Goal: Task Accomplishment & Management: Use online tool/utility

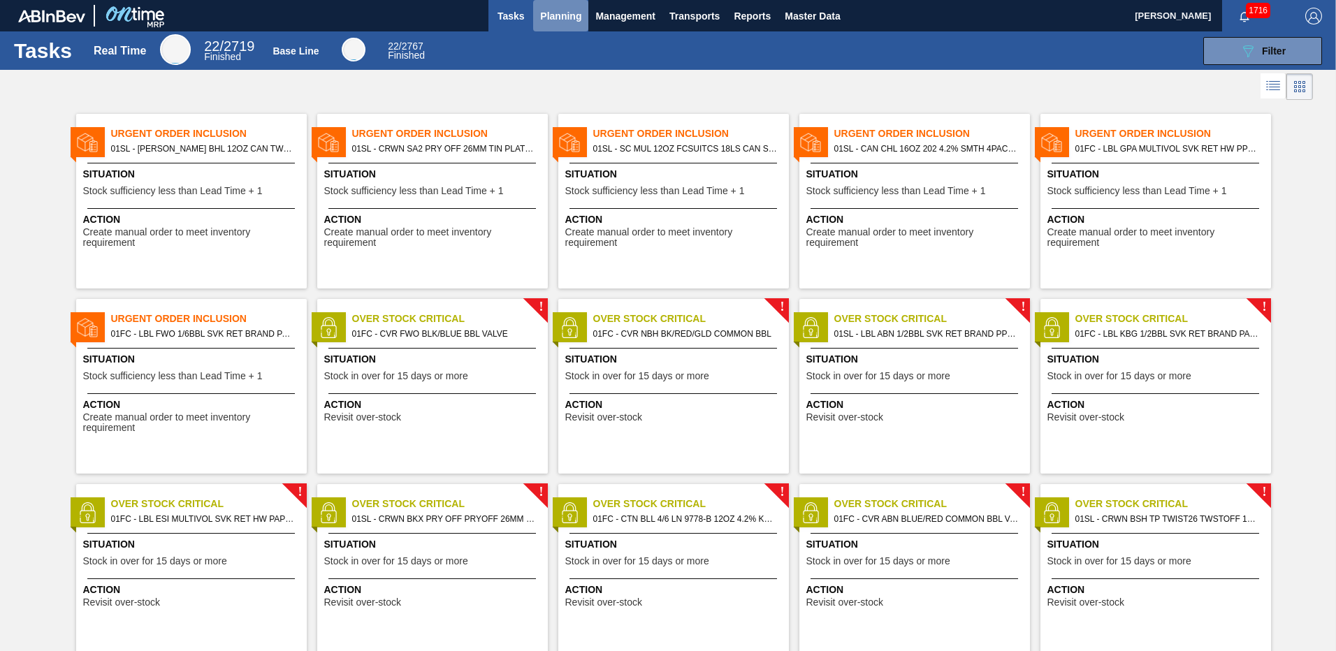
click at [570, 13] on span "Planning" at bounding box center [560, 16] width 41 height 17
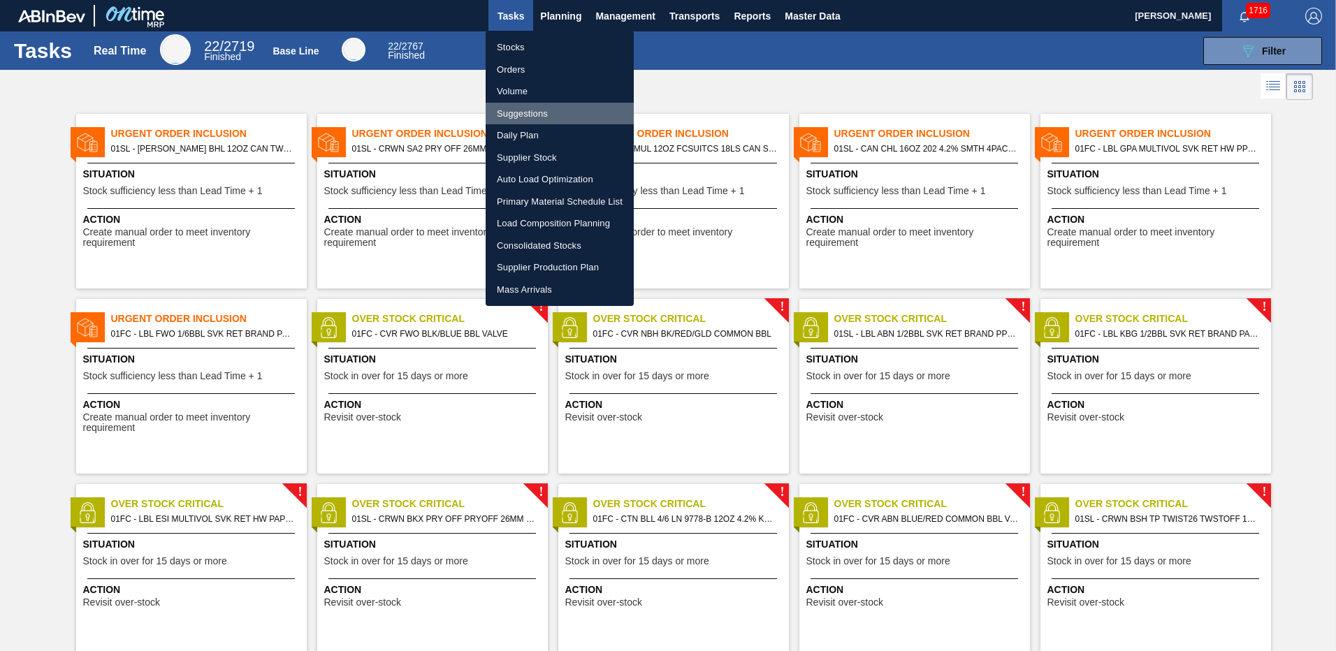
click at [523, 114] on li "Suggestions" at bounding box center [560, 114] width 148 height 22
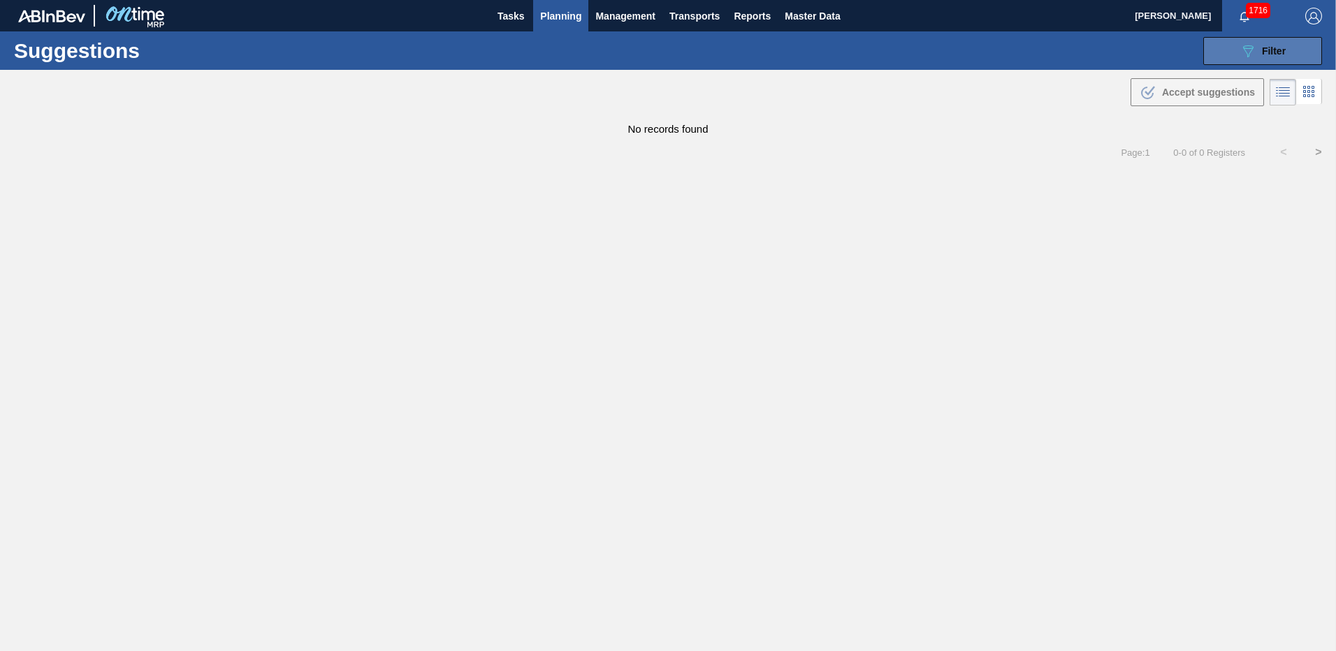
click at [1217, 45] on button "089F7B8B-B2A5-4AFE-B5C0-19BA573D28AC Filter" at bounding box center [1263, 51] width 119 height 28
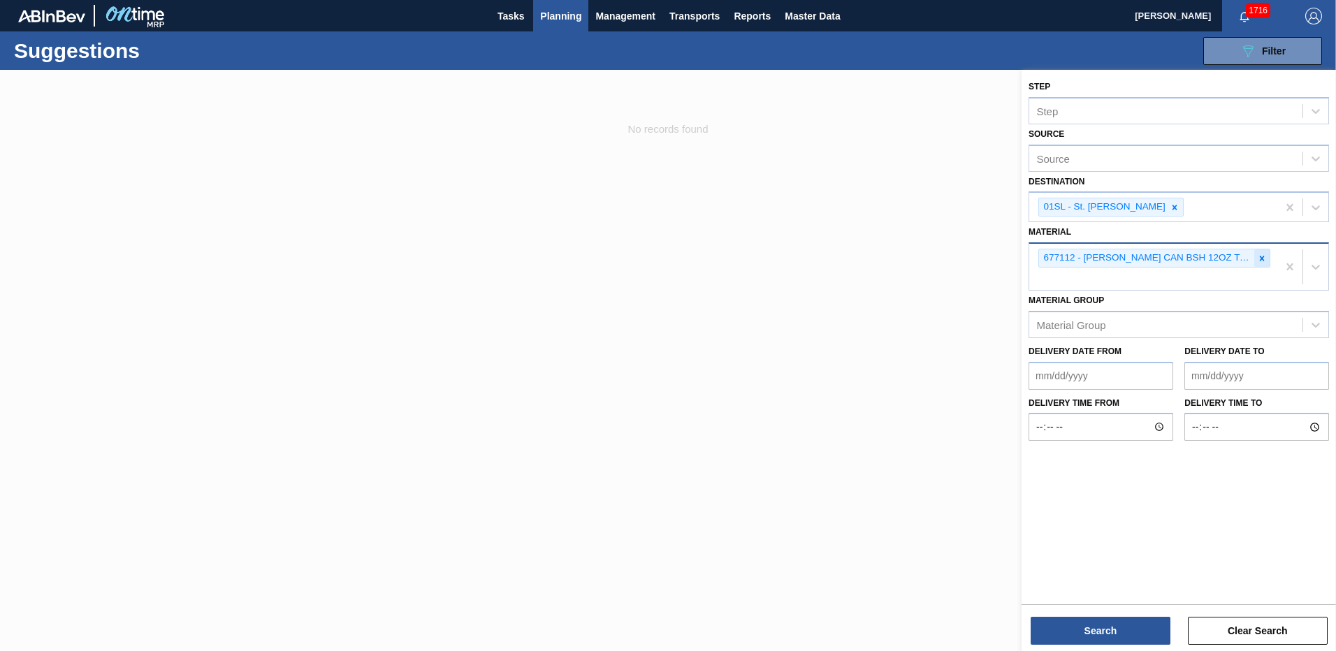
click at [1259, 258] on icon at bounding box center [1262, 259] width 10 height 10
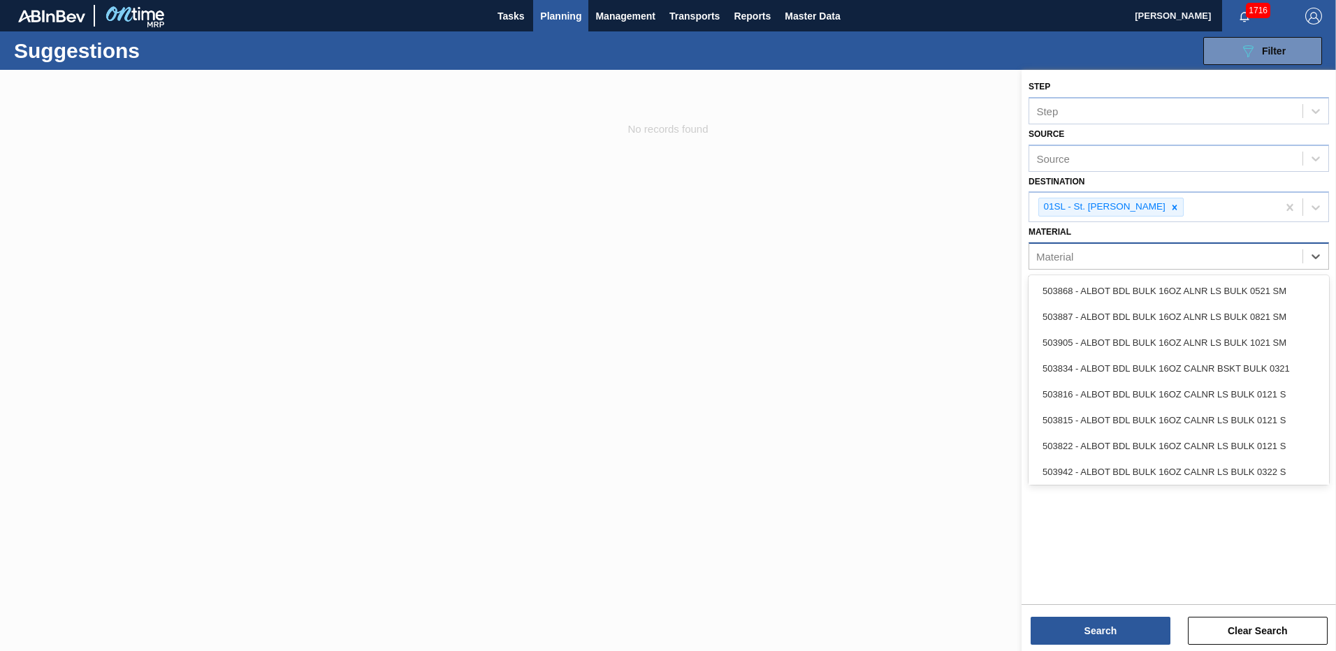
click at [1187, 256] on div "Material" at bounding box center [1166, 257] width 273 height 20
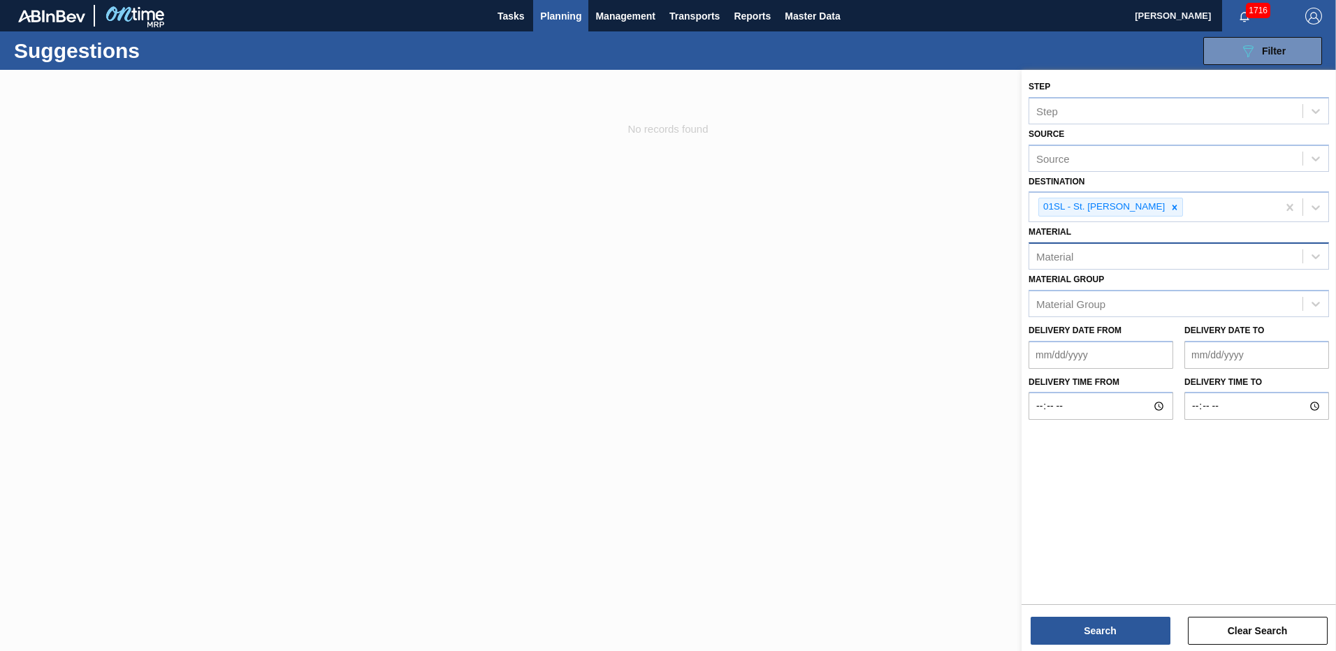
click at [1143, 255] on div "Material" at bounding box center [1166, 257] width 273 height 20
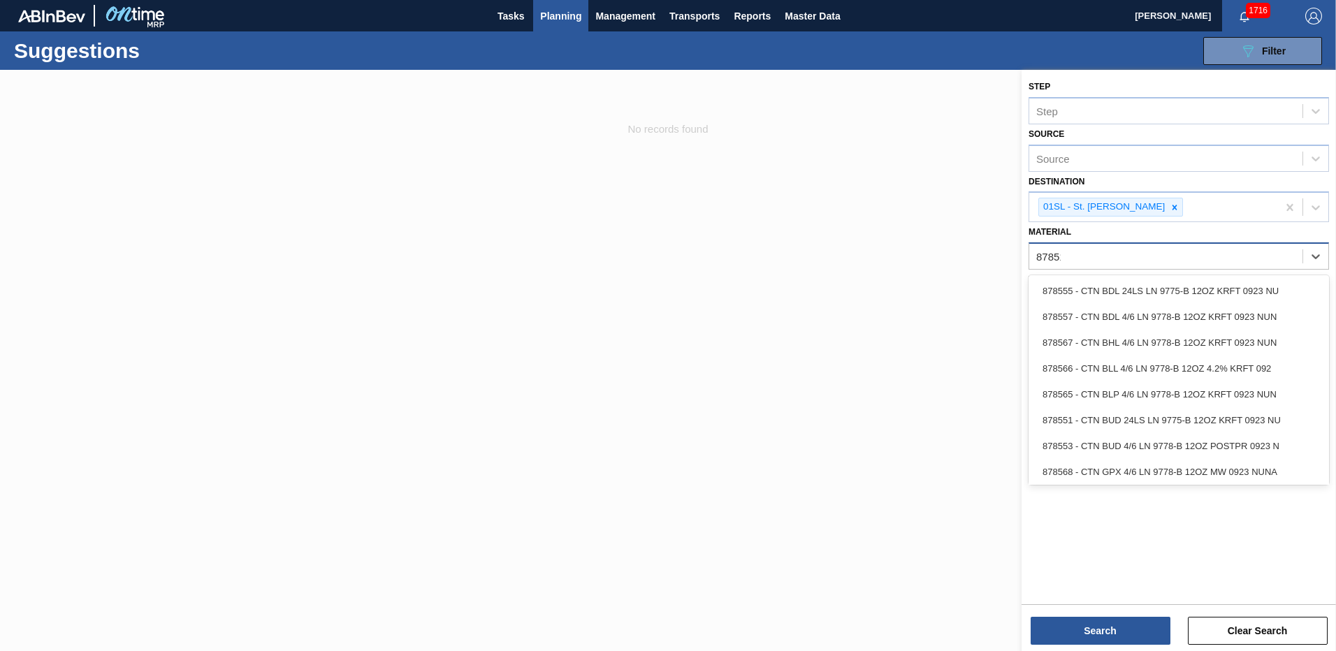
type input "878513"
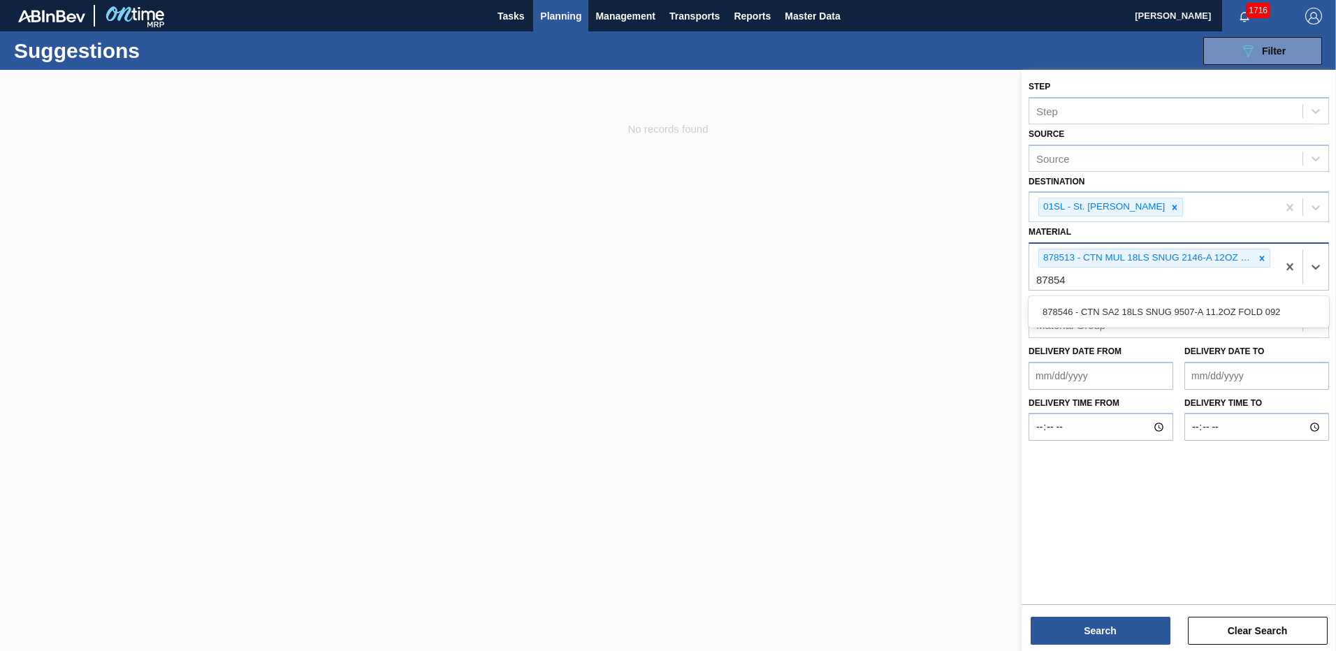
type input "878546"
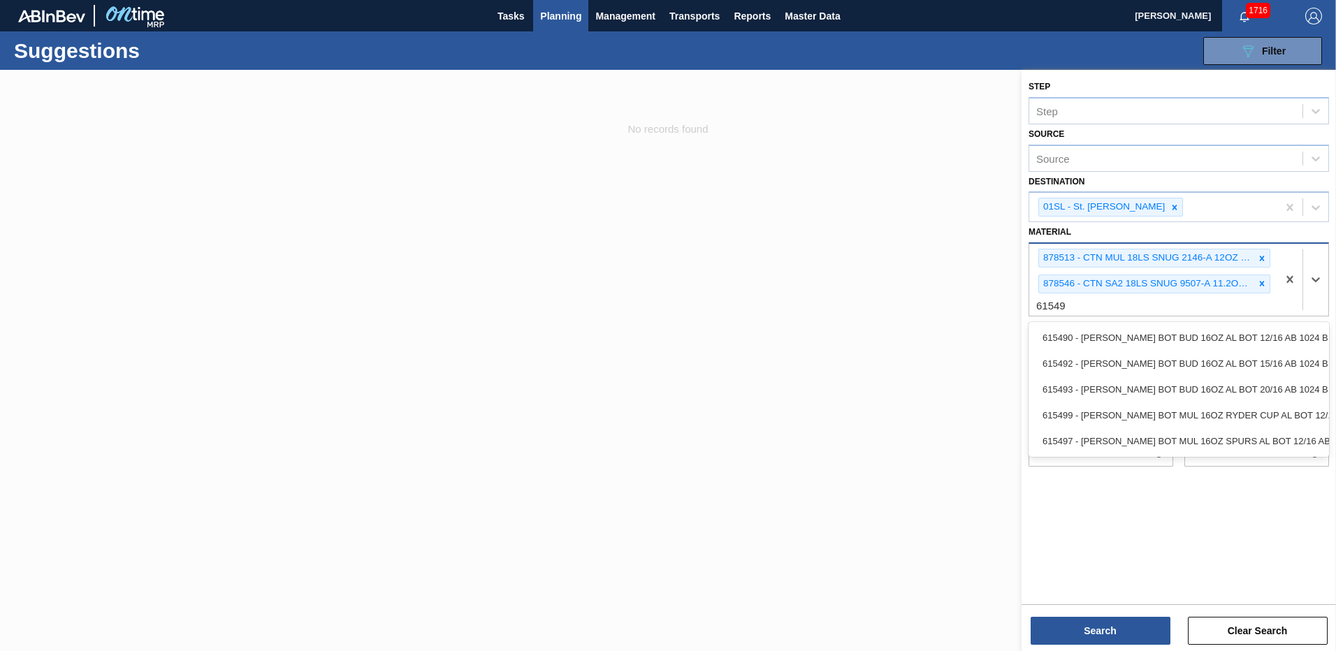
type input "615492"
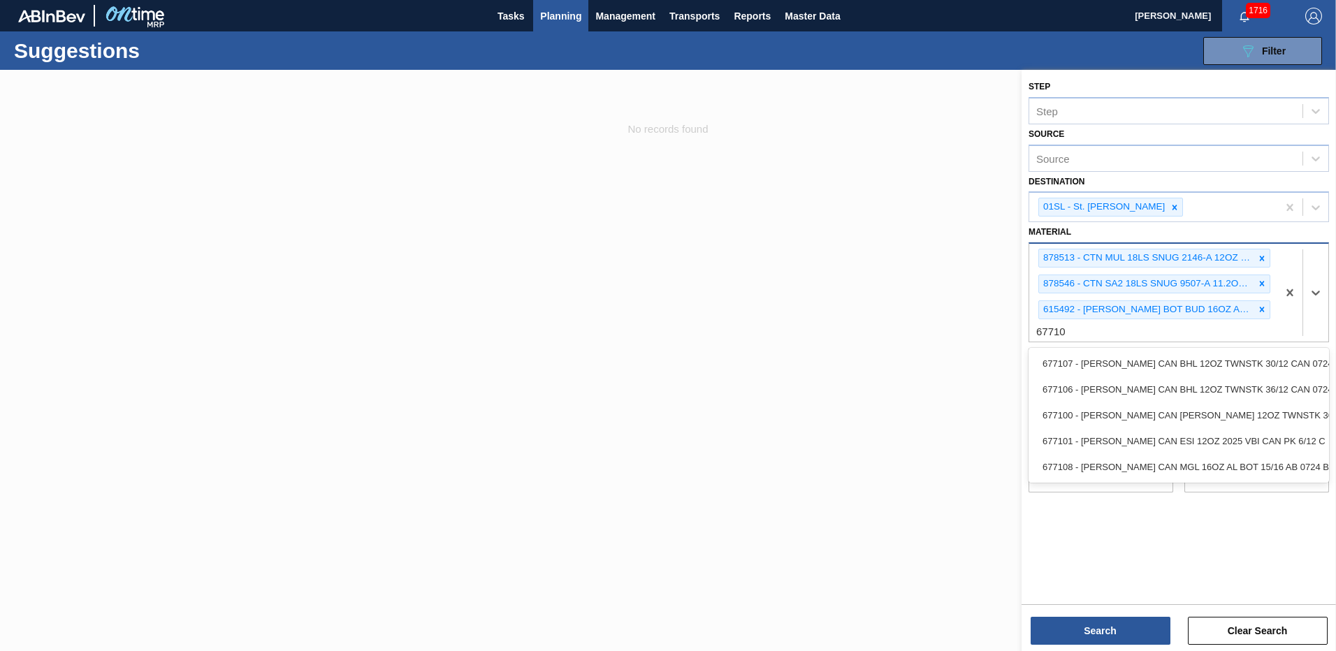
type input "677108"
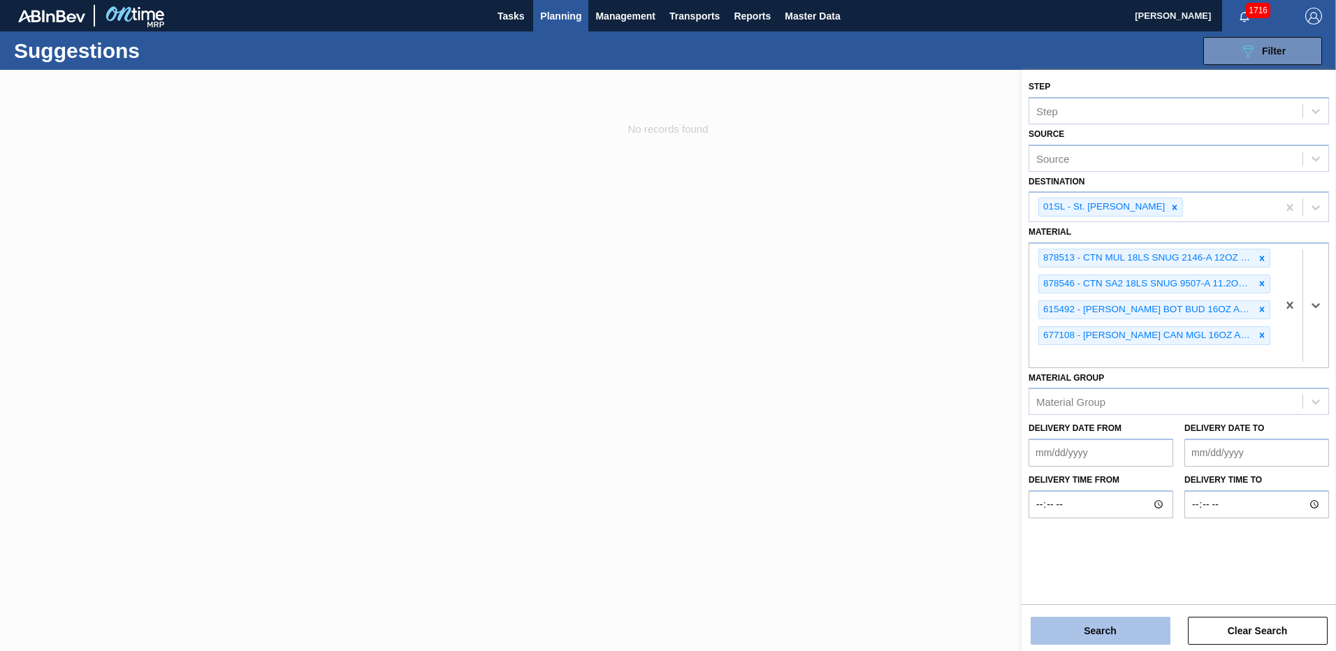
click at [1088, 633] on button "Search" at bounding box center [1101, 631] width 140 height 28
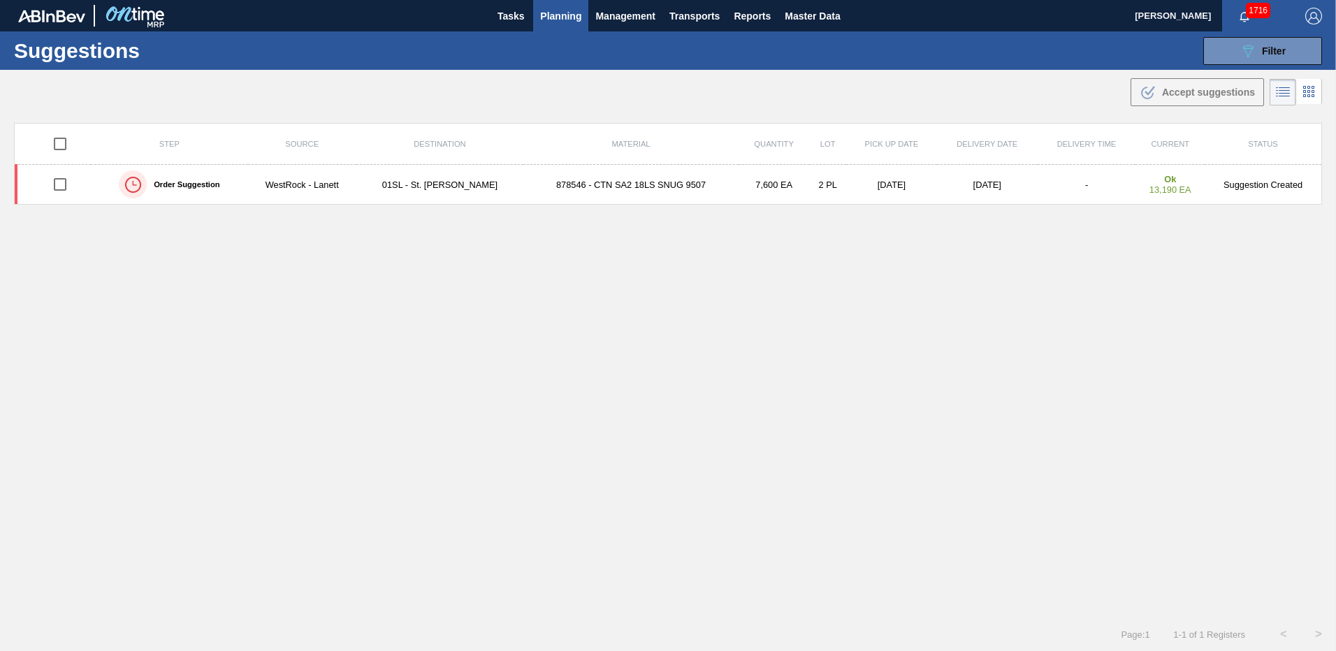
drag, startPoint x: 62, startPoint y: 186, endPoint x: 129, endPoint y: 219, distance: 75.0
click at [62, 186] on input "checkbox" at bounding box center [59, 184] width 29 height 29
checkbox input "true"
click at [1164, 93] on span "Accept suggestions" at bounding box center [1208, 92] width 93 height 11
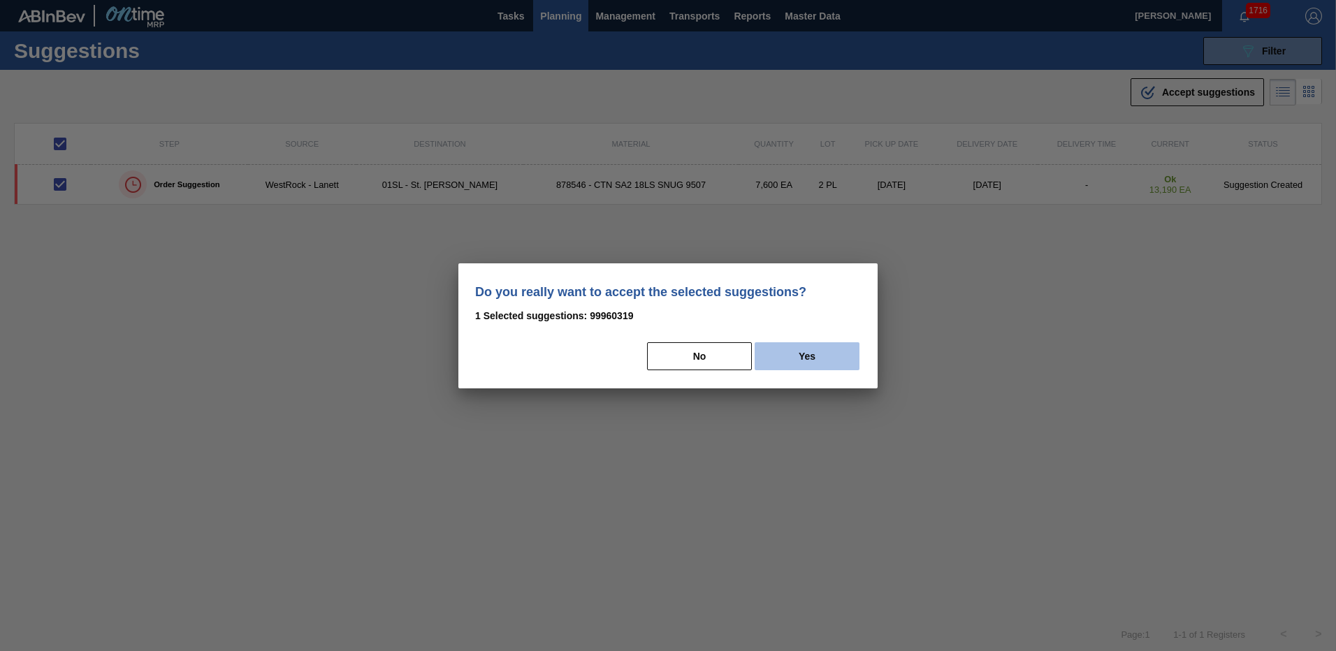
click at [820, 359] on button "Yes" at bounding box center [807, 356] width 105 height 28
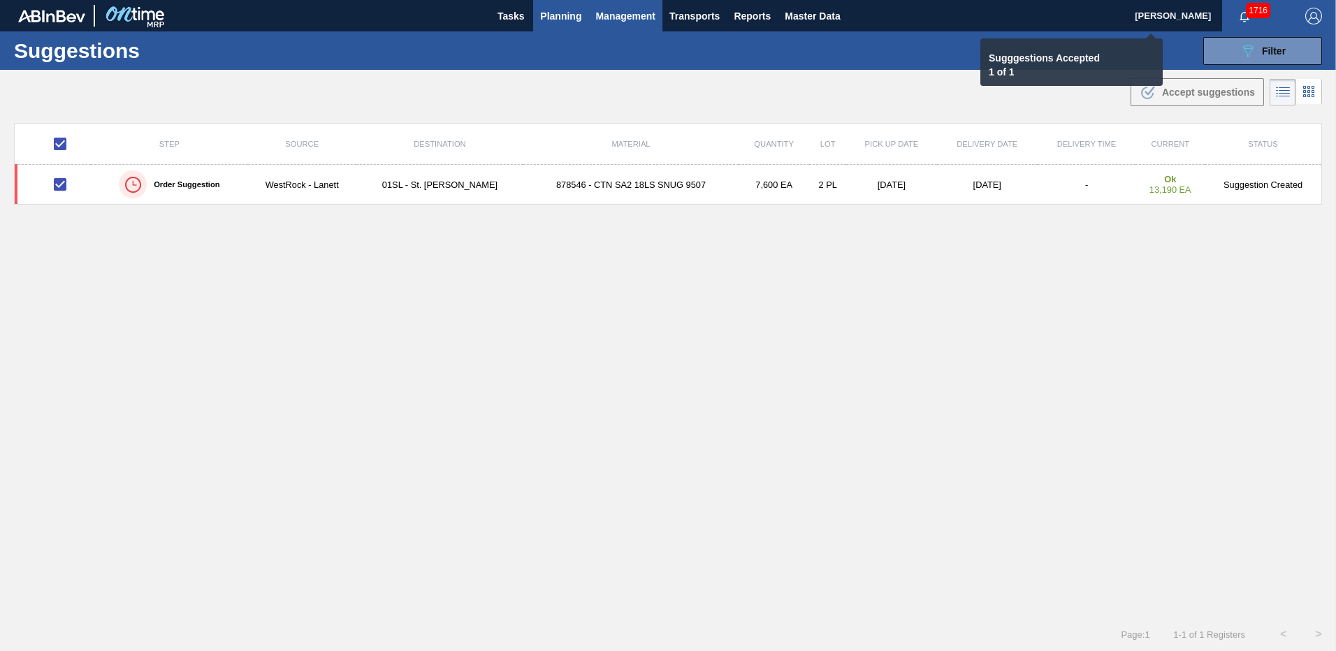
checkbox input "false"
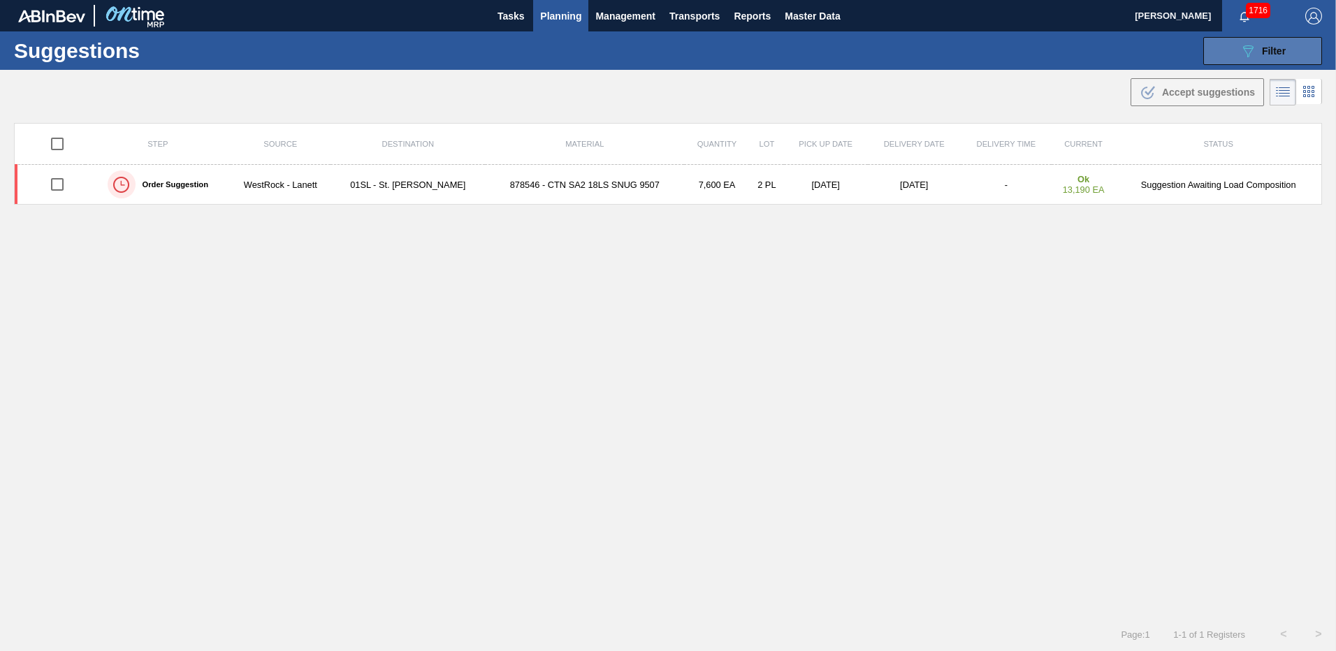
click at [1248, 46] on icon "089F7B8B-B2A5-4AFE-B5C0-19BA573D28AC" at bounding box center [1248, 51] width 17 height 17
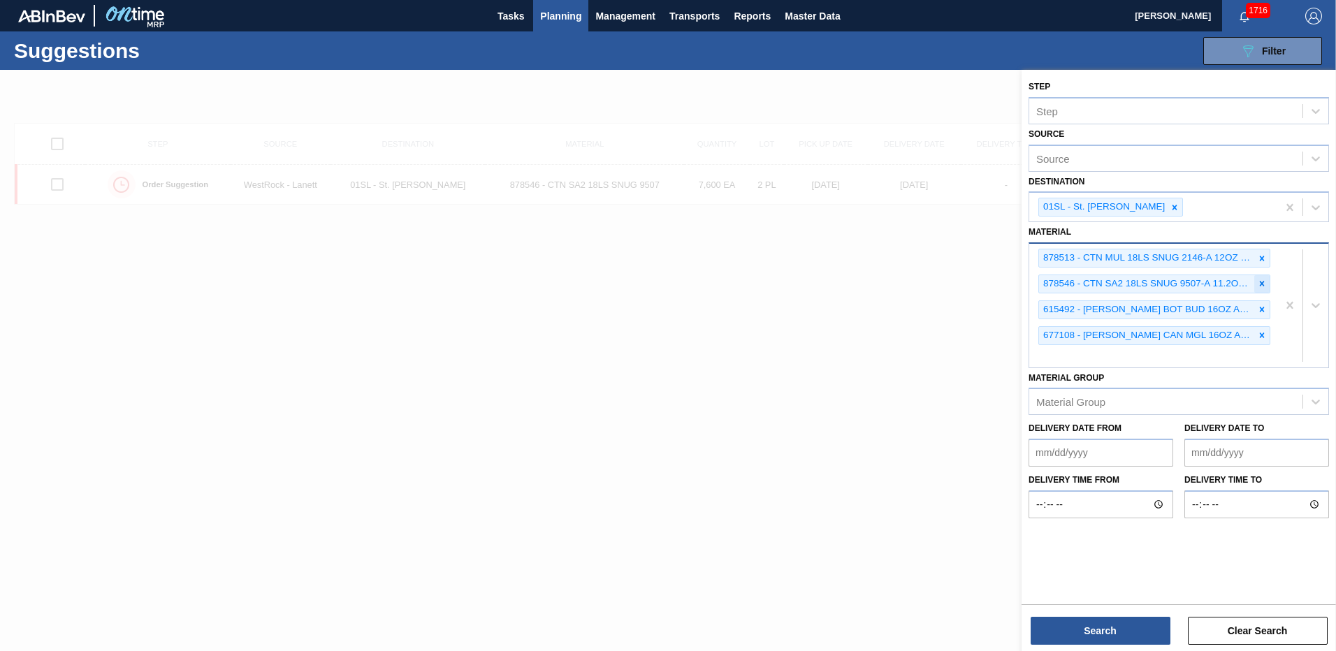
click at [1266, 282] on icon at bounding box center [1262, 284] width 10 height 10
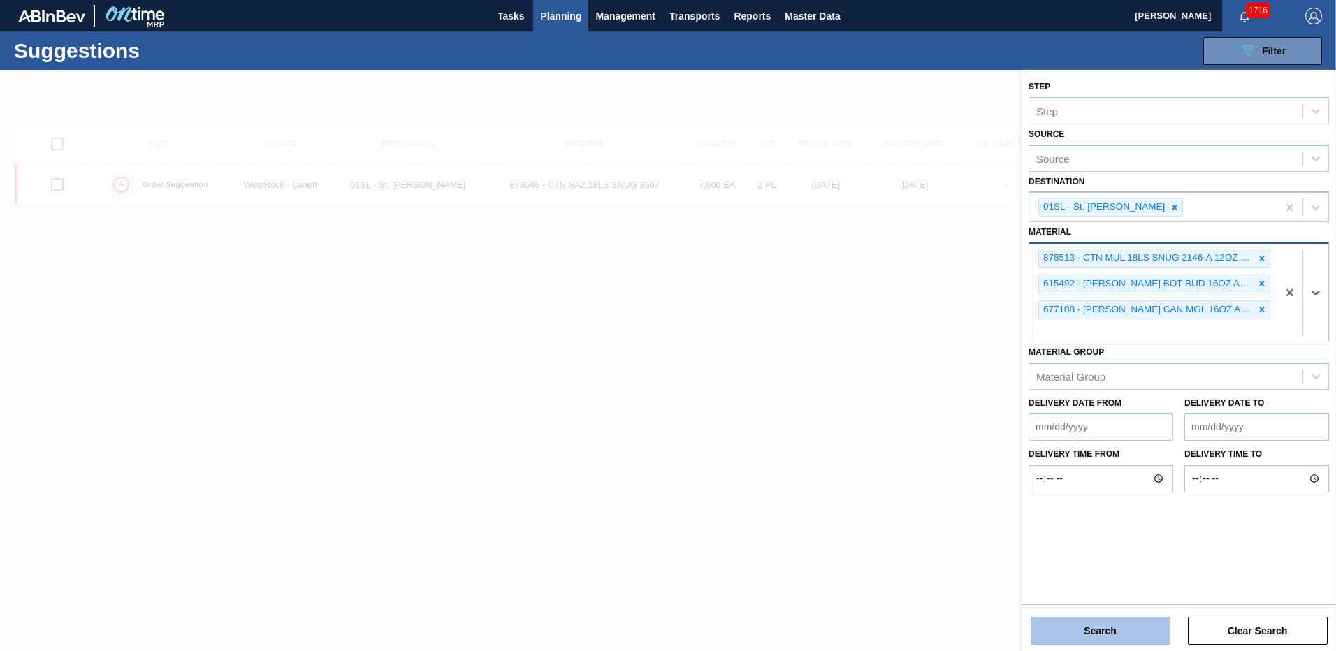
click at [1135, 642] on button "Search" at bounding box center [1101, 631] width 140 height 28
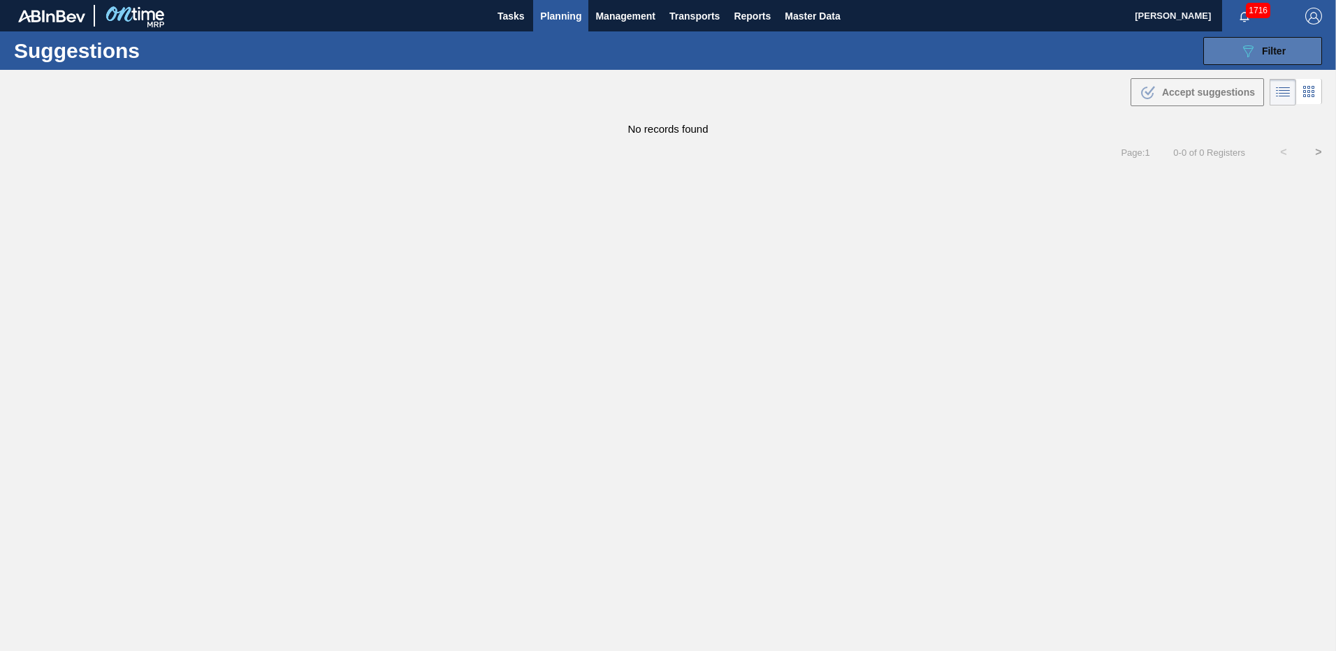
click at [1290, 50] on button "089F7B8B-B2A5-4AFE-B5C0-19BA573D28AC Filter" at bounding box center [1263, 51] width 119 height 28
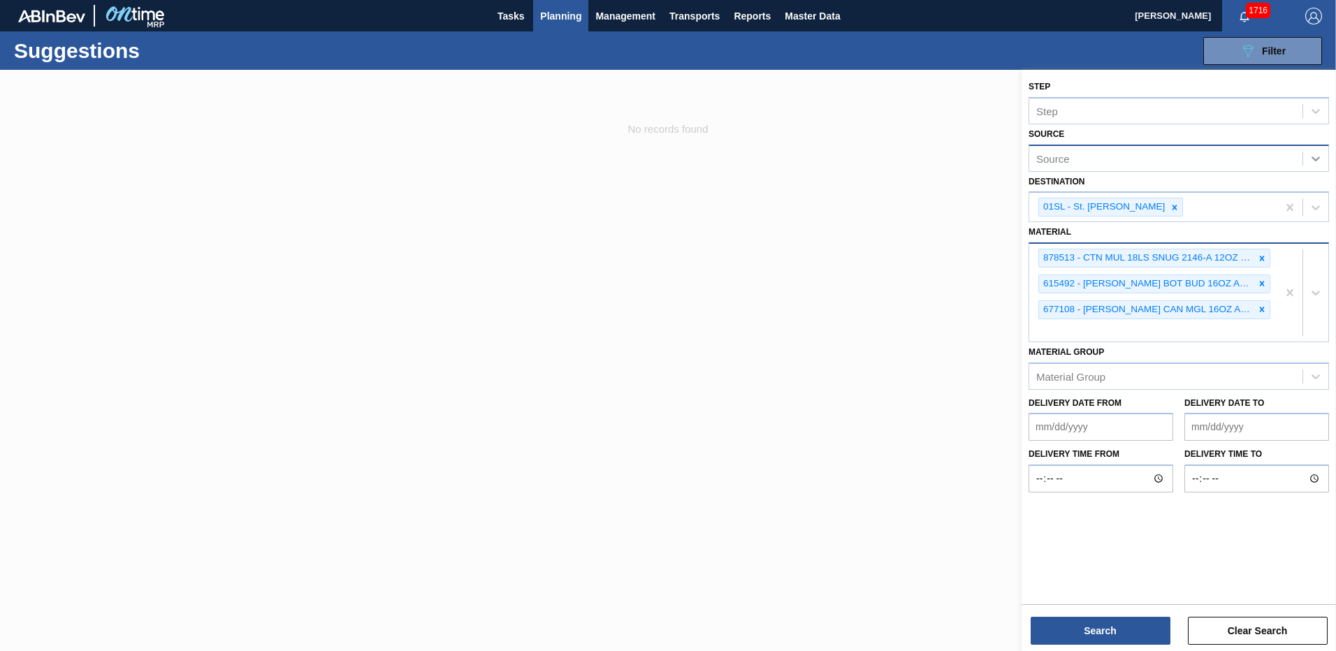
click at [1307, 155] on div at bounding box center [1315, 158] width 25 height 25
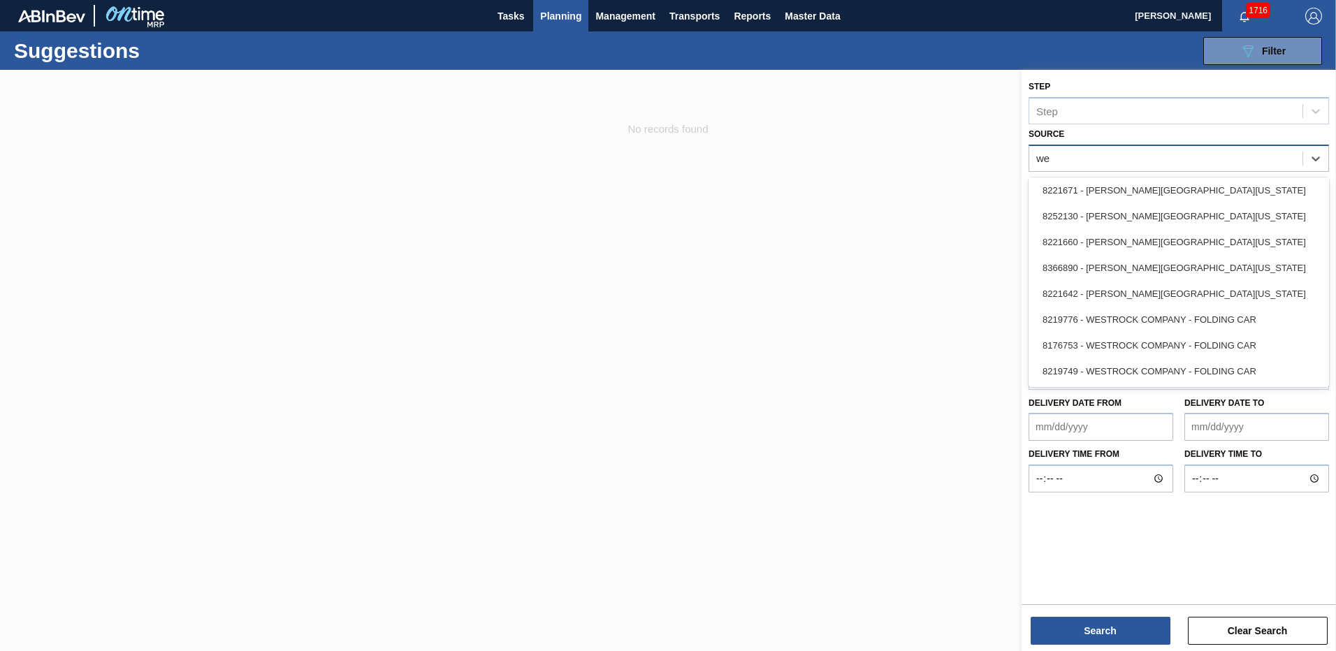
scroll to position [29, 0]
type input "[PERSON_NAME]"
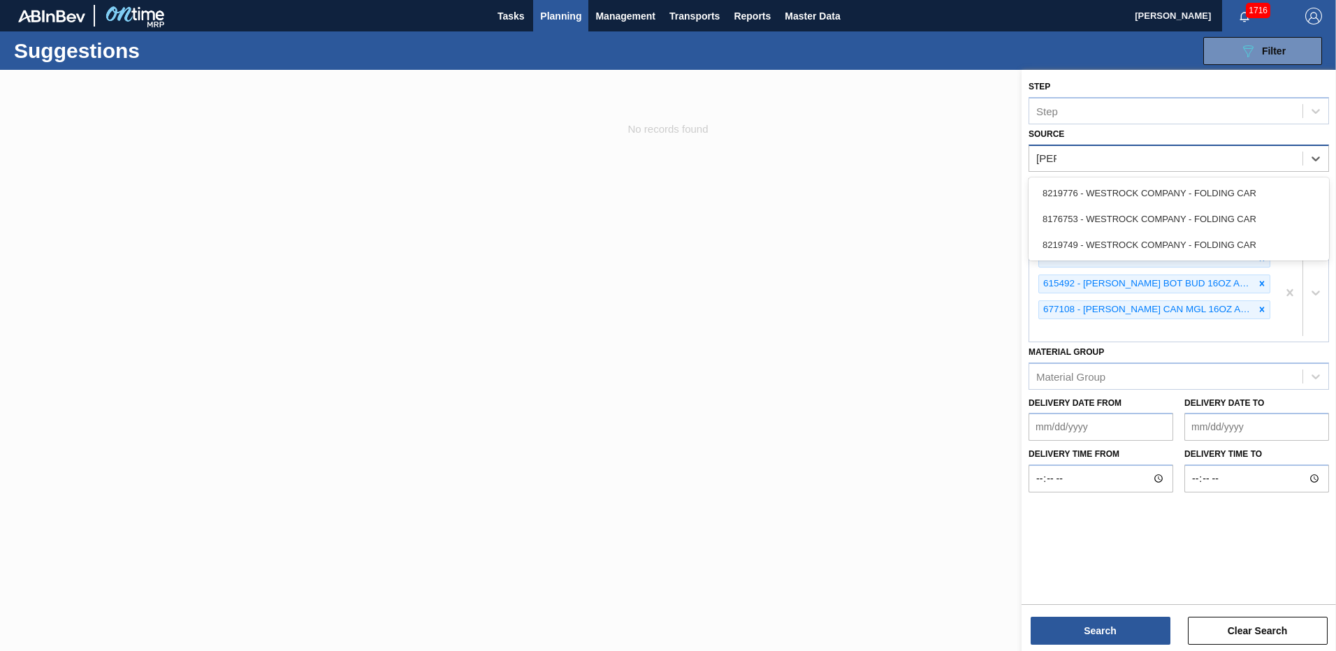
scroll to position [0, 0]
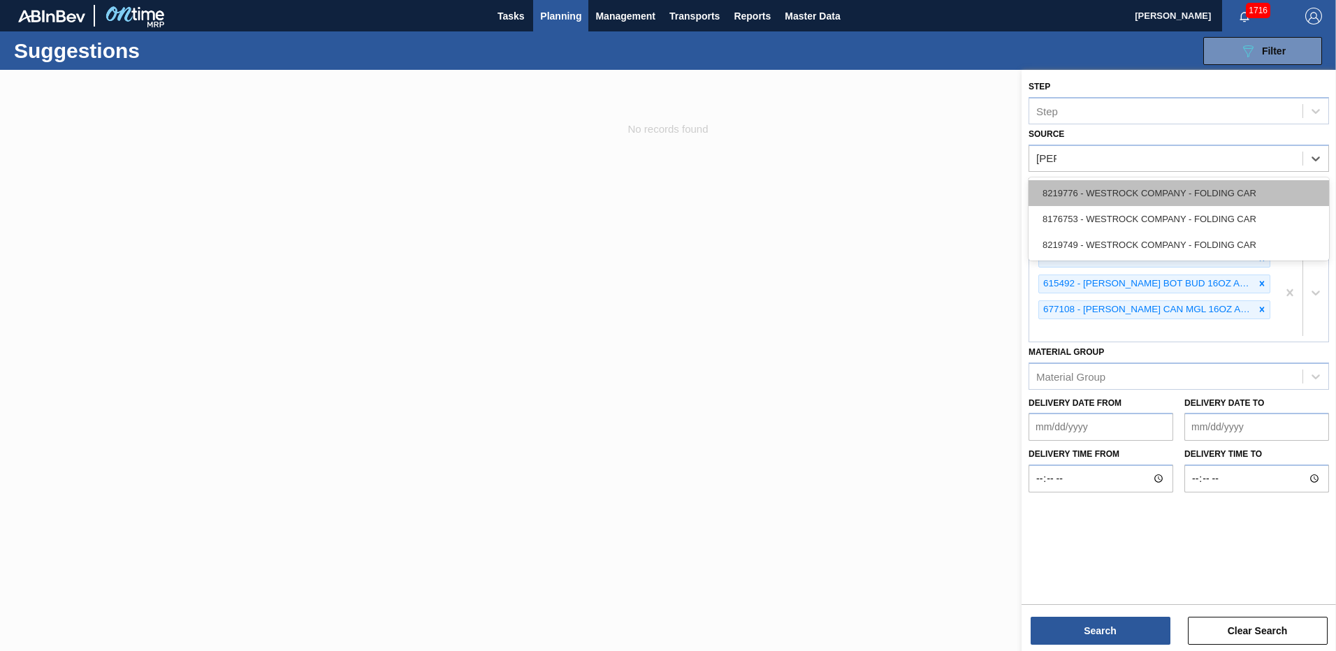
click at [1156, 201] on div "8219776 - WESTROCK COMPANY - FOLDING CAR" at bounding box center [1179, 193] width 301 height 26
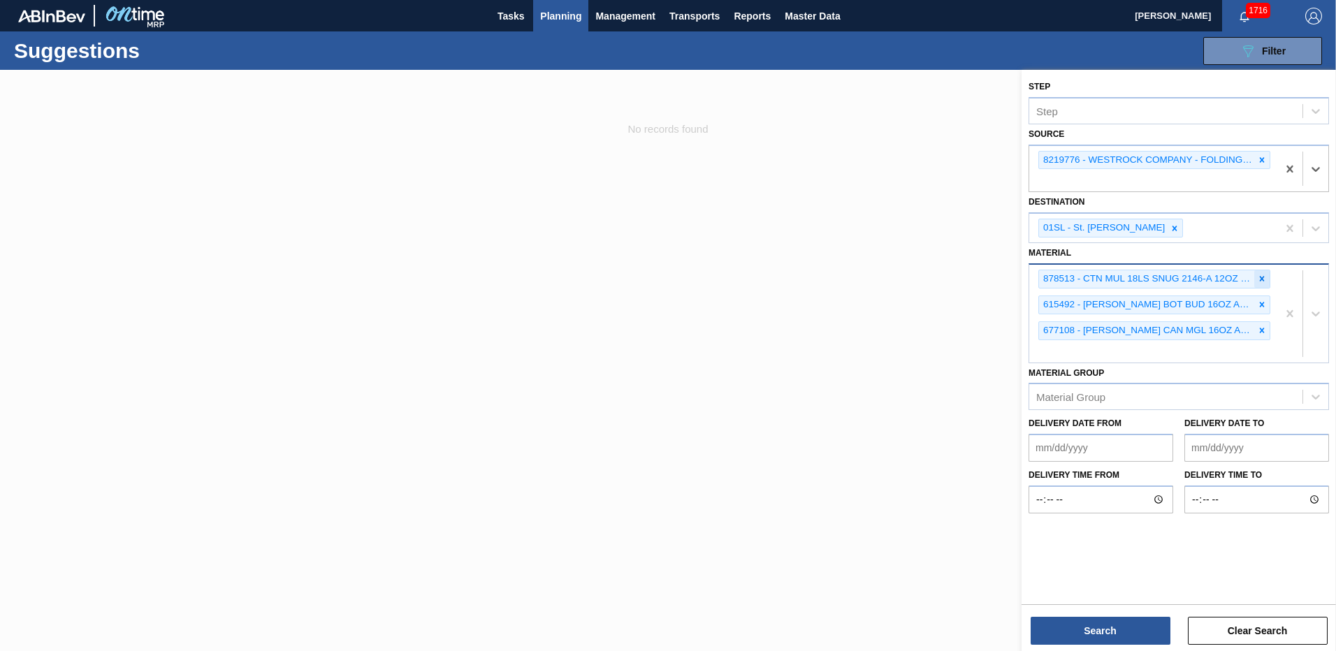
click at [1260, 277] on icon at bounding box center [1262, 279] width 5 height 5
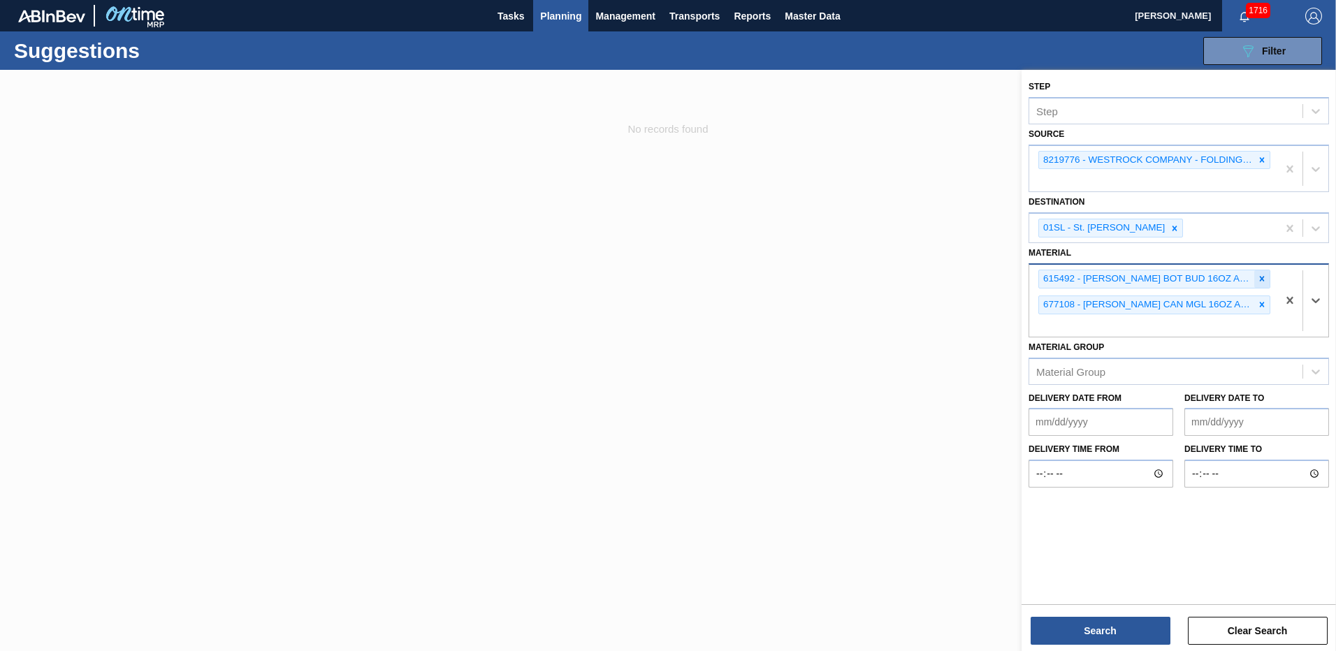
click at [1260, 279] on icon at bounding box center [1262, 279] width 10 height 10
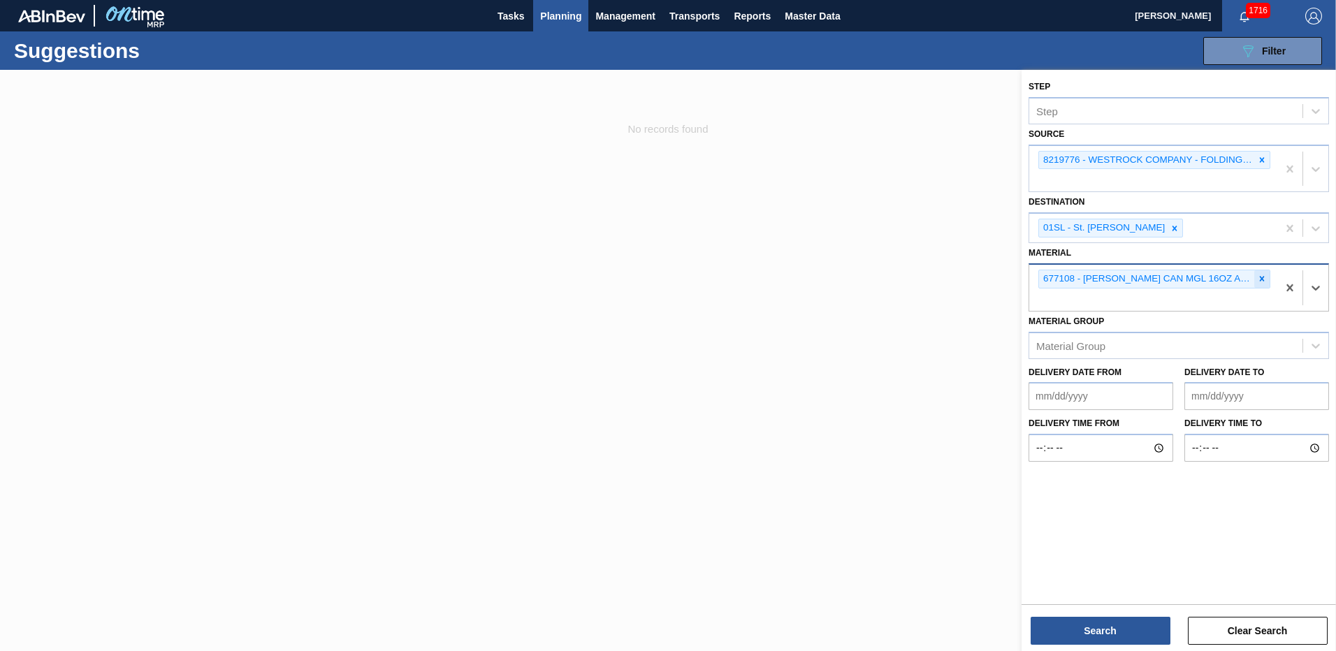
click at [1261, 281] on icon at bounding box center [1262, 279] width 5 height 5
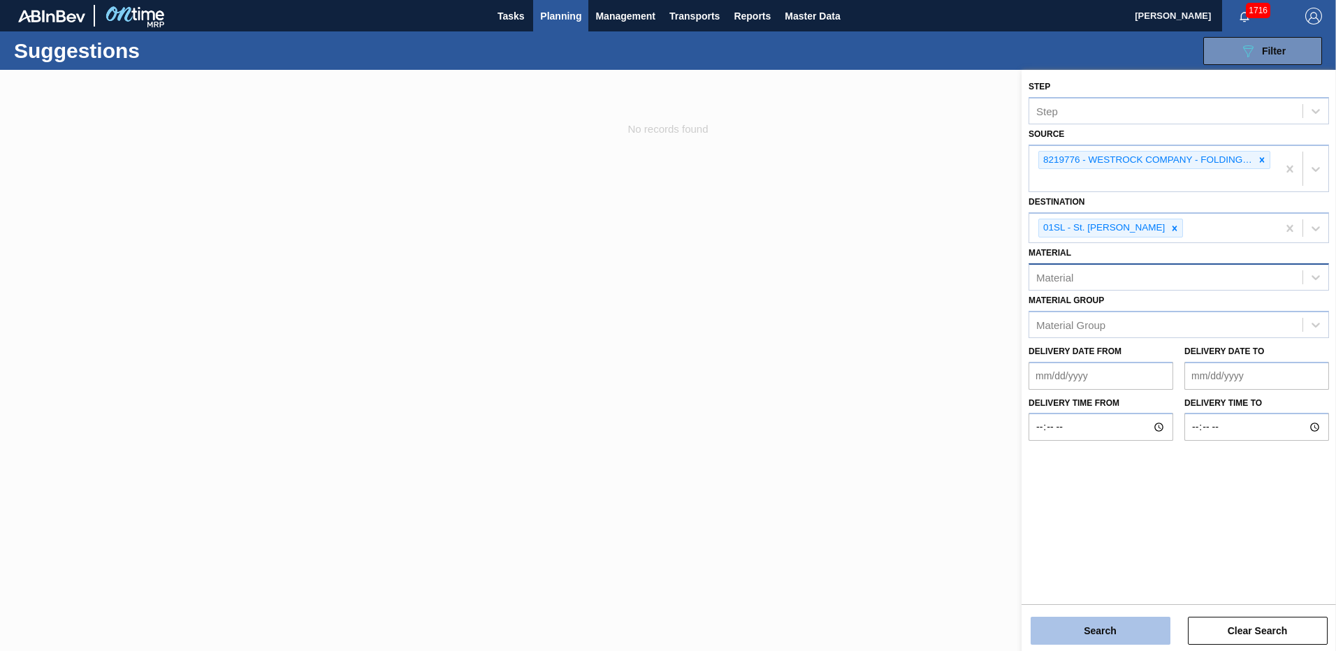
click at [1102, 638] on button "Search" at bounding box center [1101, 631] width 140 height 28
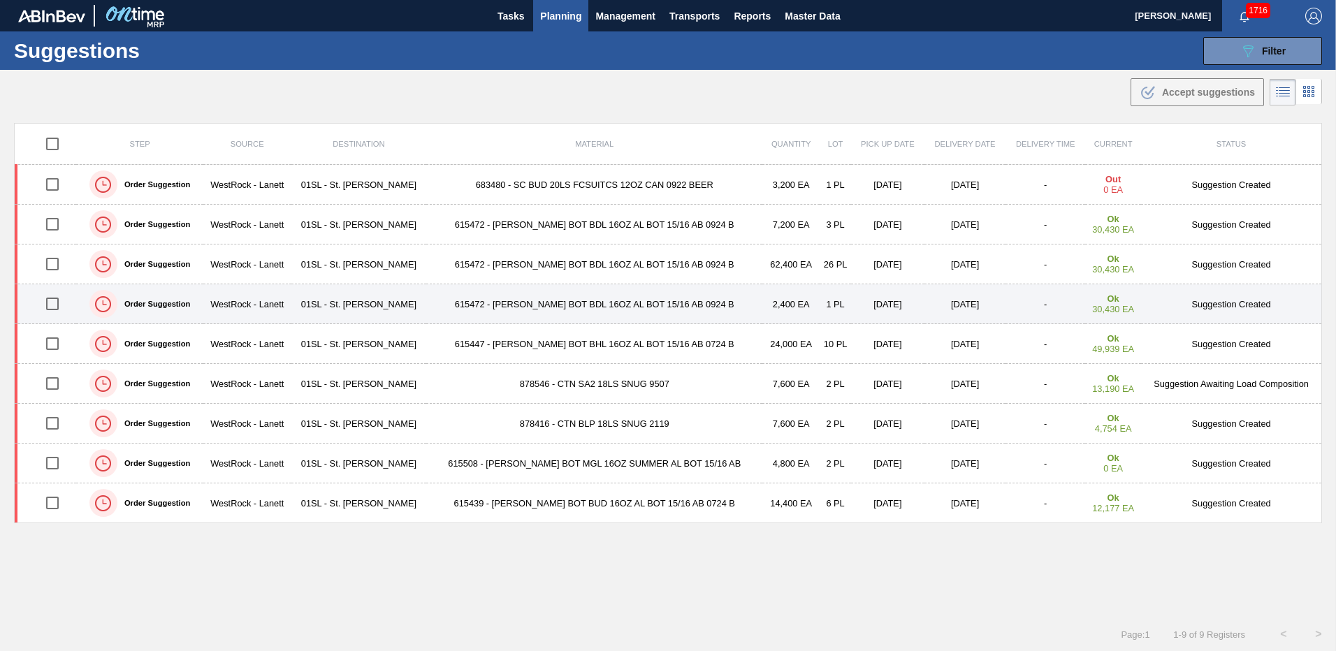
click at [69, 305] on div at bounding box center [52, 303] width 43 height 29
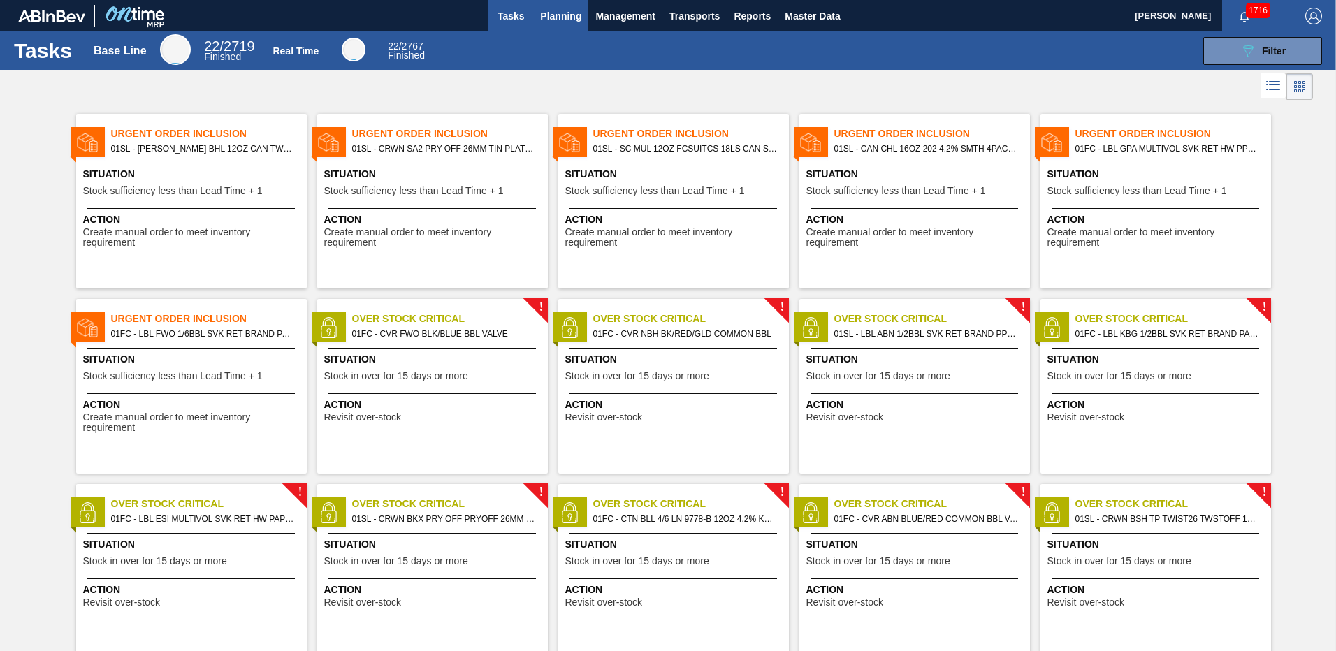
click at [547, 12] on span "Planning" at bounding box center [560, 16] width 41 height 17
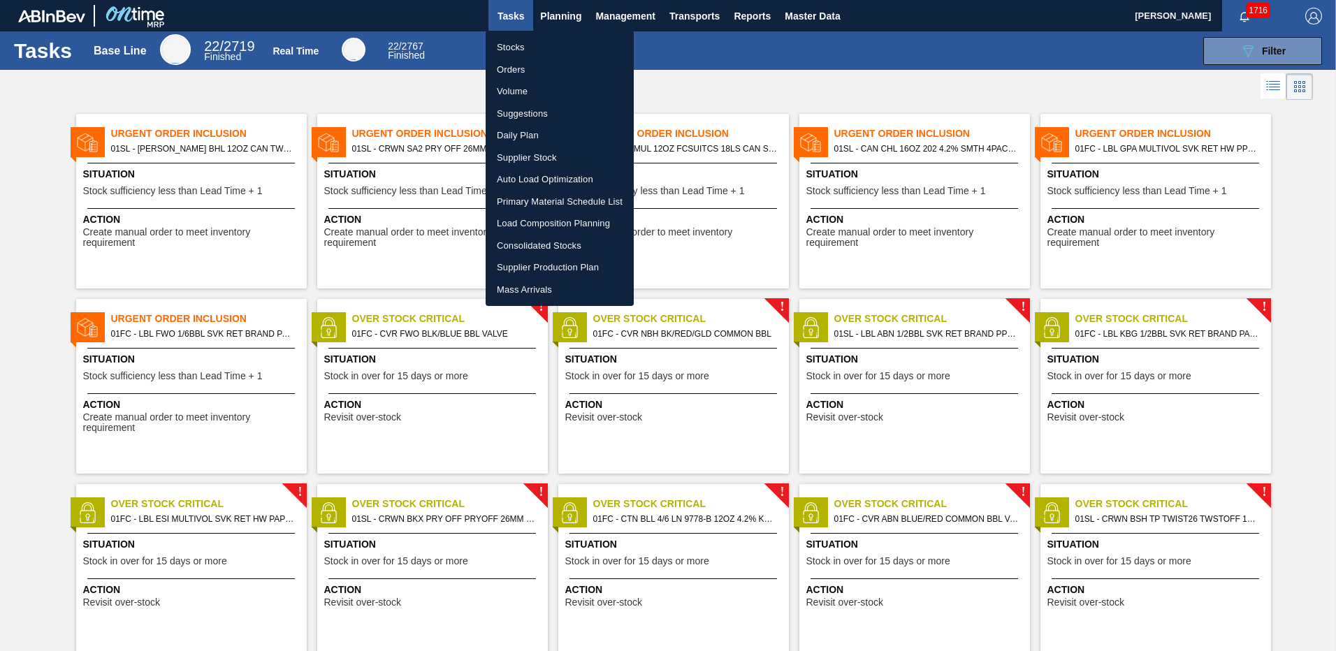
click at [551, 226] on li "Load Composition Planning" at bounding box center [560, 223] width 148 height 22
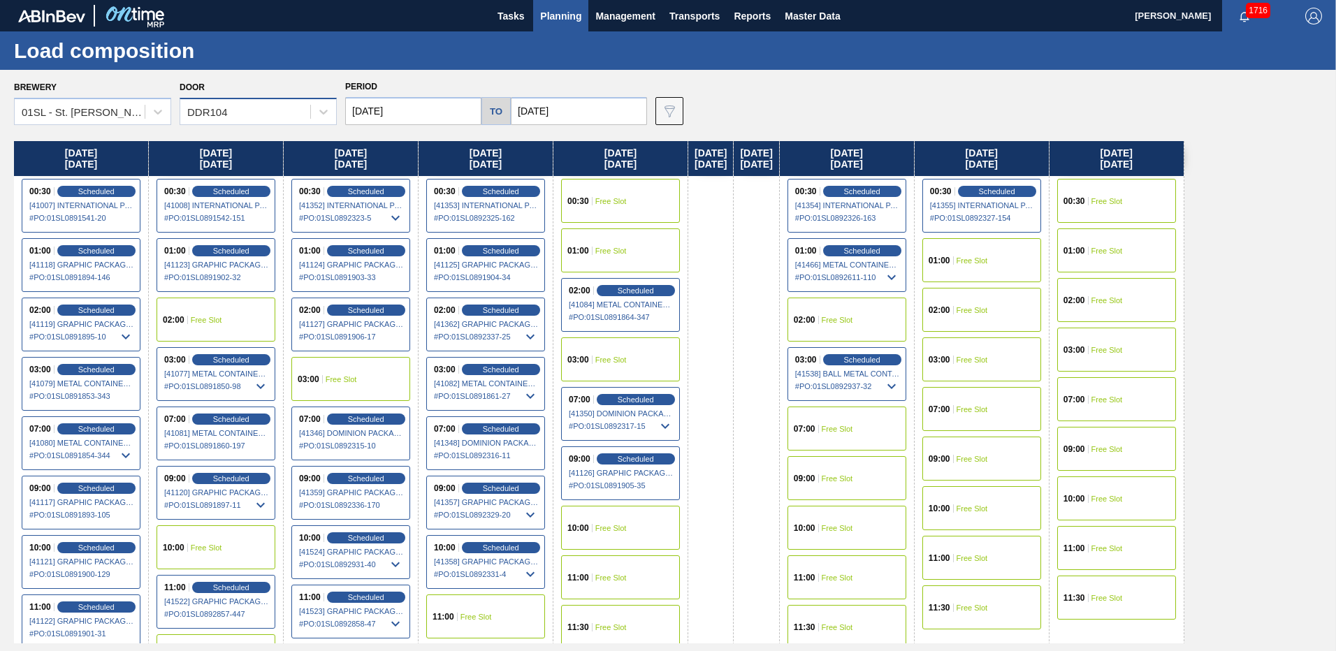
click at [259, 117] on div "DDR104" at bounding box center [245, 112] width 130 height 20
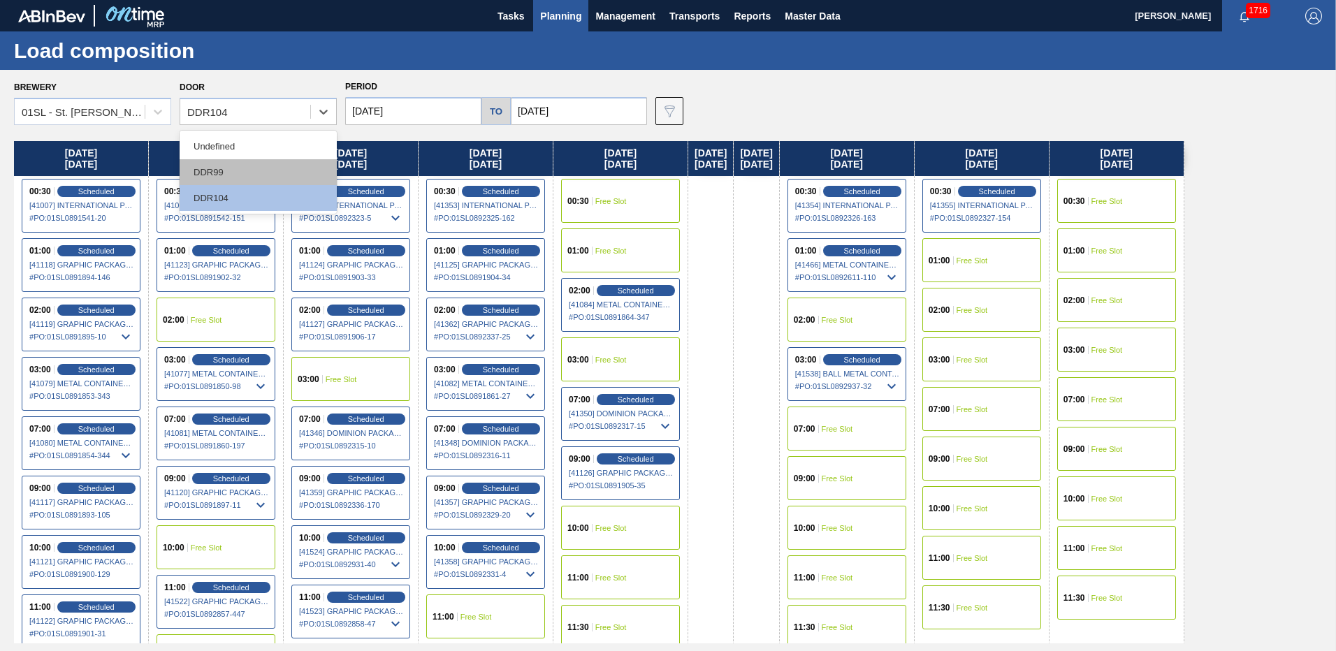
click at [244, 173] on div "DDR99" at bounding box center [258, 172] width 157 height 26
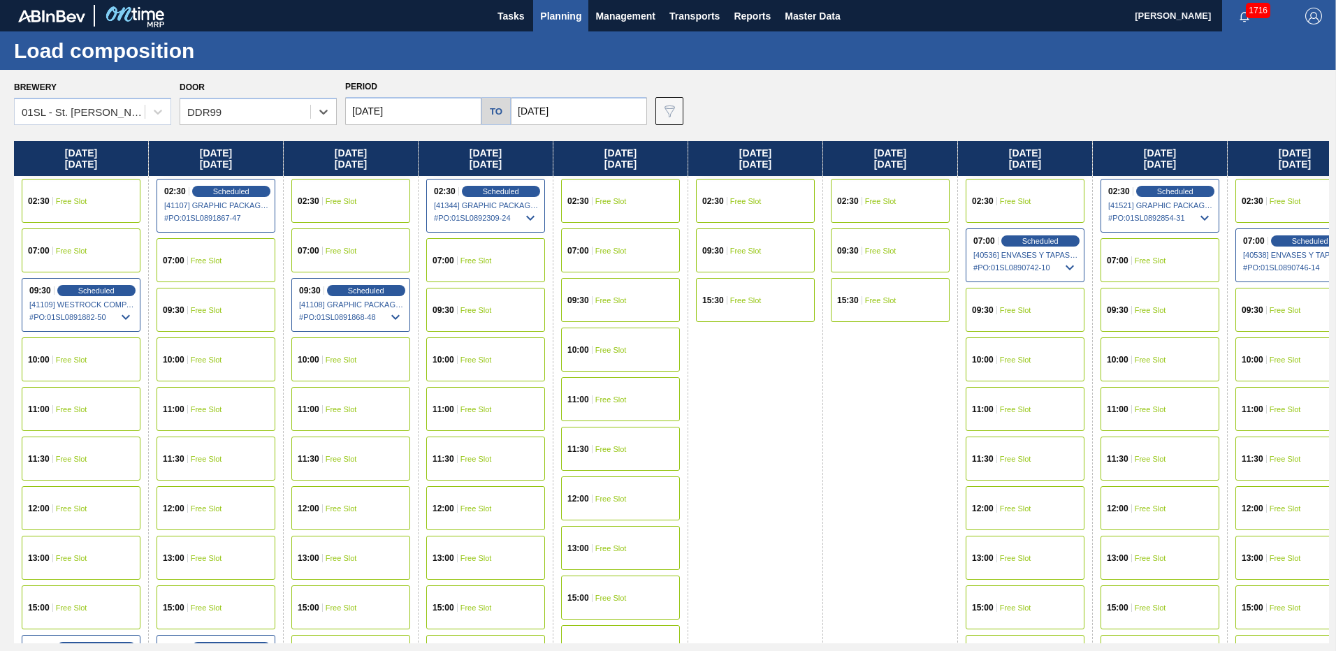
scroll to position [48, 0]
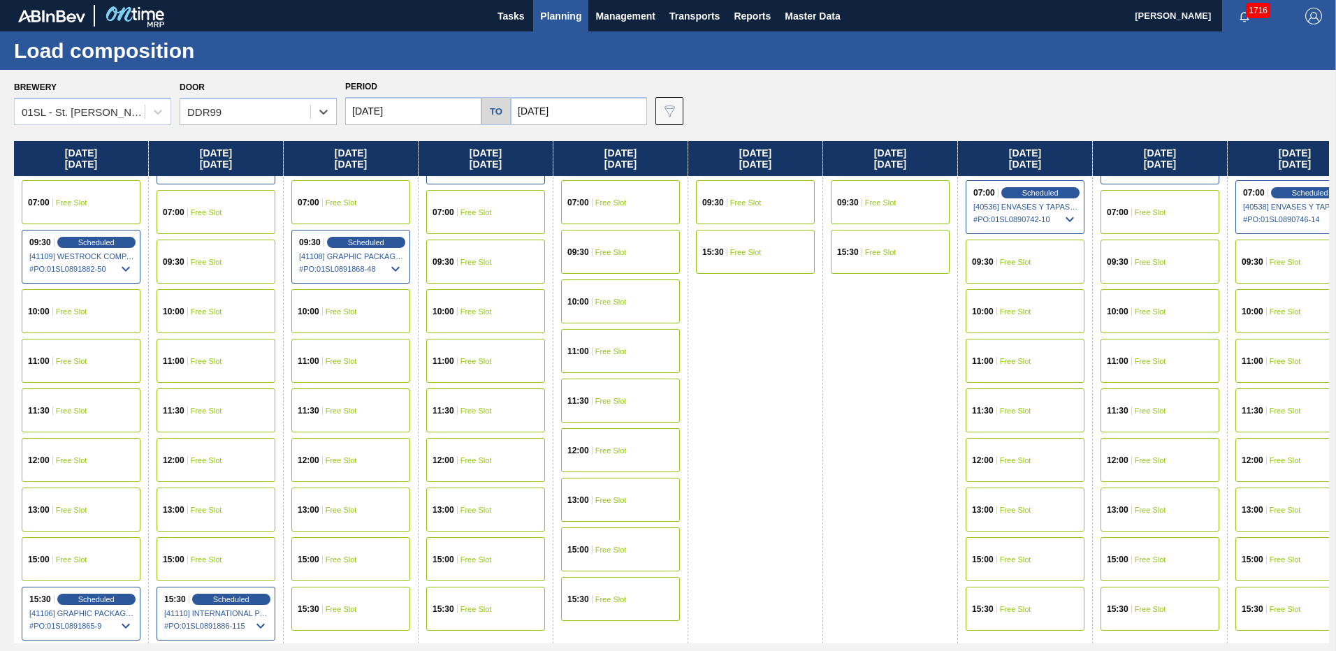
click at [464, 608] on span "Free Slot" at bounding box center [476, 609] width 31 height 8
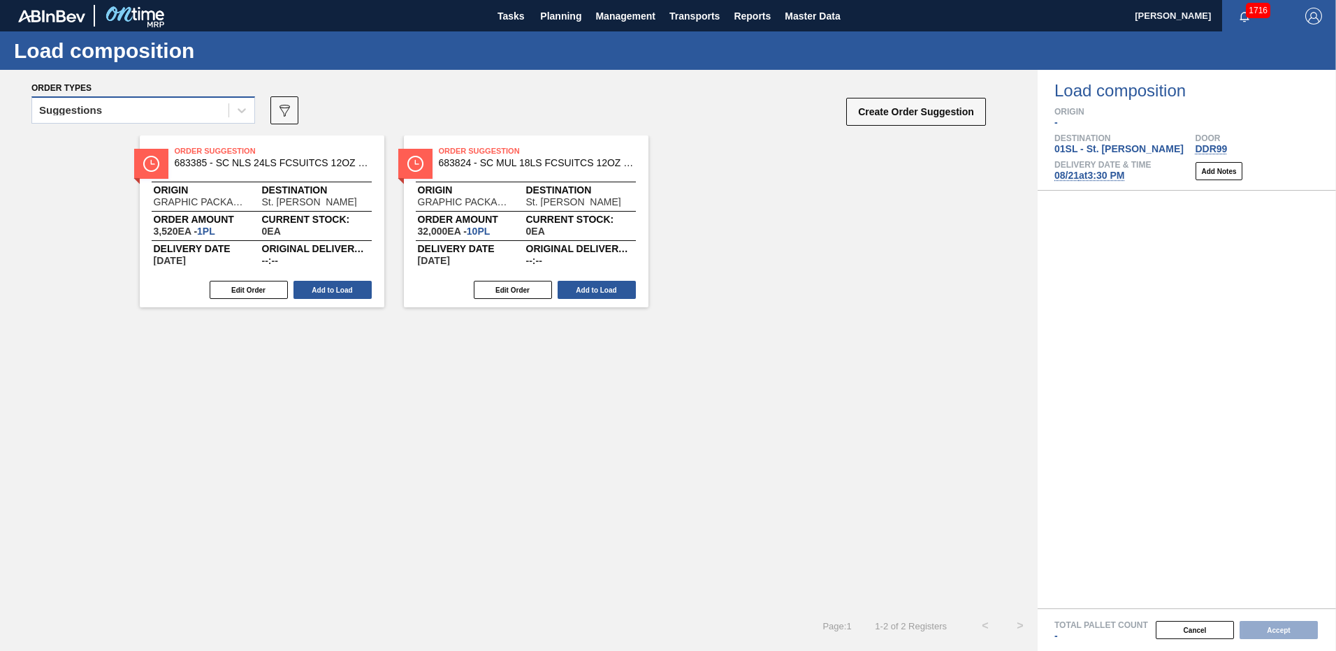
click at [172, 108] on div "Suggestions" at bounding box center [130, 111] width 196 height 20
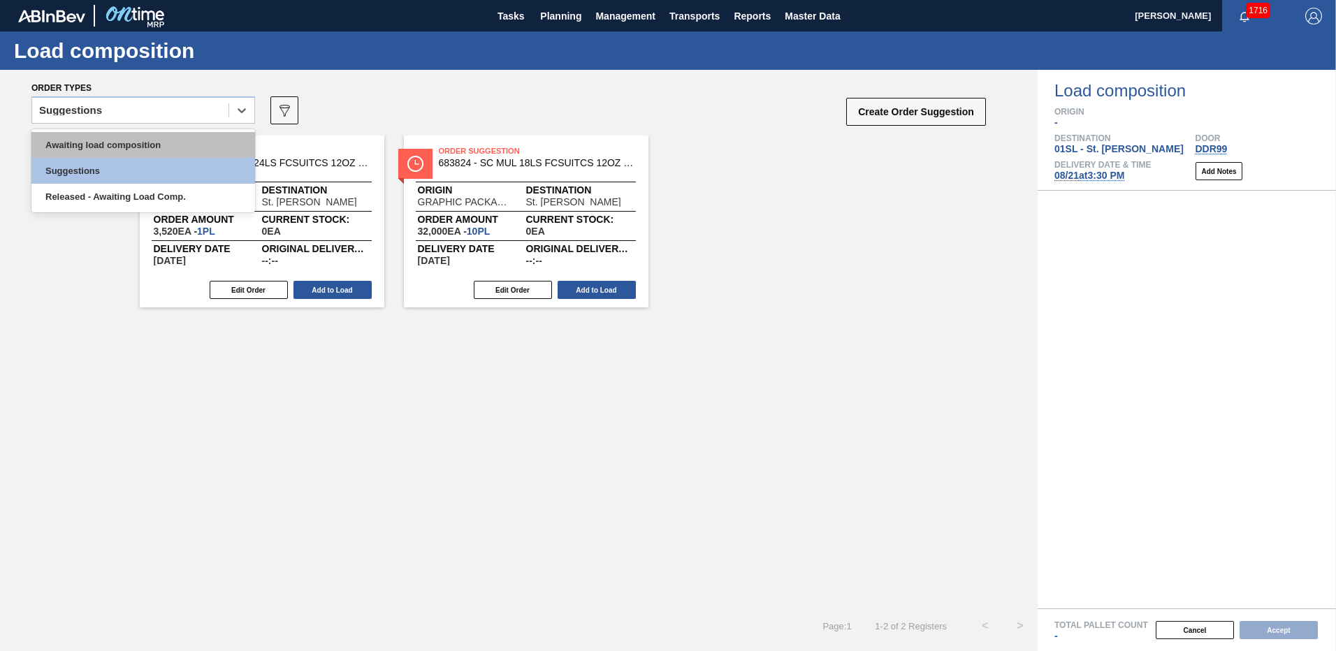
click at [150, 143] on div "Awaiting load composition" at bounding box center [143, 145] width 224 height 26
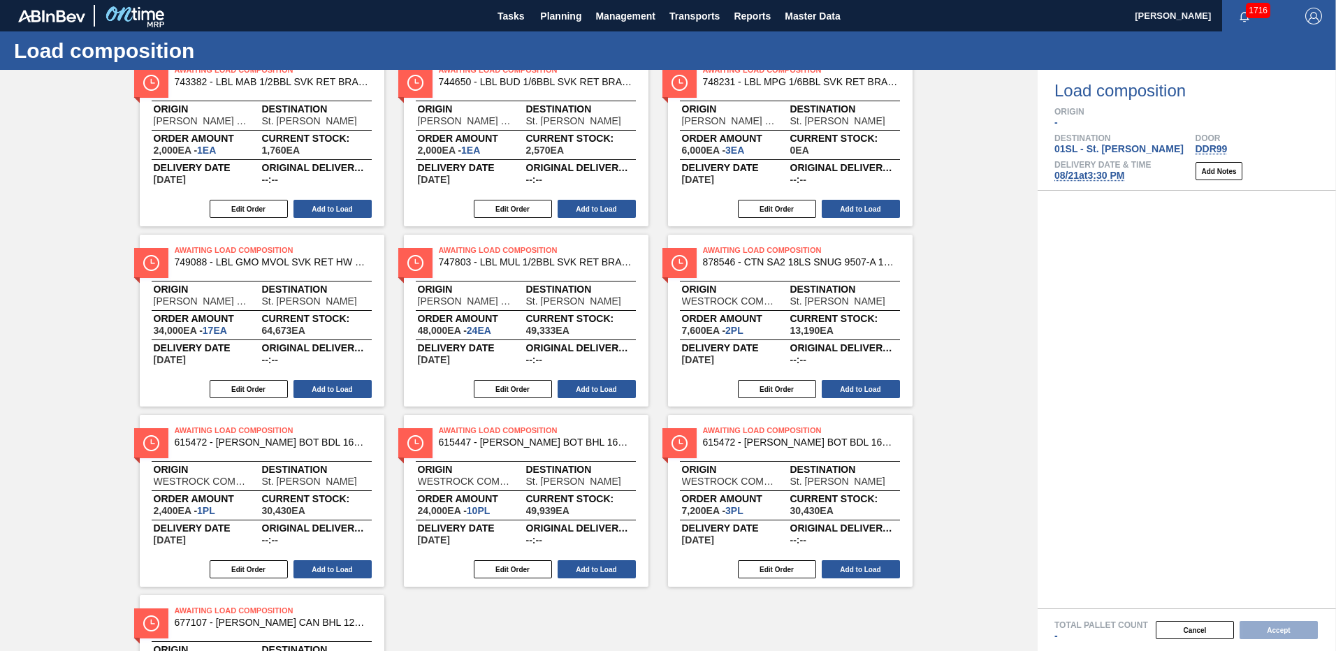
scroll to position [349, 0]
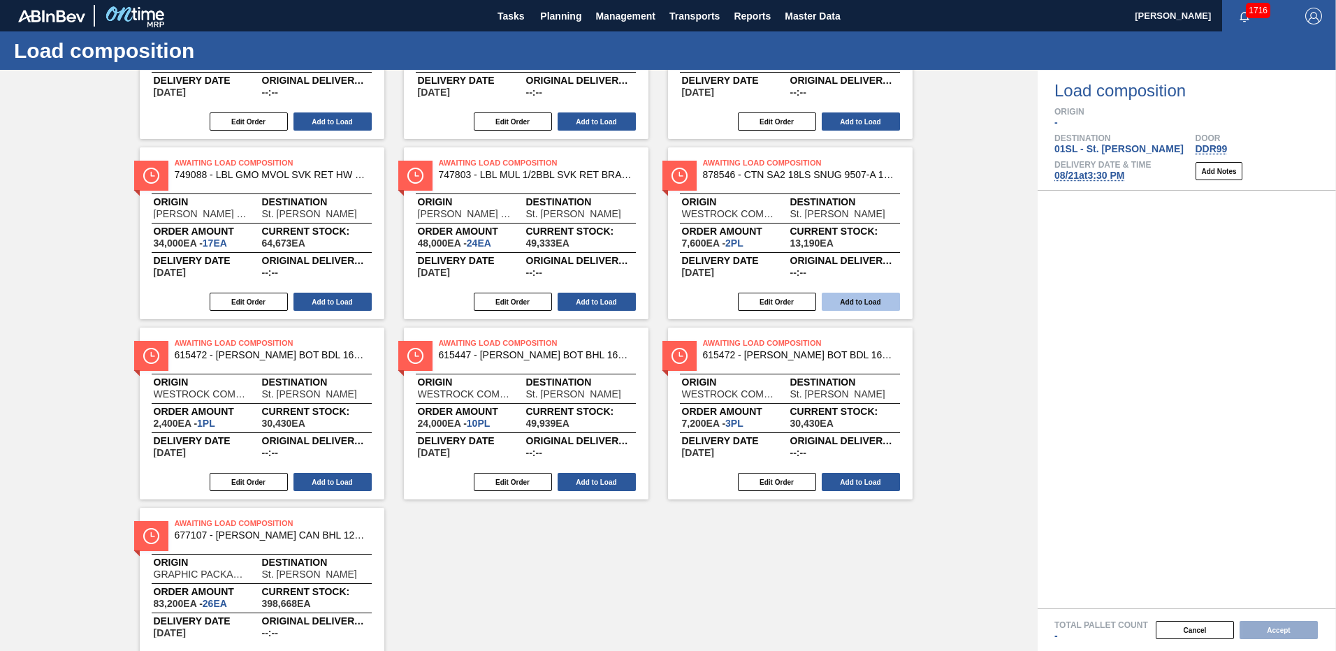
click at [861, 301] on button "Add to Load" at bounding box center [861, 302] width 78 height 18
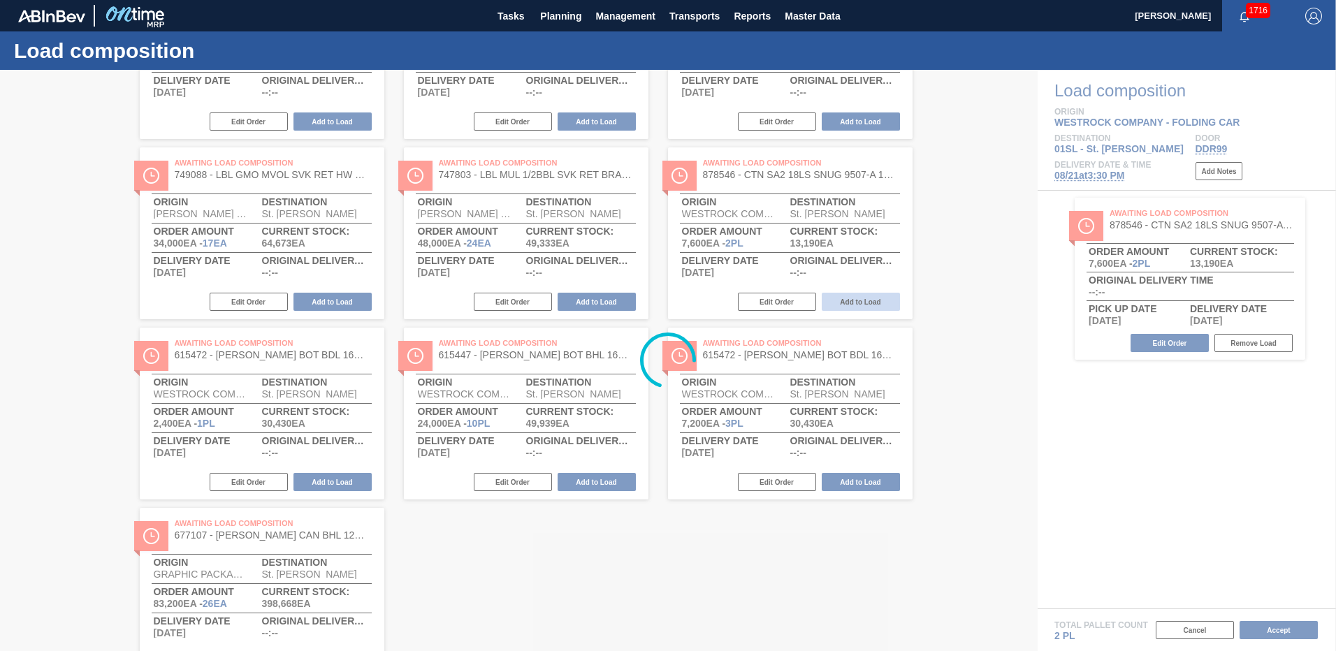
scroll to position [0, 0]
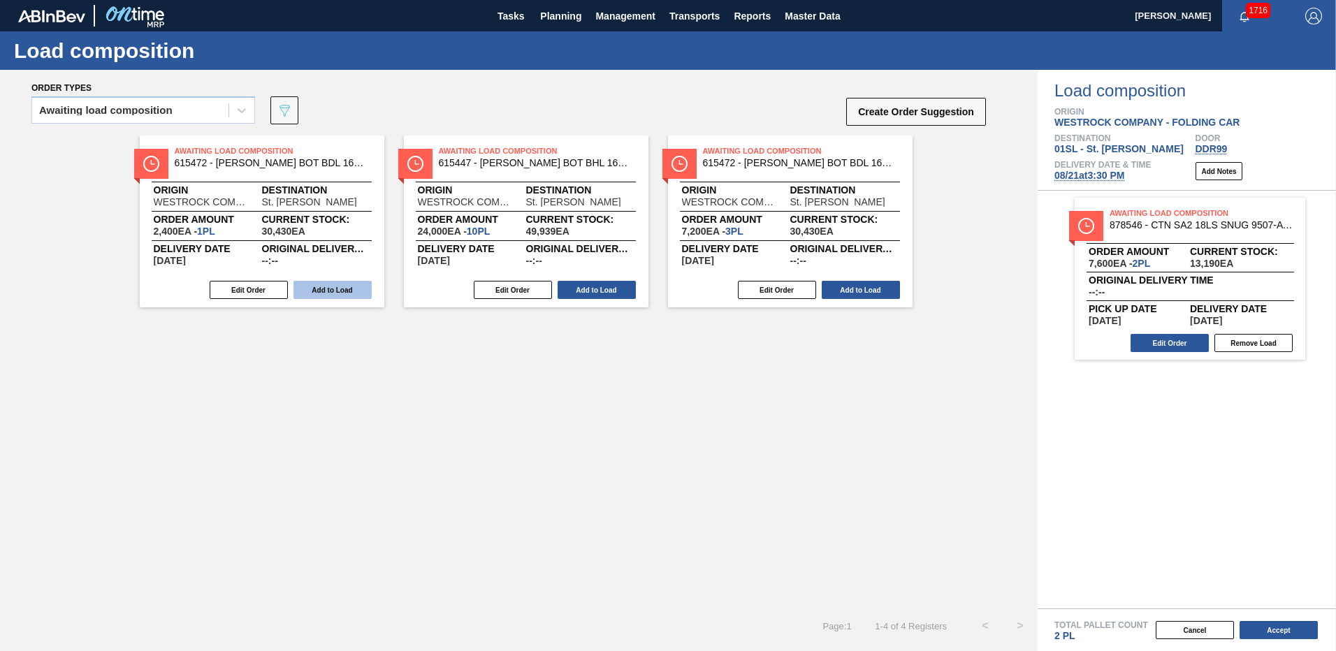
click at [341, 286] on button "Add to Load" at bounding box center [333, 290] width 78 height 18
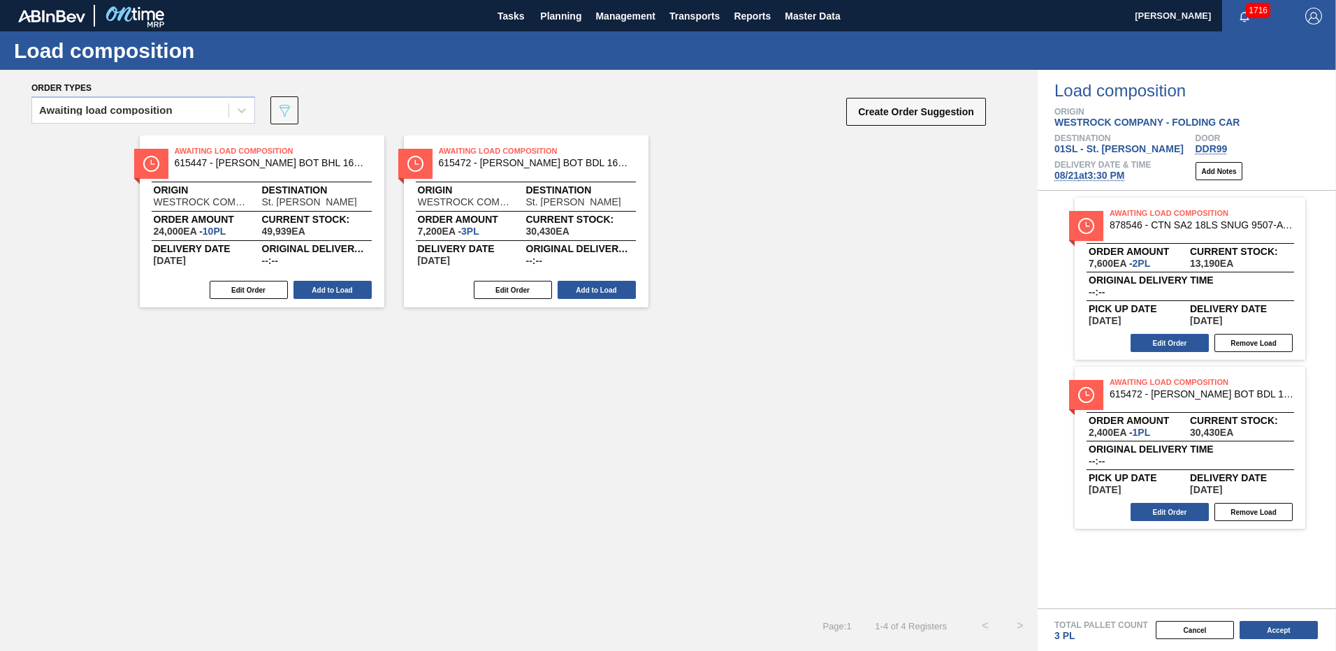
click at [341, 286] on button "Add to Load" at bounding box center [333, 290] width 78 height 18
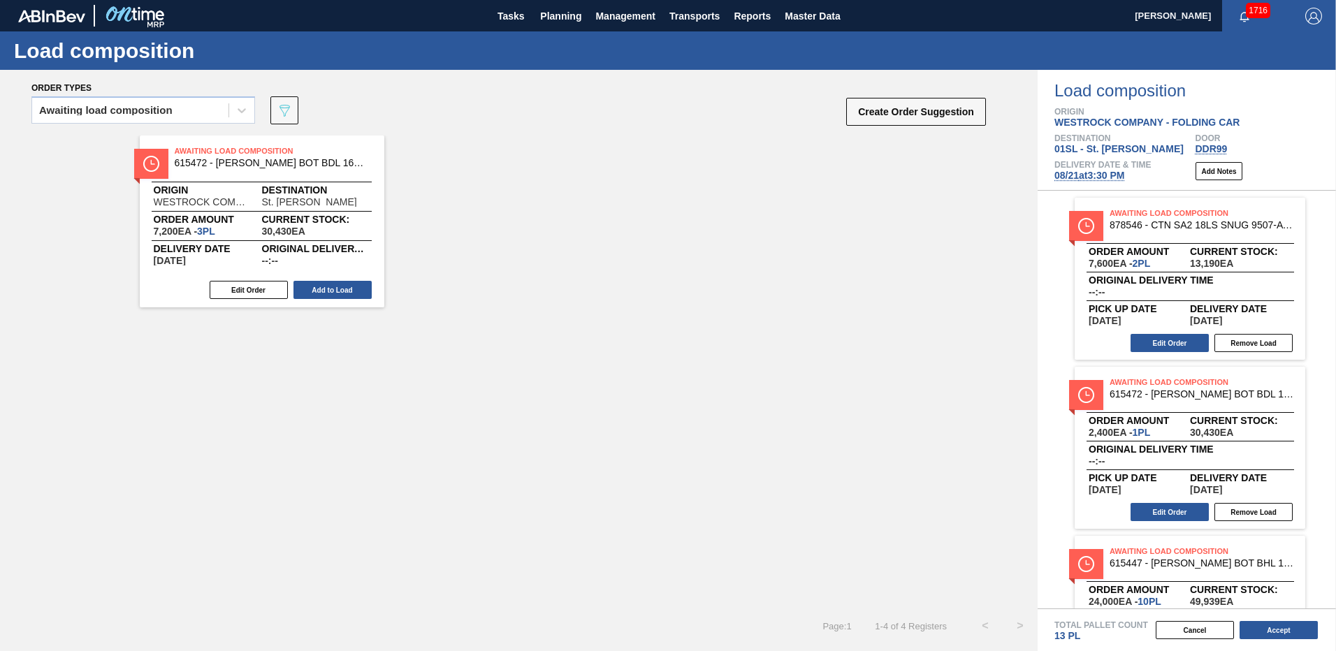
click at [341, 286] on button "Add to Load" at bounding box center [333, 290] width 78 height 18
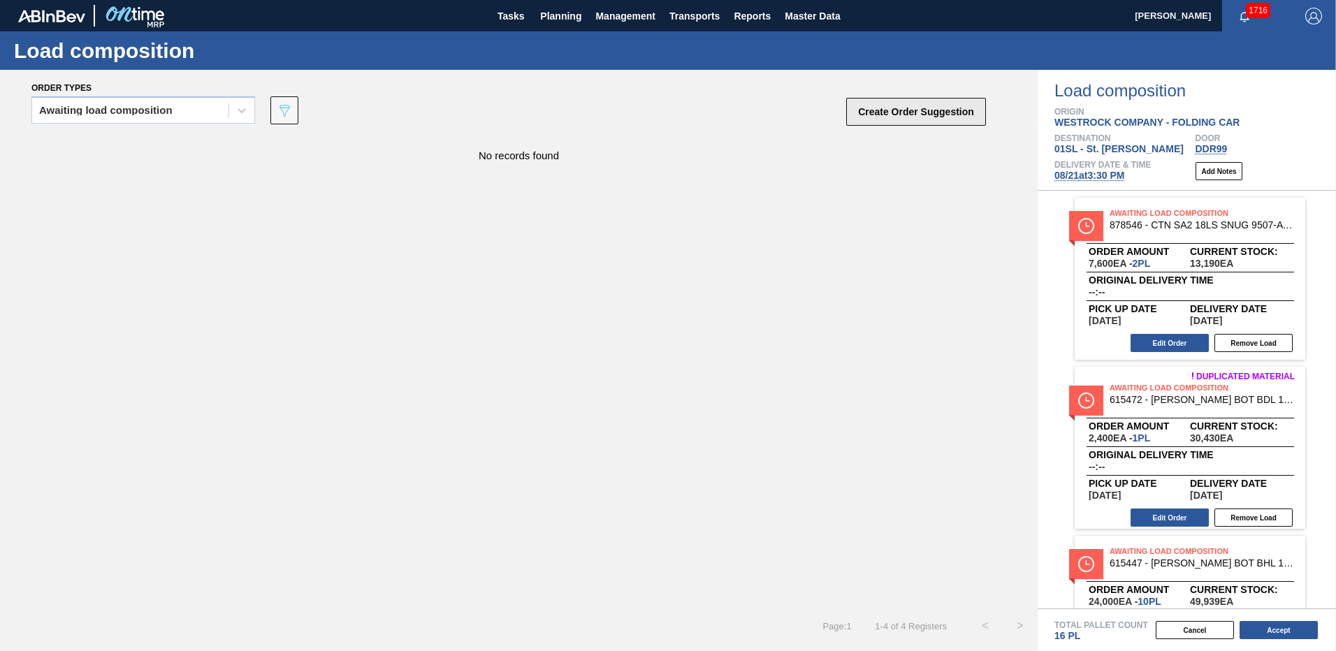
click at [947, 112] on button "Create Order Suggestion" at bounding box center [916, 112] width 140 height 28
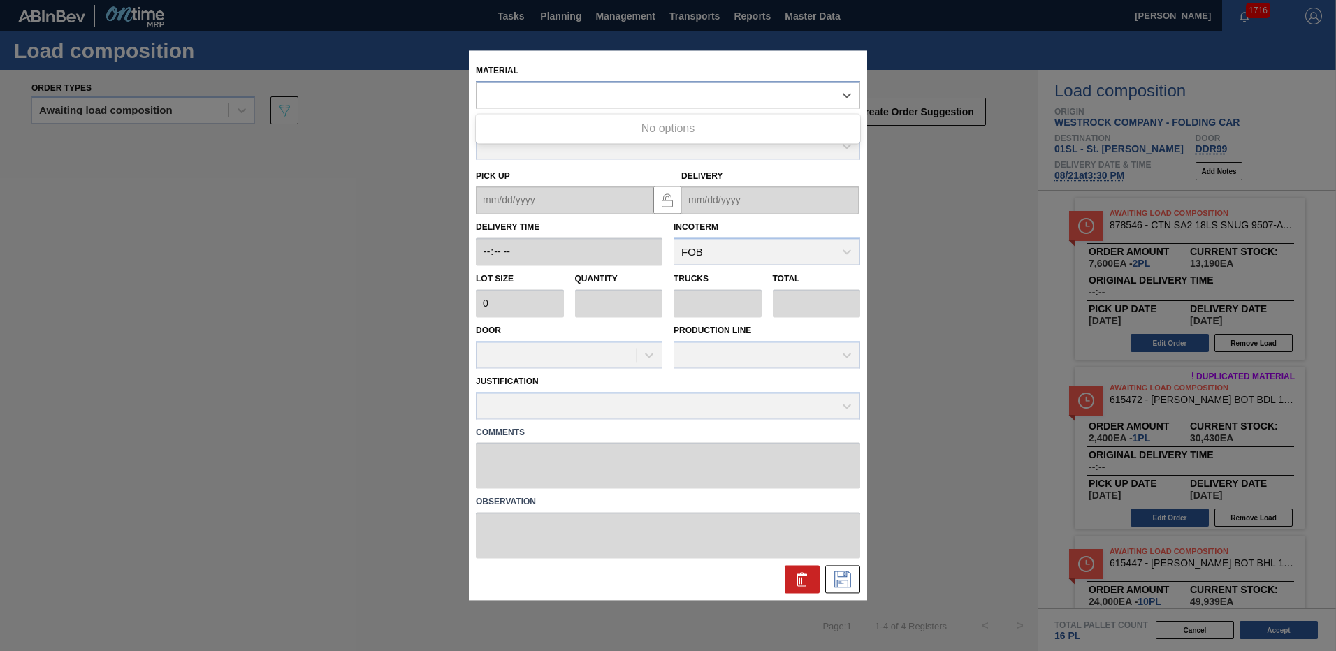
click at [561, 96] on div at bounding box center [655, 95] width 357 height 20
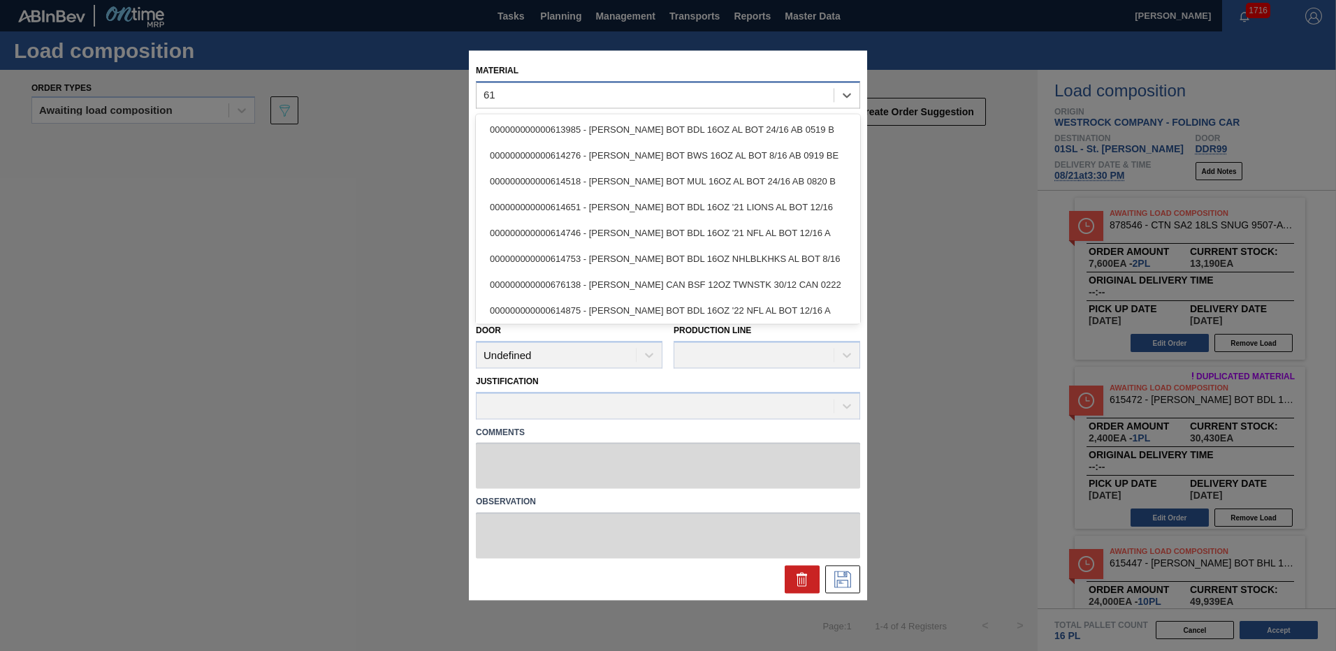
type input "6"
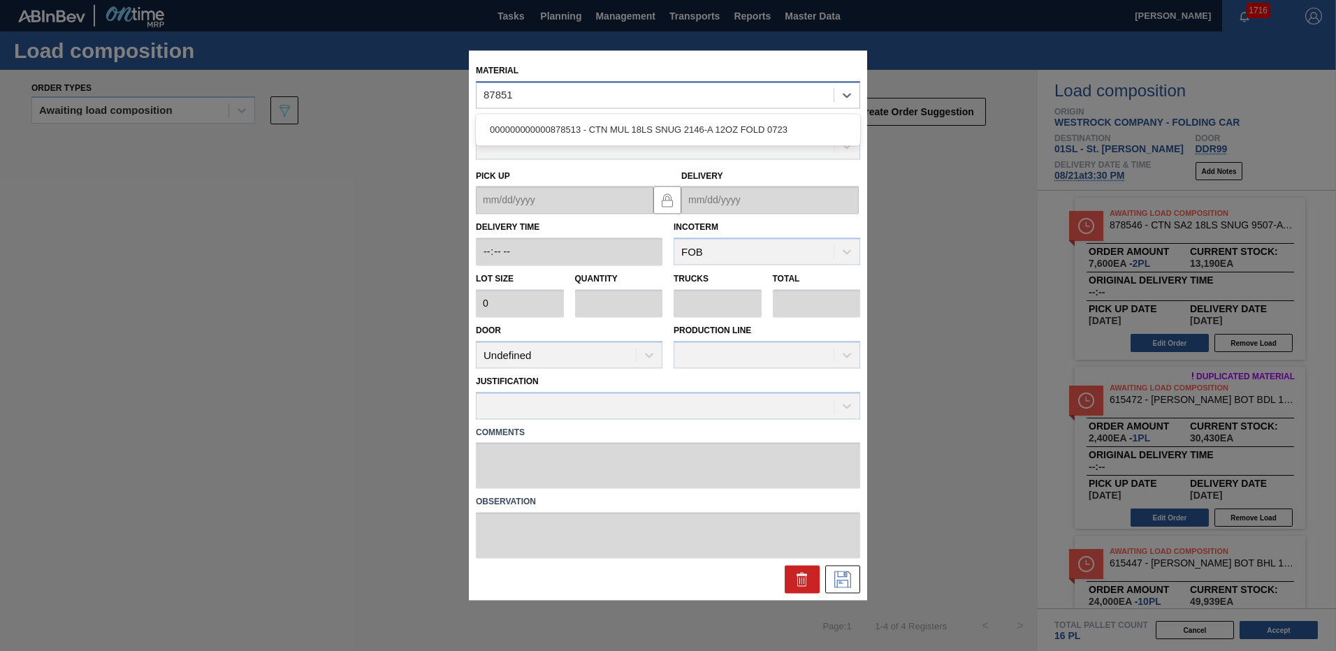
type input "878513"
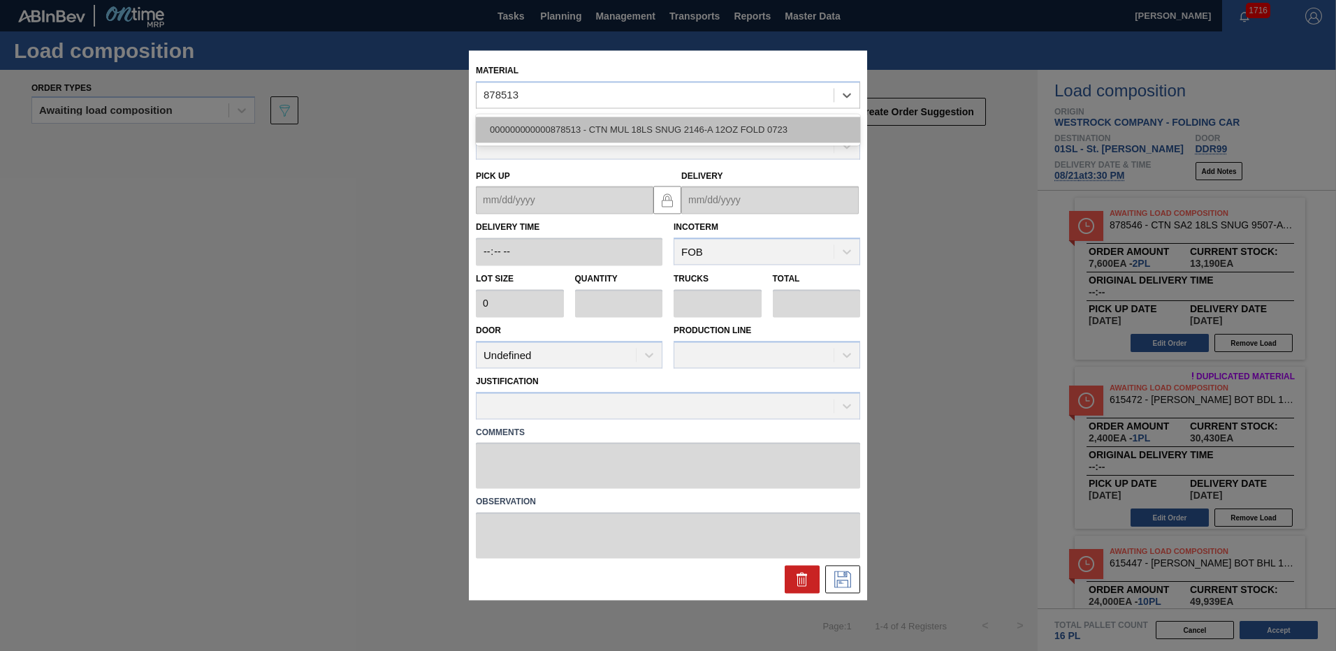
click at [624, 127] on div "000000000000878513 - CTN MUL 18LS SNUG 2146-A 12OZ FOLD 0723" at bounding box center [668, 130] width 384 height 26
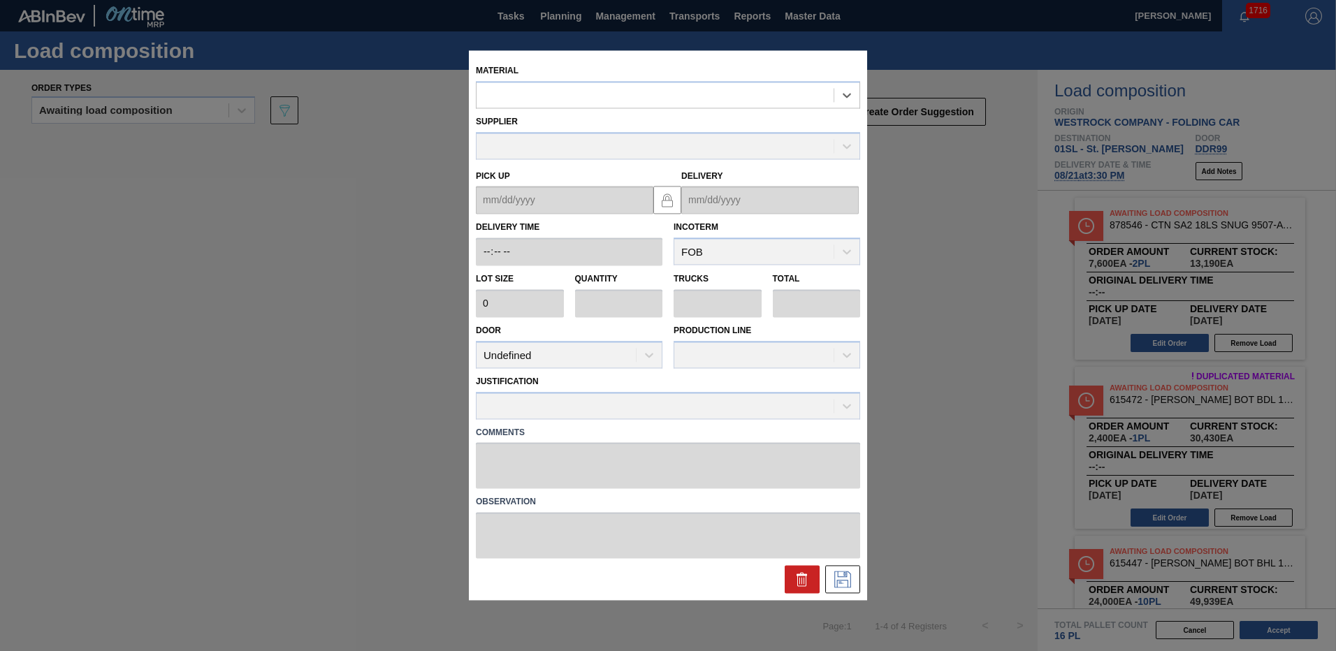
type input "3,800"
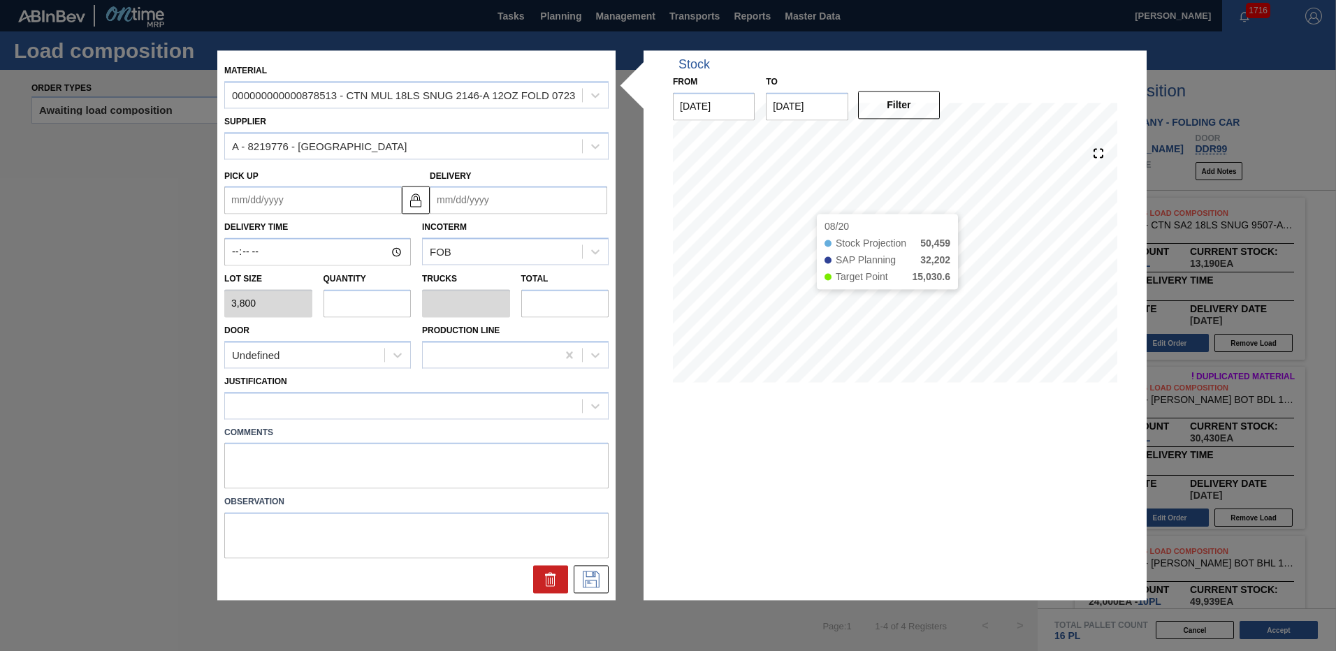
click at [374, 295] on input "text" at bounding box center [368, 303] width 88 height 28
type input "4"
type input "0.2"
type input "15,200"
type input "4"
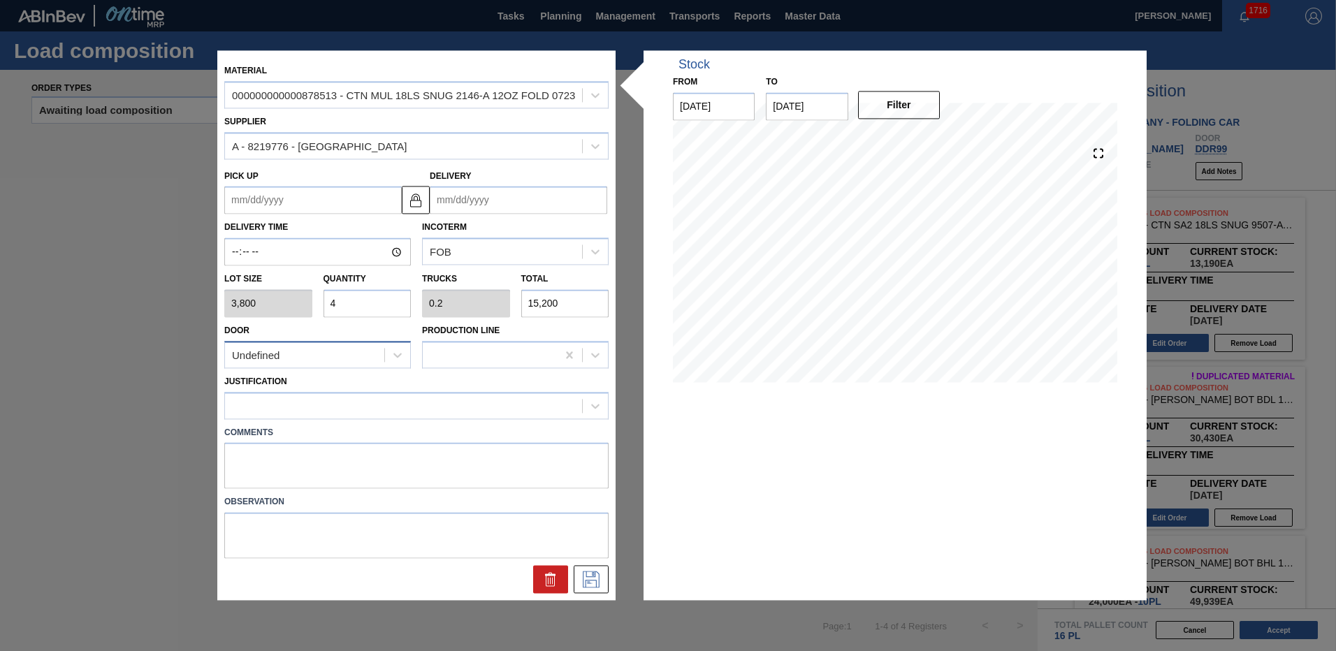
click at [328, 361] on div "Undefined" at bounding box center [304, 355] width 159 height 20
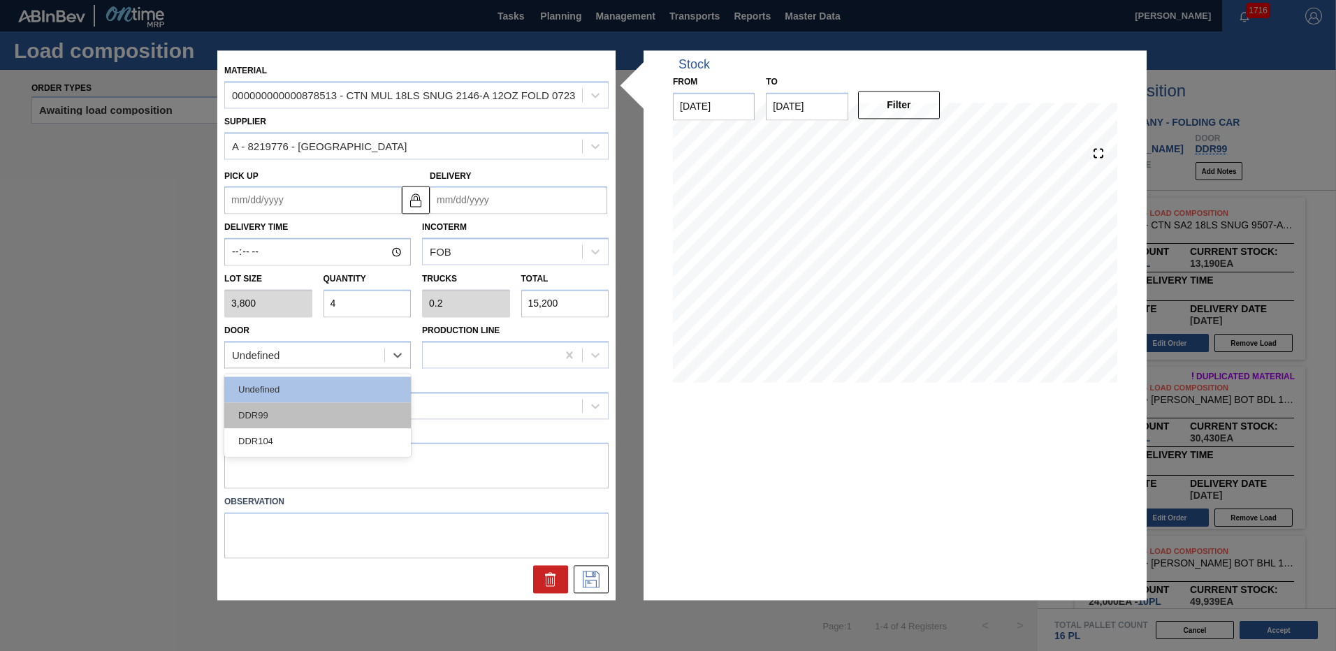
click at [298, 419] on div "DDR99" at bounding box center [317, 416] width 187 height 26
click at [463, 202] on input "Delivery" at bounding box center [519, 201] width 178 height 28
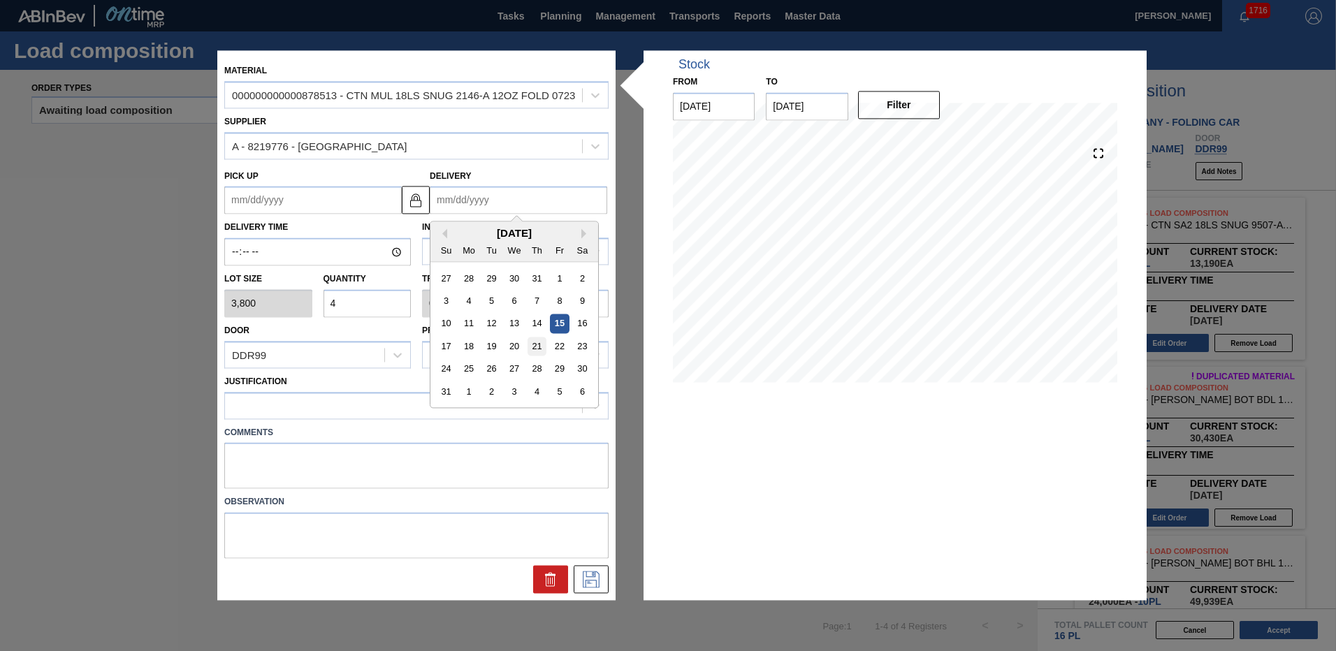
click at [537, 350] on div "21" at bounding box center [537, 347] width 19 height 19
type up "[DATE]"
type input "08/21/2025"
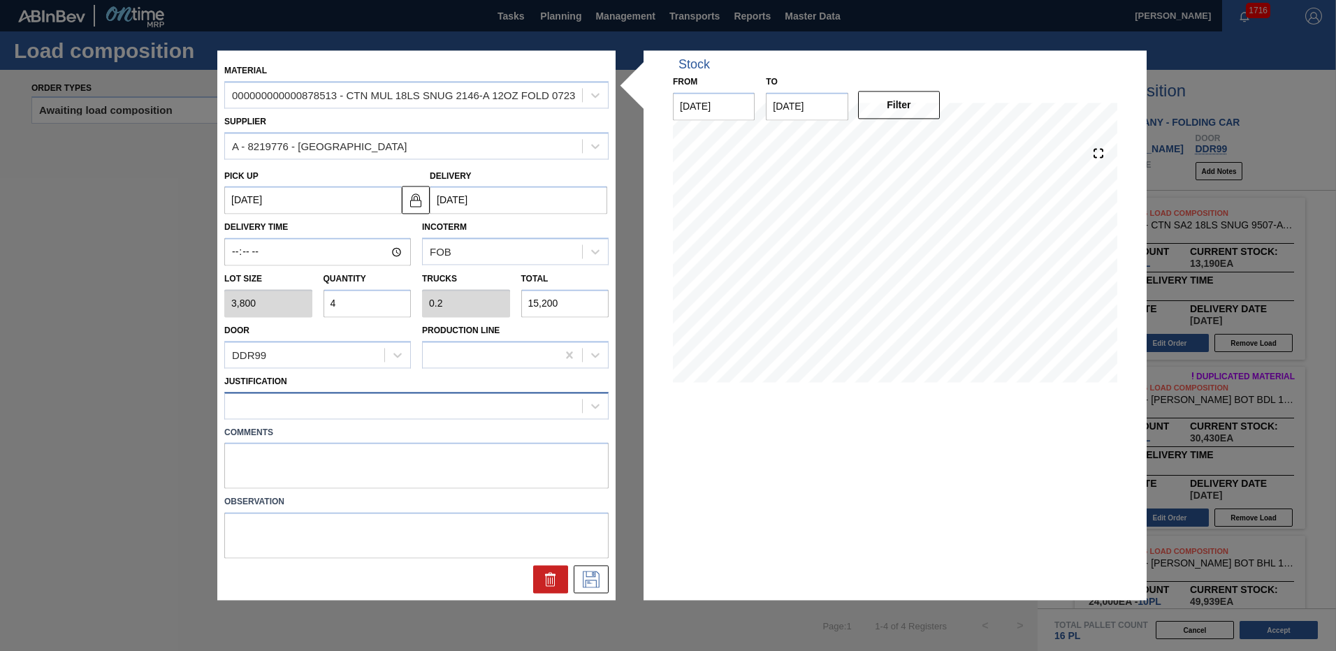
click at [308, 400] on div at bounding box center [403, 406] width 357 height 20
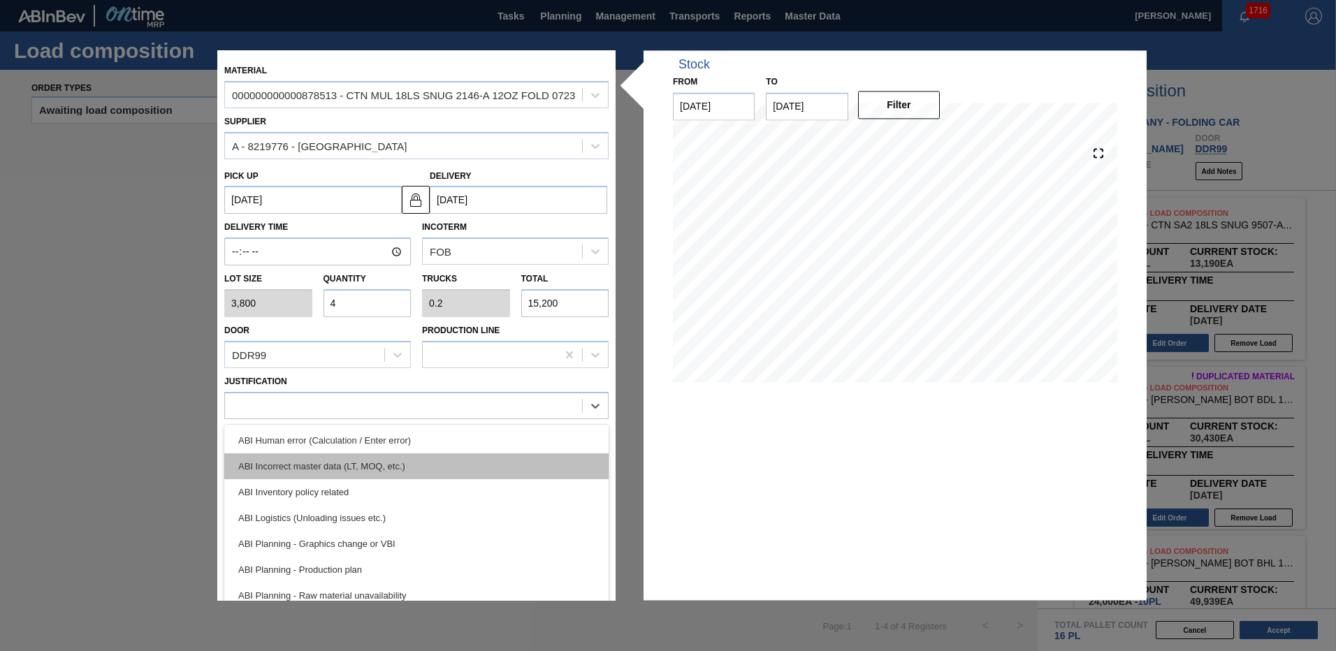
scroll to position [126, 0]
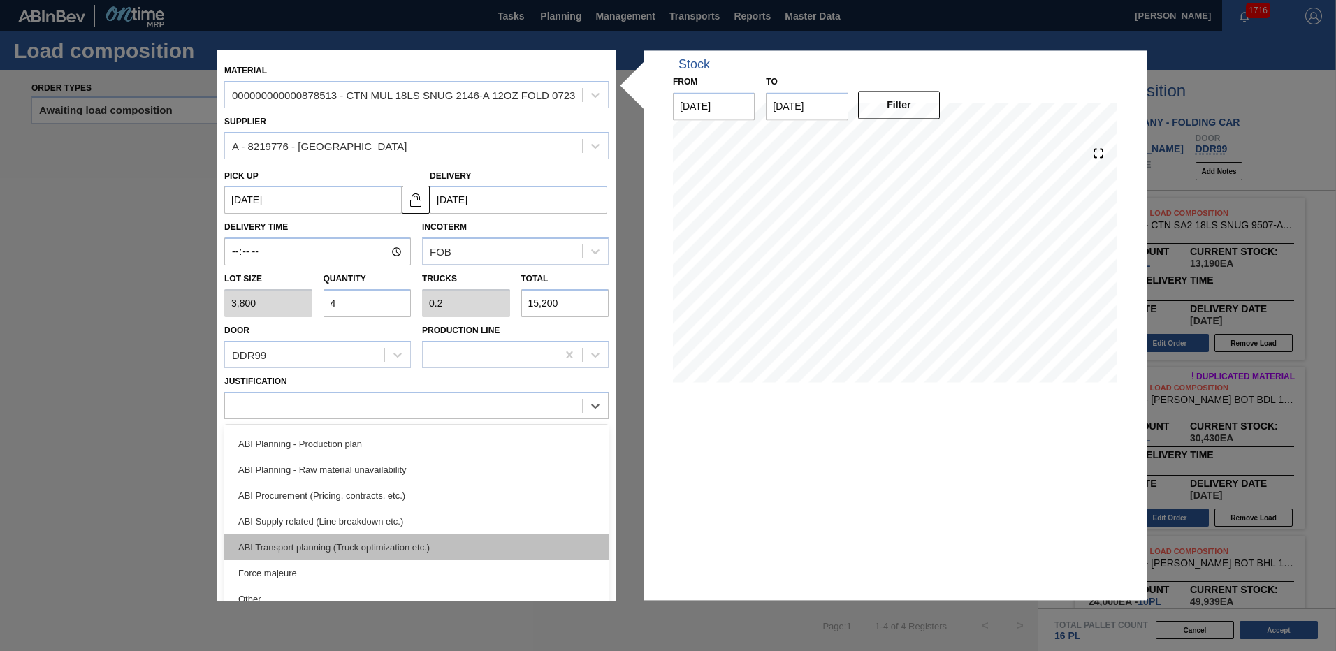
click at [394, 546] on div "ABI Transport planning (Truck optimization etc.)" at bounding box center [416, 548] width 384 height 26
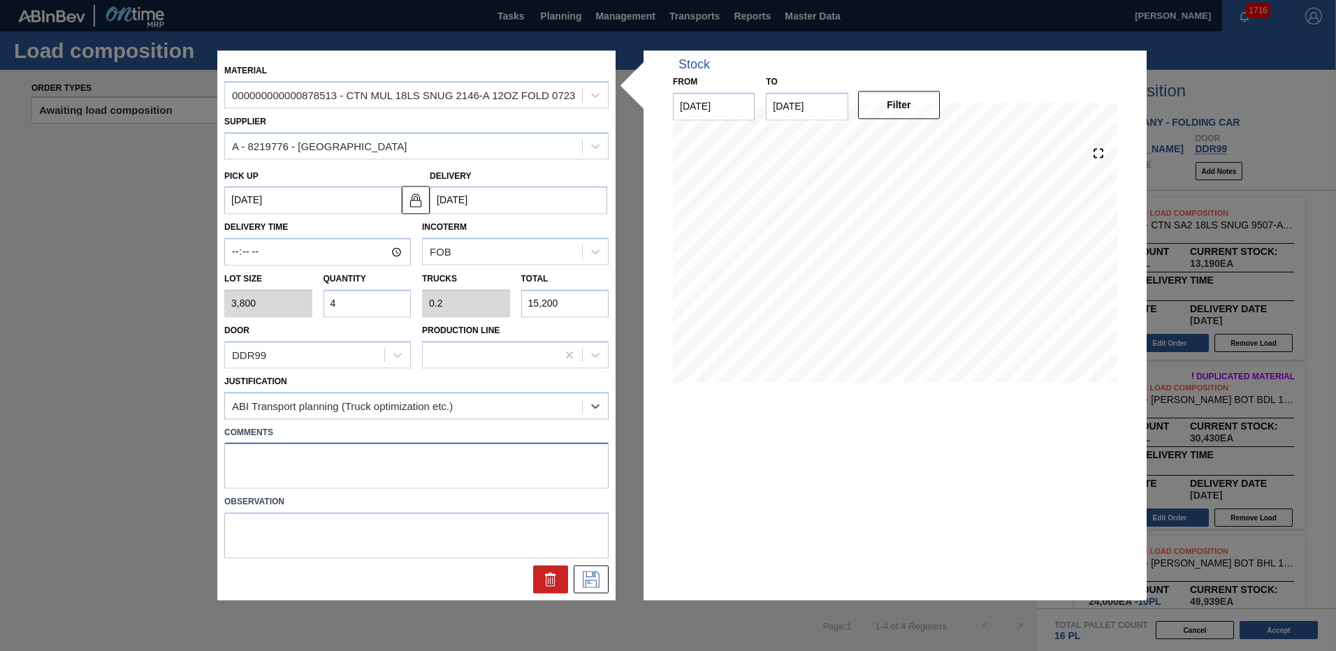
click at [465, 472] on textarea at bounding box center [416, 466] width 384 height 46
type textarea "live unload"
click at [588, 583] on icon at bounding box center [591, 580] width 22 height 17
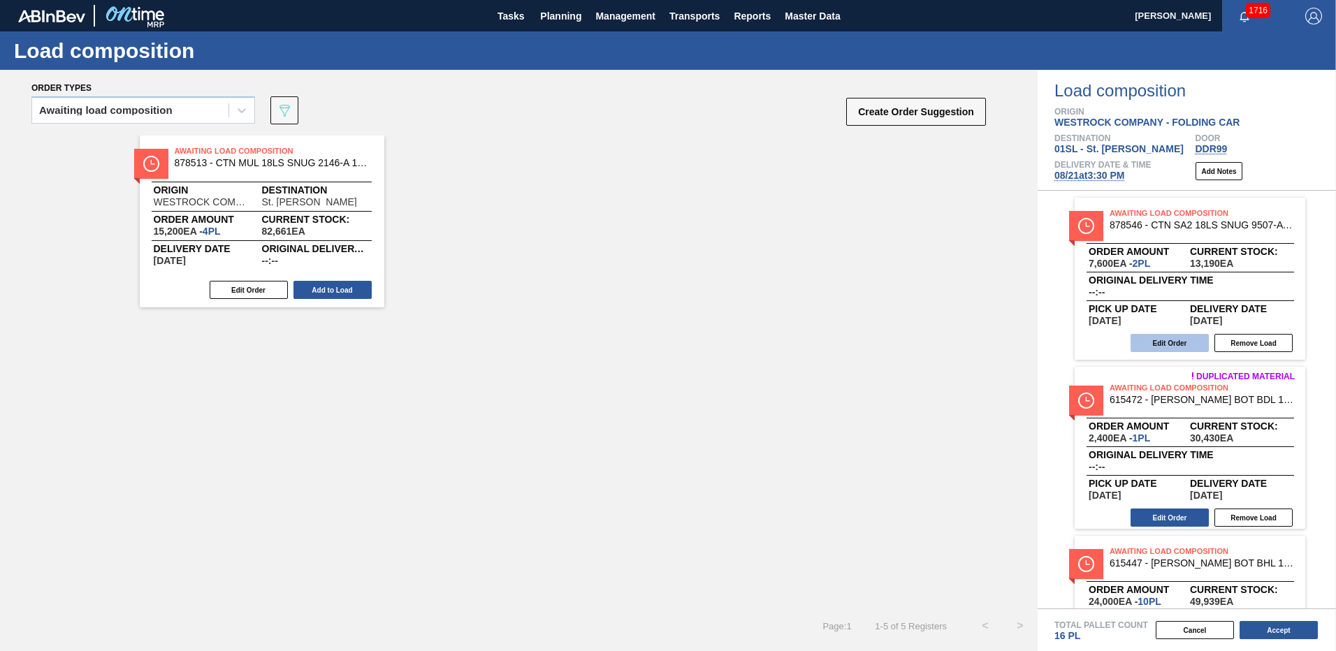
click at [1185, 341] on button "Edit Order" at bounding box center [1170, 343] width 78 height 18
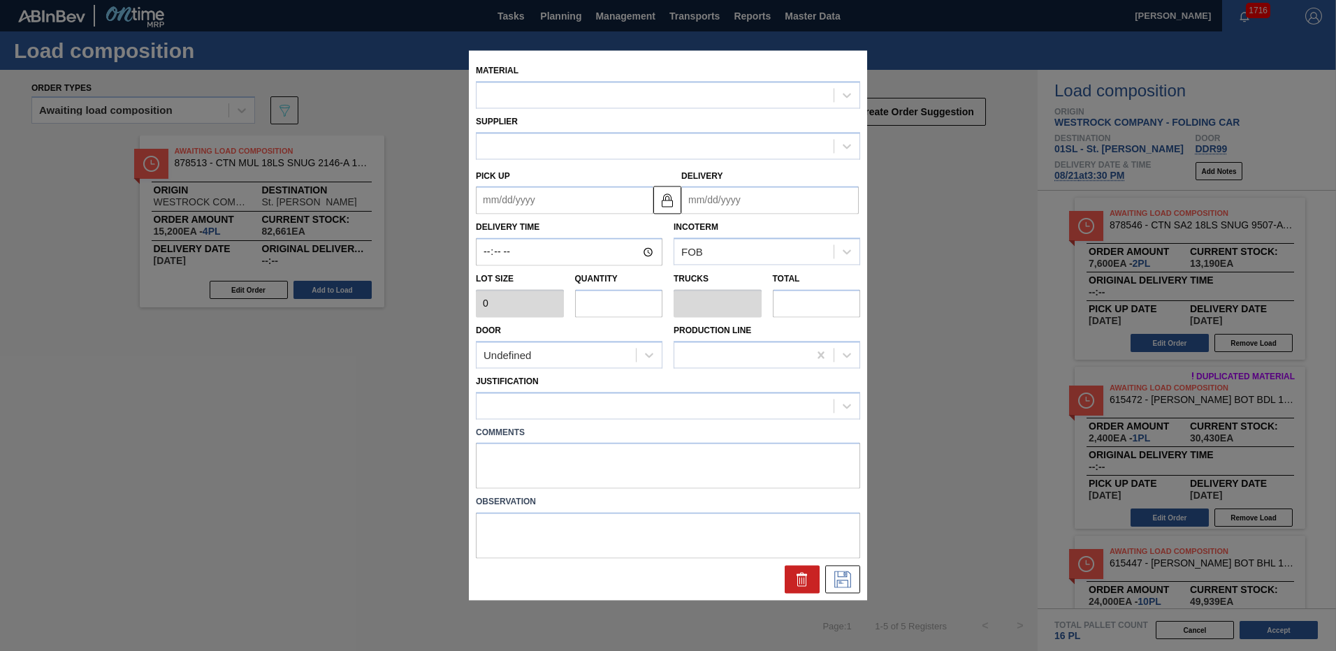
type input "3,800"
type input "2"
type input "0.1"
type input "7,600"
type up "[DATE]"
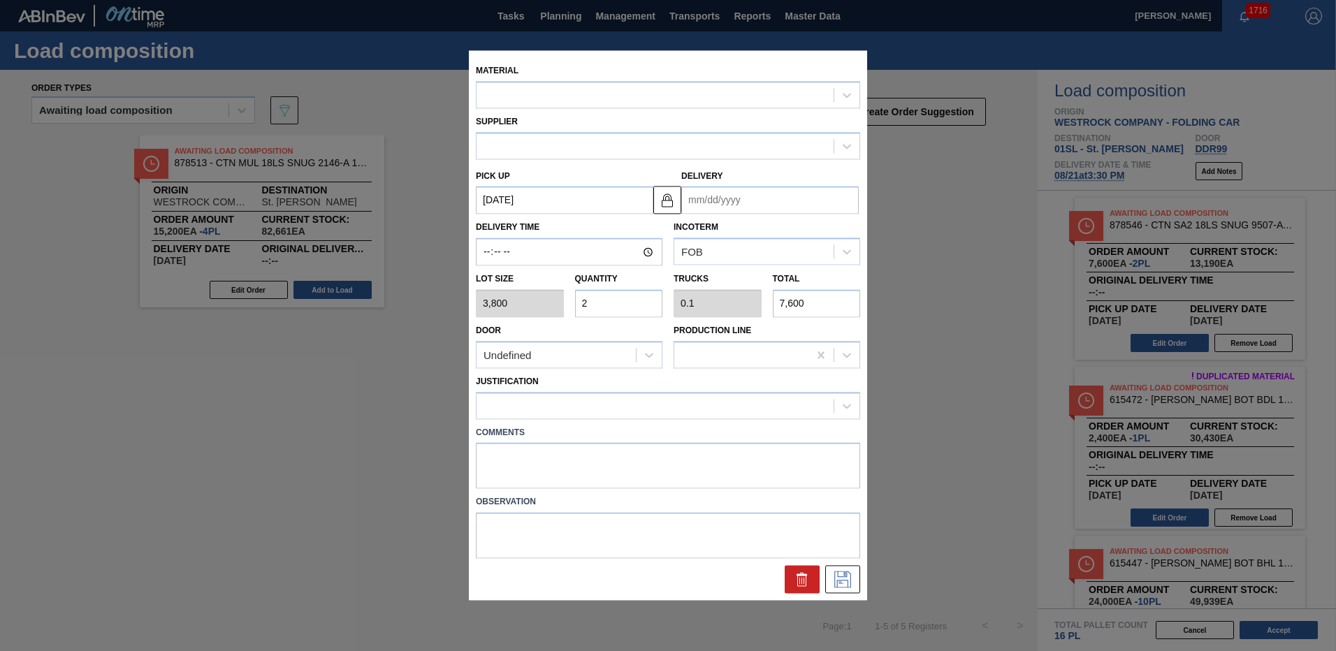
type input "[DATE]"
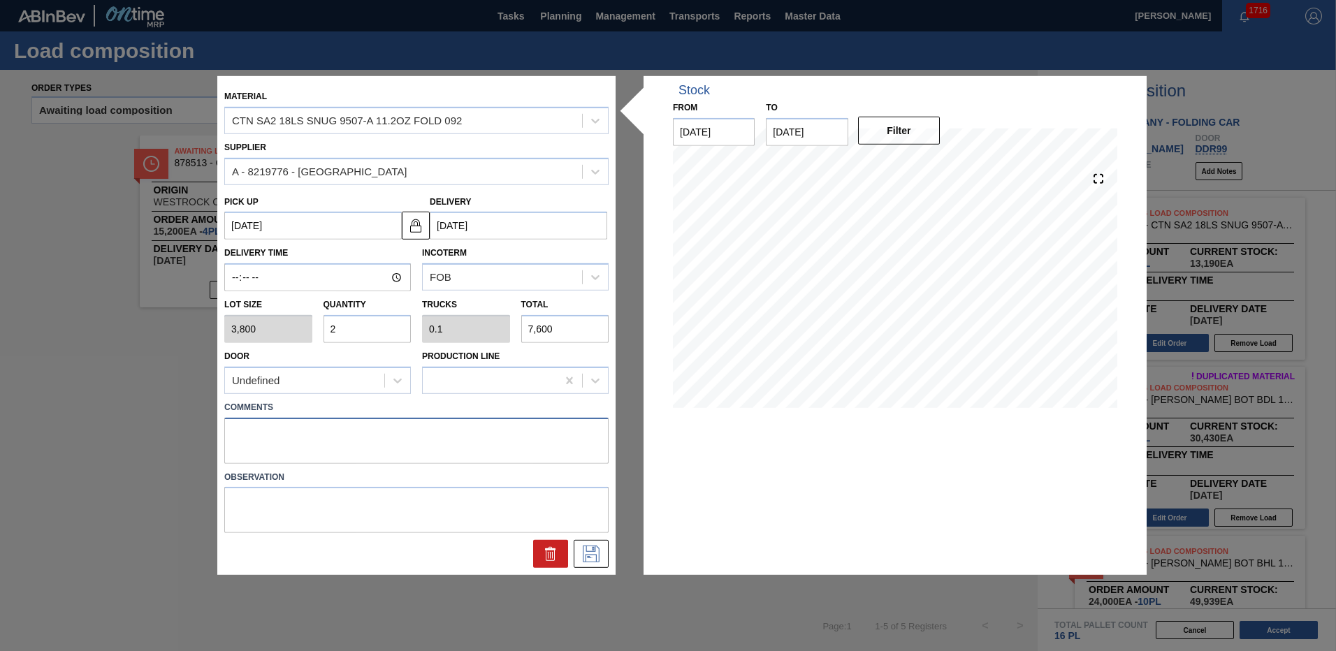
click at [411, 447] on textarea at bounding box center [416, 440] width 384 height 46
type textarea "live unload"
click at [593, 551] on icon at bounding box center [590, 552] width 7 height 11
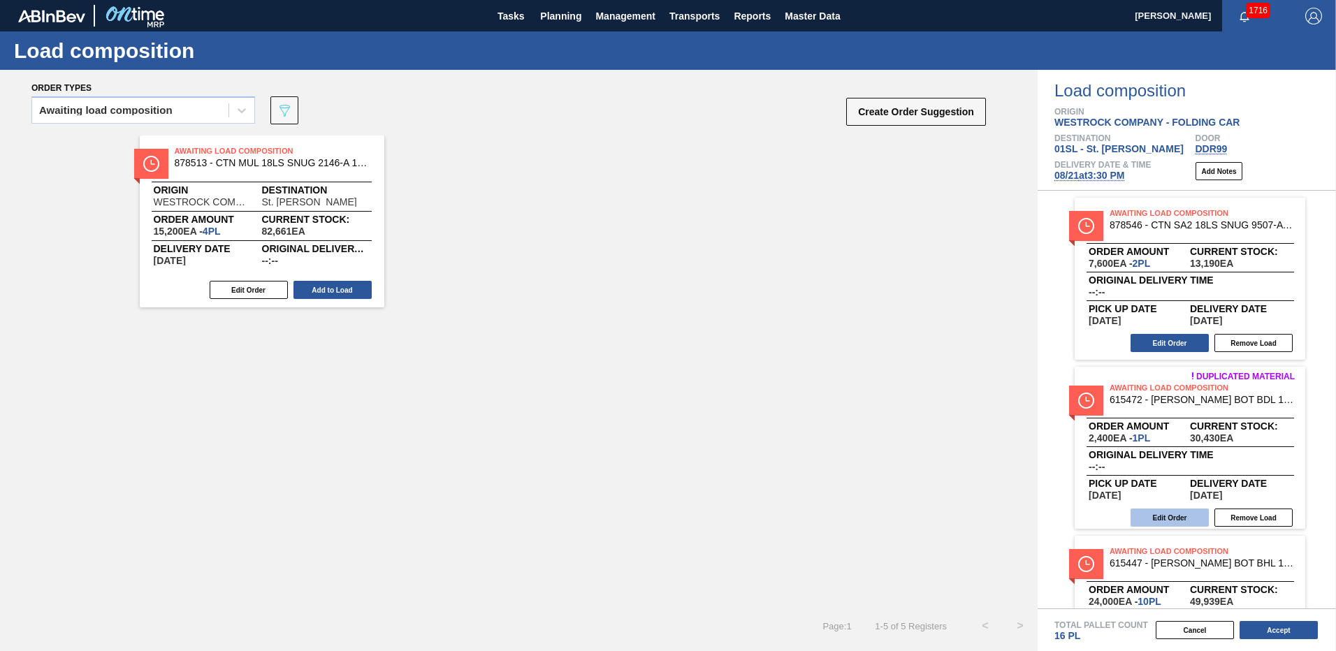
click at [1178, 517] on button "Edit Order" at bounding box center [1170, 518] width 78 height 18
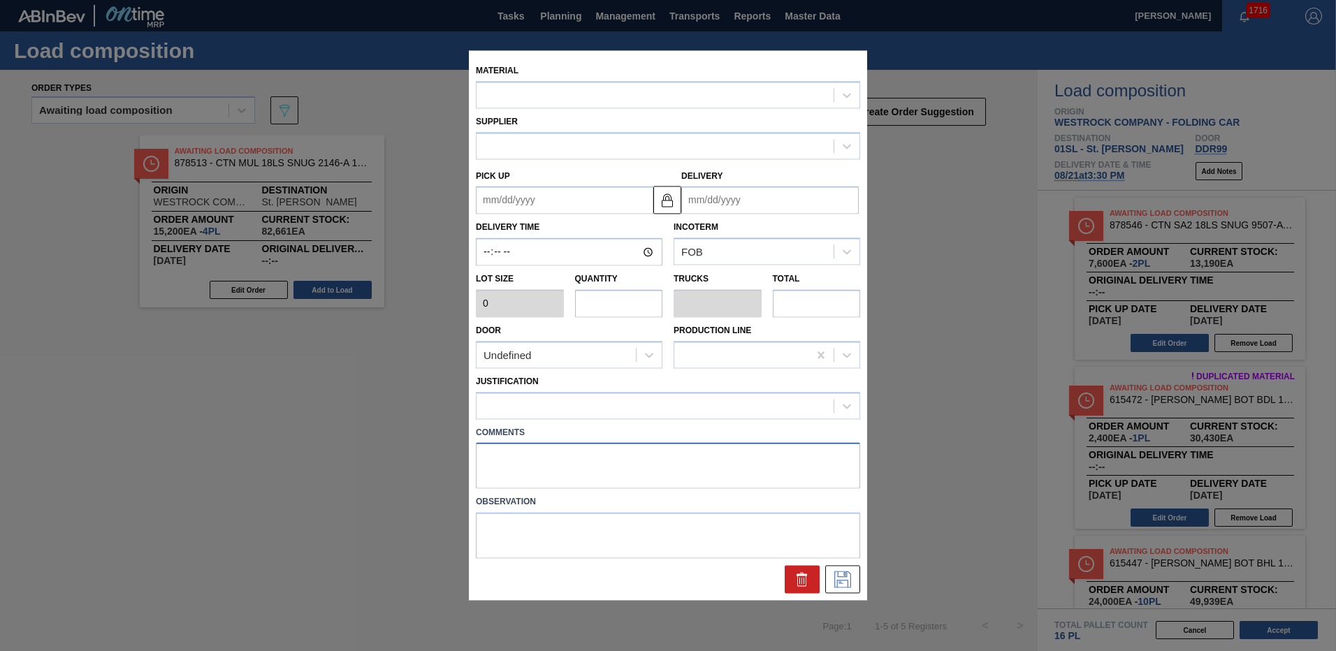
click at [599, 467] on textarea at bounding box center [668, 466] width 384 height 46
type input "2,400"
type input "1"
type input "0.038"
type input "2,400"
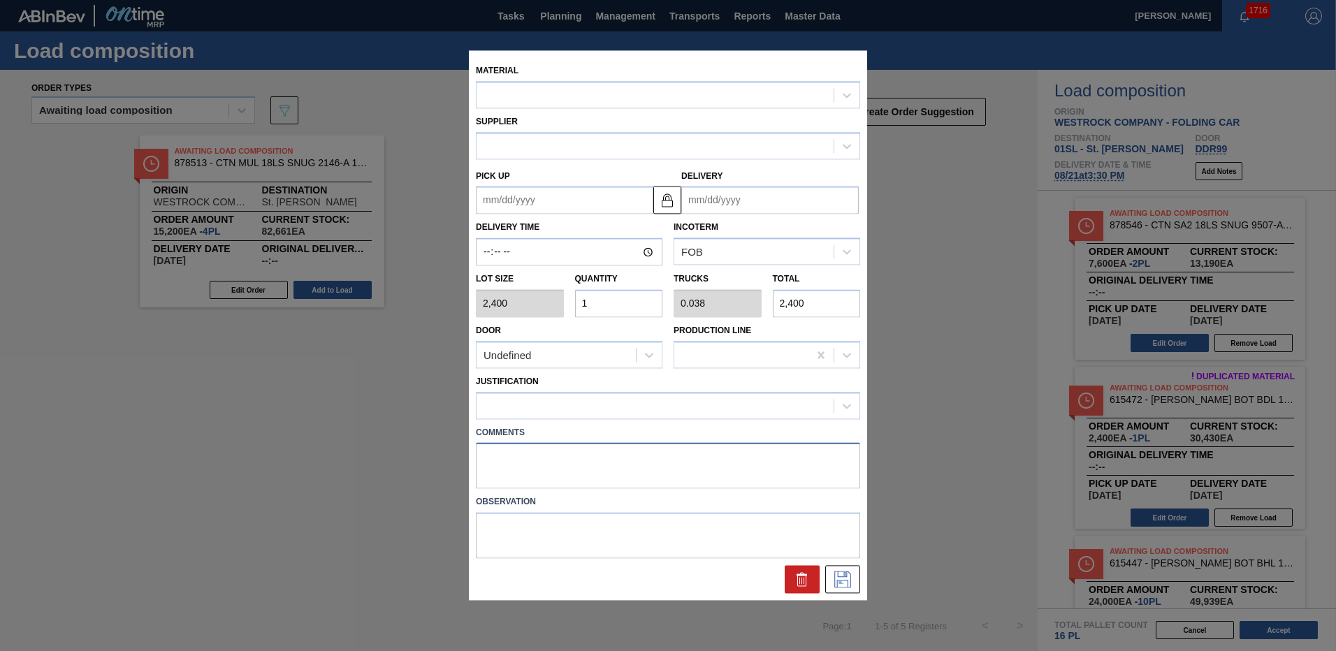
type up "[DATE]"
type input "[DATE]"
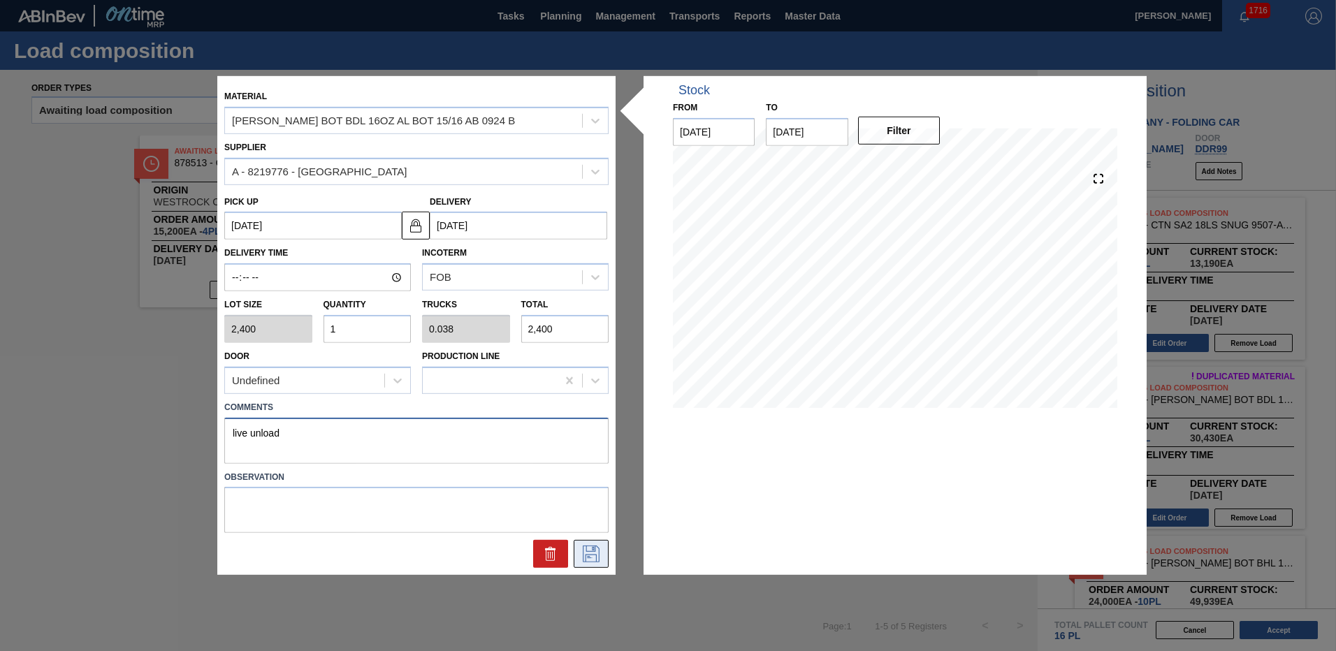
type textarea "live unload"
click at [584, 554] on icon at bounding box center [591, 554] width 17 height 17
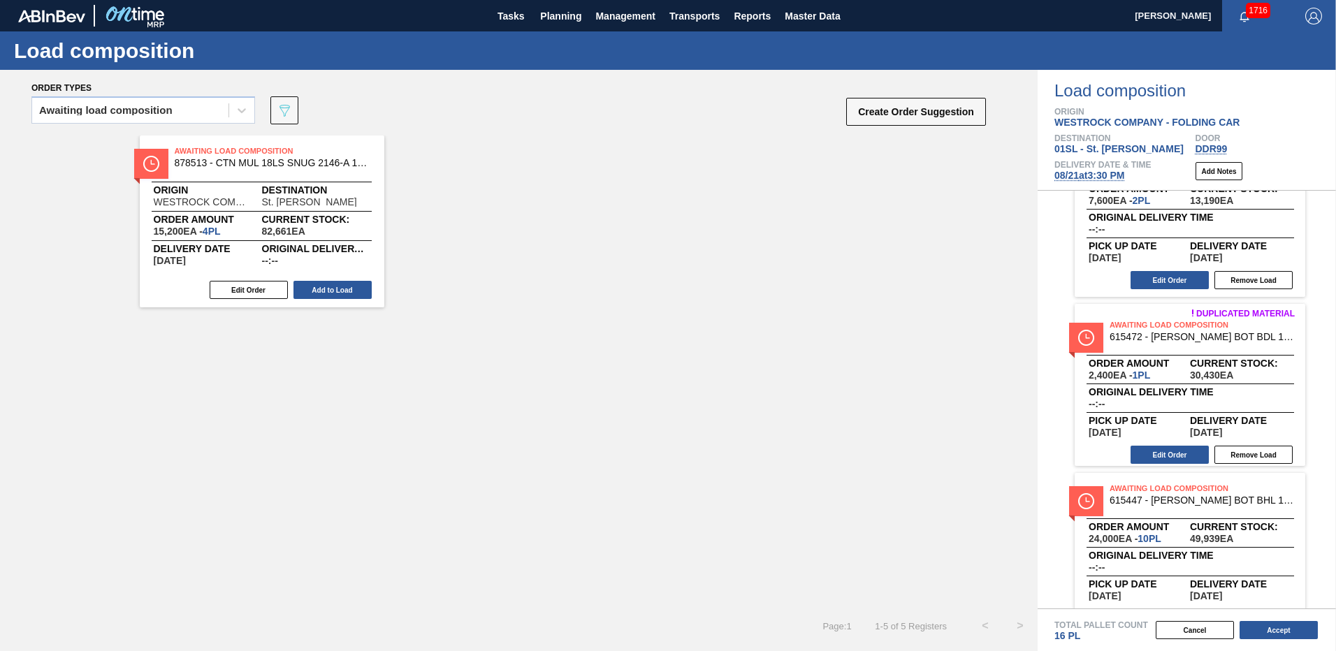
scroll to position [251, 0]
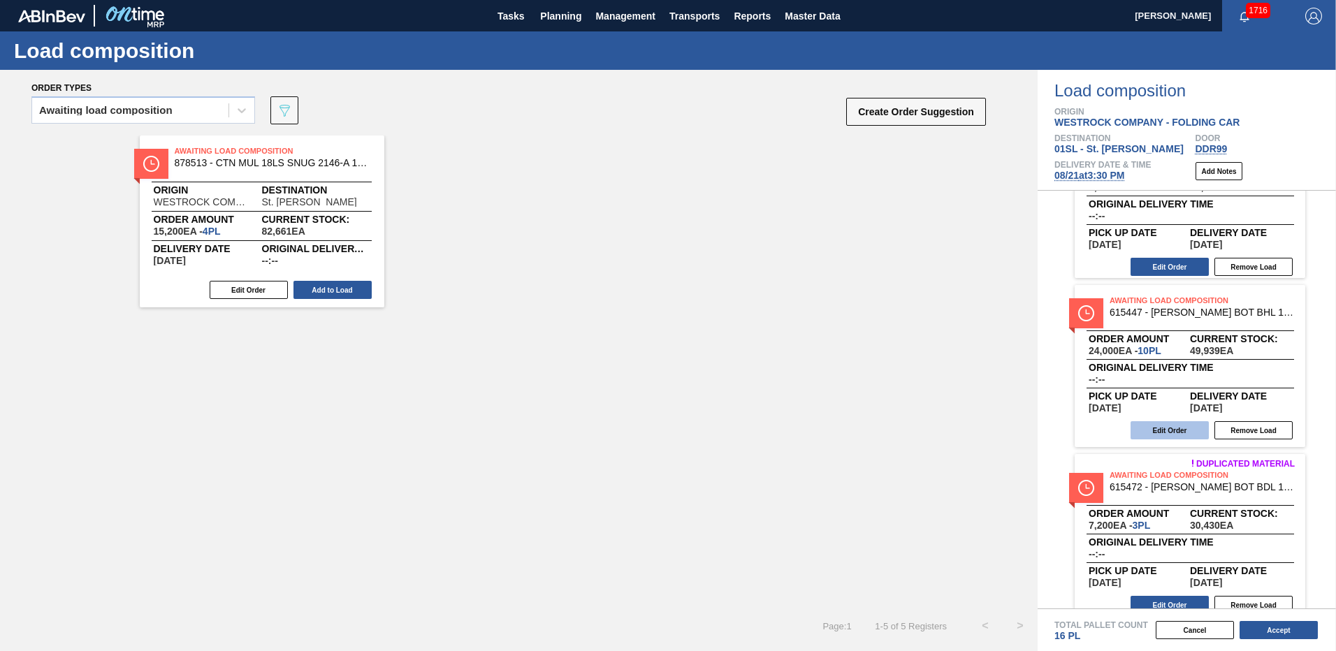
click at [1160, 434] on button "Edit Order" at bounding box center [1170, 430] width 78 height 18
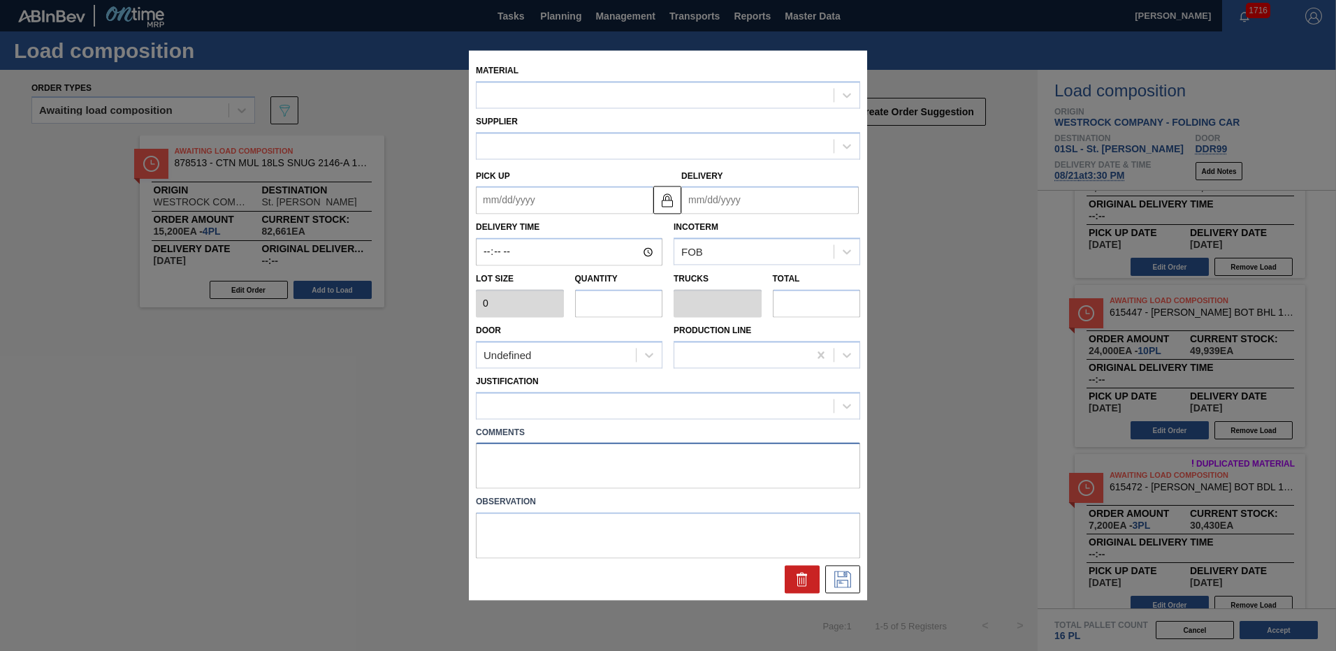
click at [591, 486] on textarea at bounding box center [668, 466] width 384 height 46
type input "2,400"
type input "10"
type input "0.385"
type input "24,000"
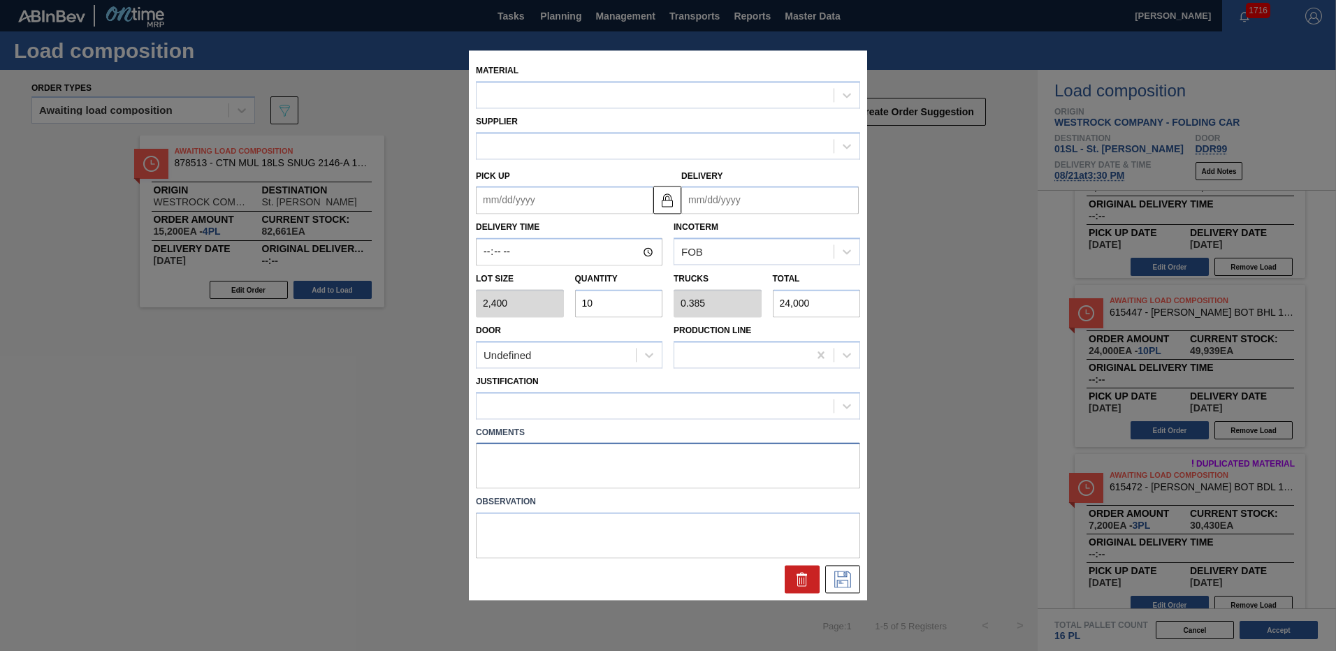
type up "[DATE]"
type input "[DATE]"
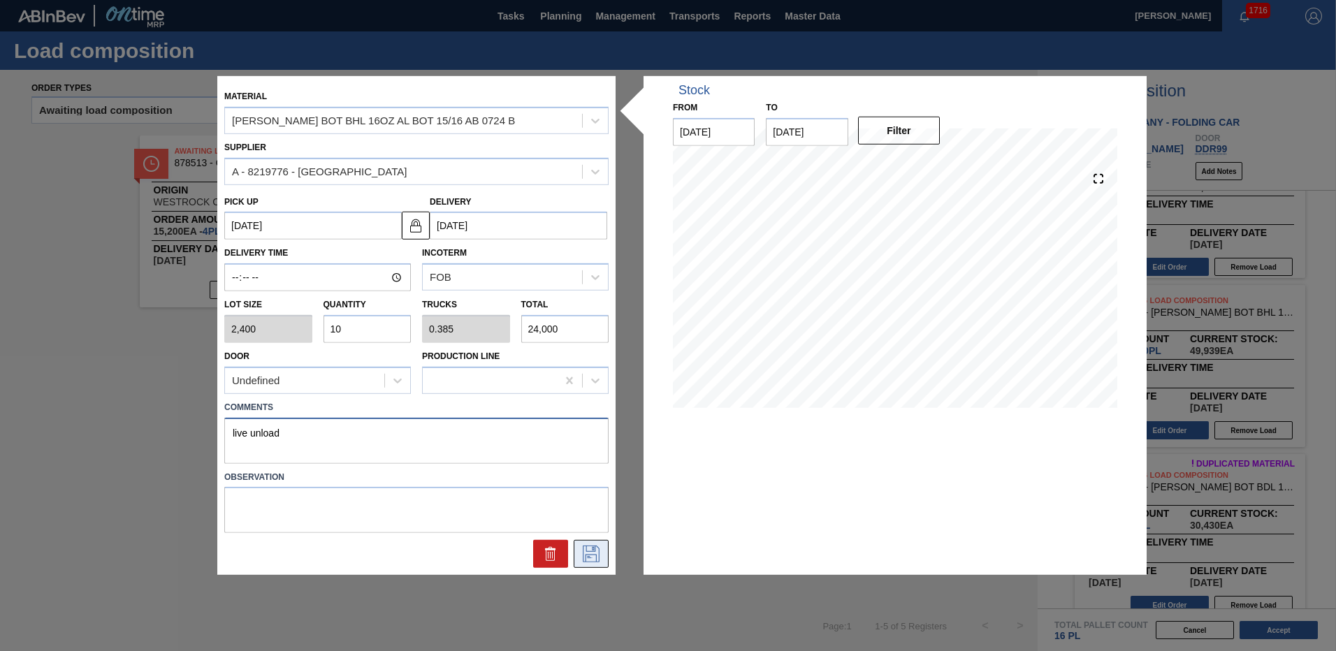
type textarea "live unload"
click at [588, 560] on icon at bounding box center [591, 554] width 22 height 17
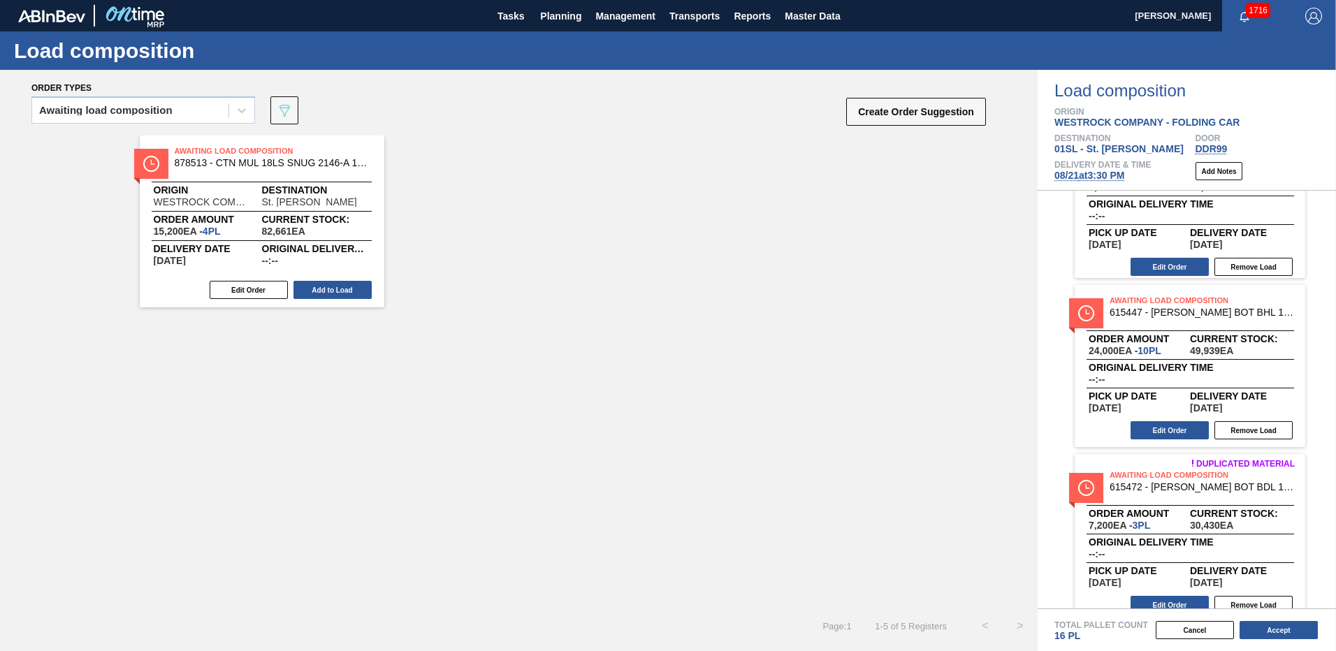
scroll to position [266, 0]
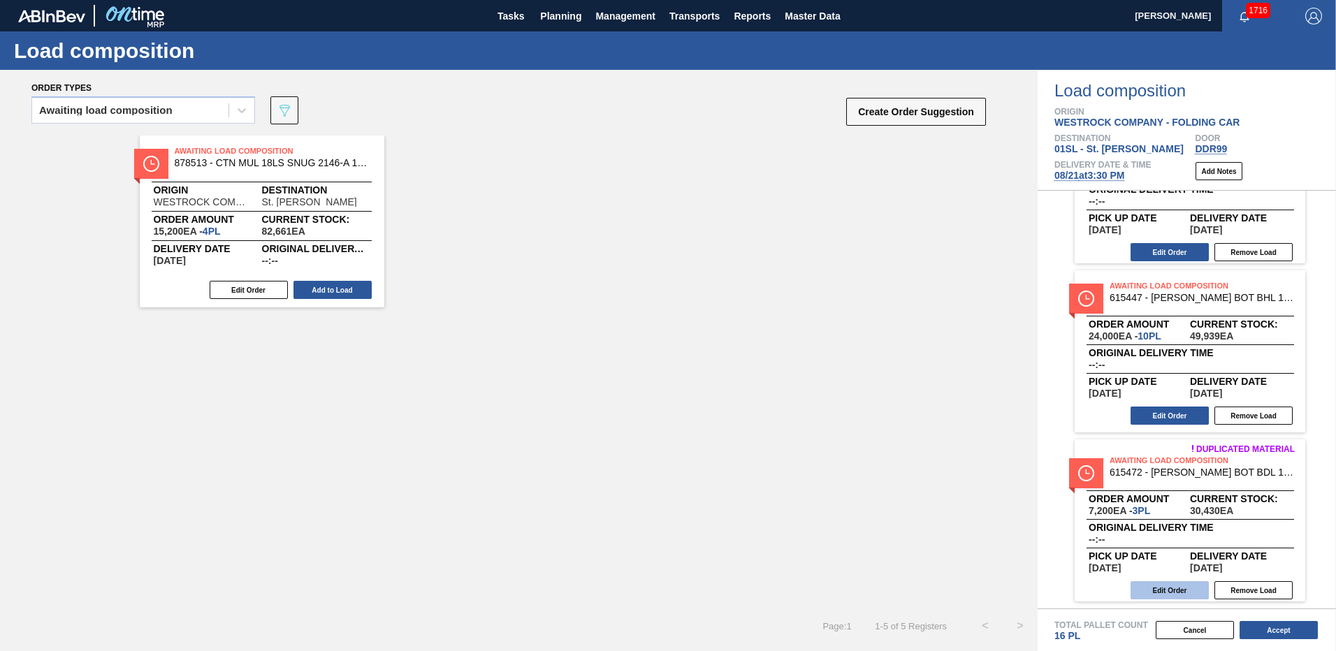
click at [1172, 586] on button "Edit Order" at bounding box center [1170, 591] width 78 height 18
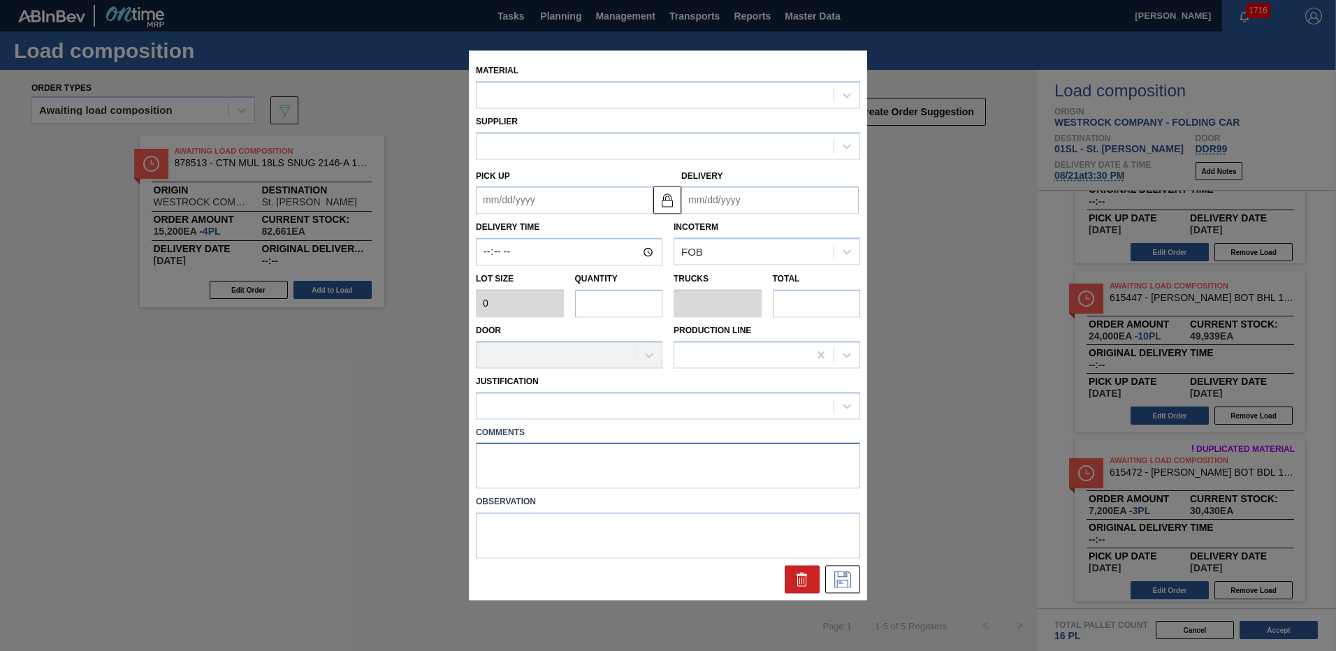
click at [574, 464] on textarea at bounding box center [668, 466] width 384 height 46
type input "2,400"
type input "3"
type input "0.115"
type input "7,200"
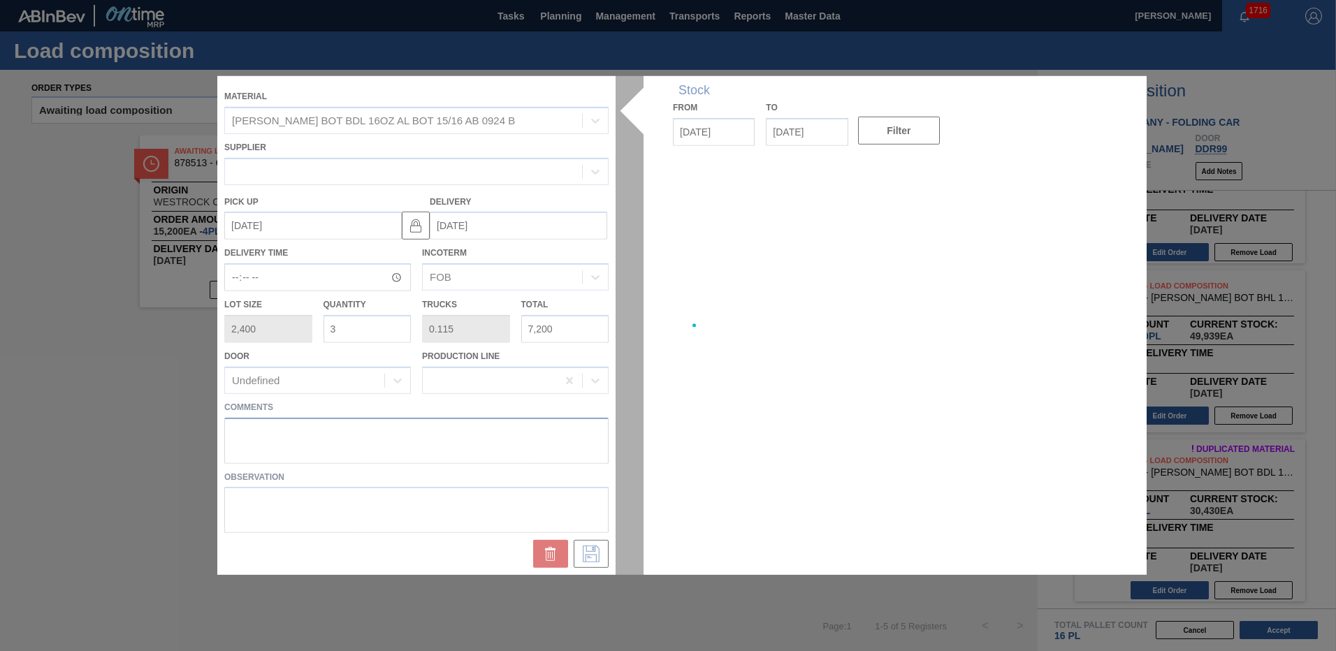
type up "[DATE]"
type input "[DATE]"
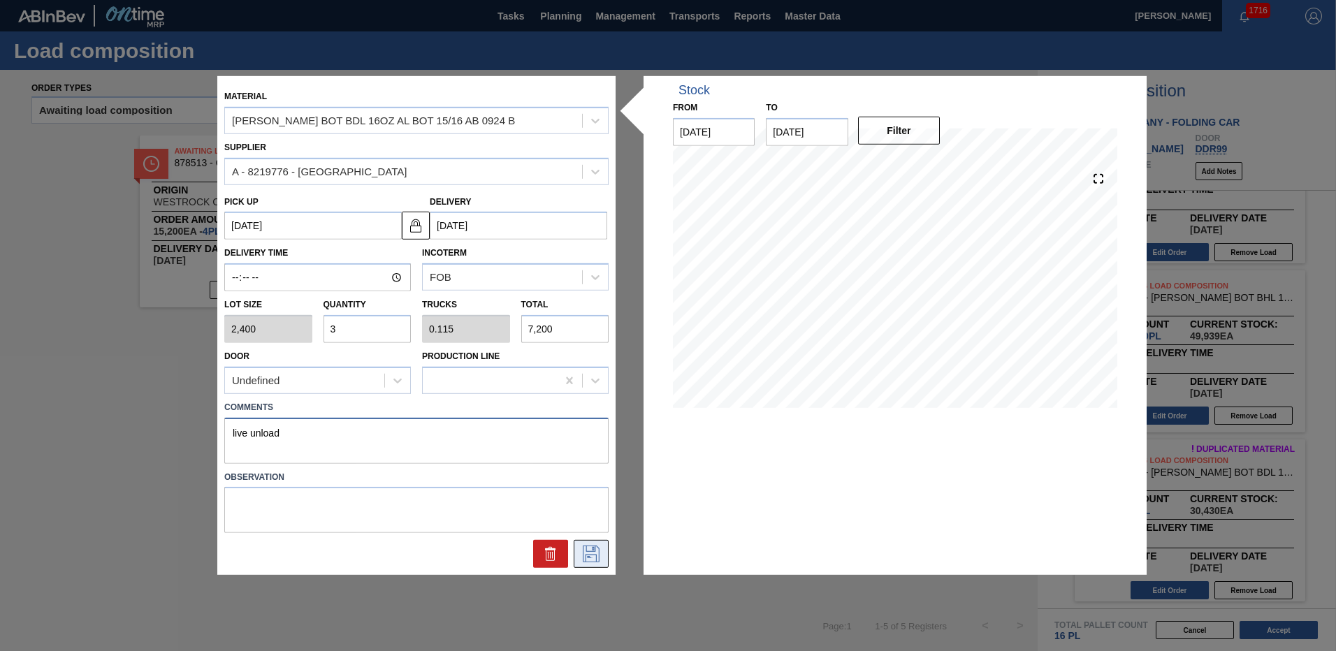
type textarea "live unload"
click at [598, 557] on icon at bounding box center [591, 554] width 22 height 17
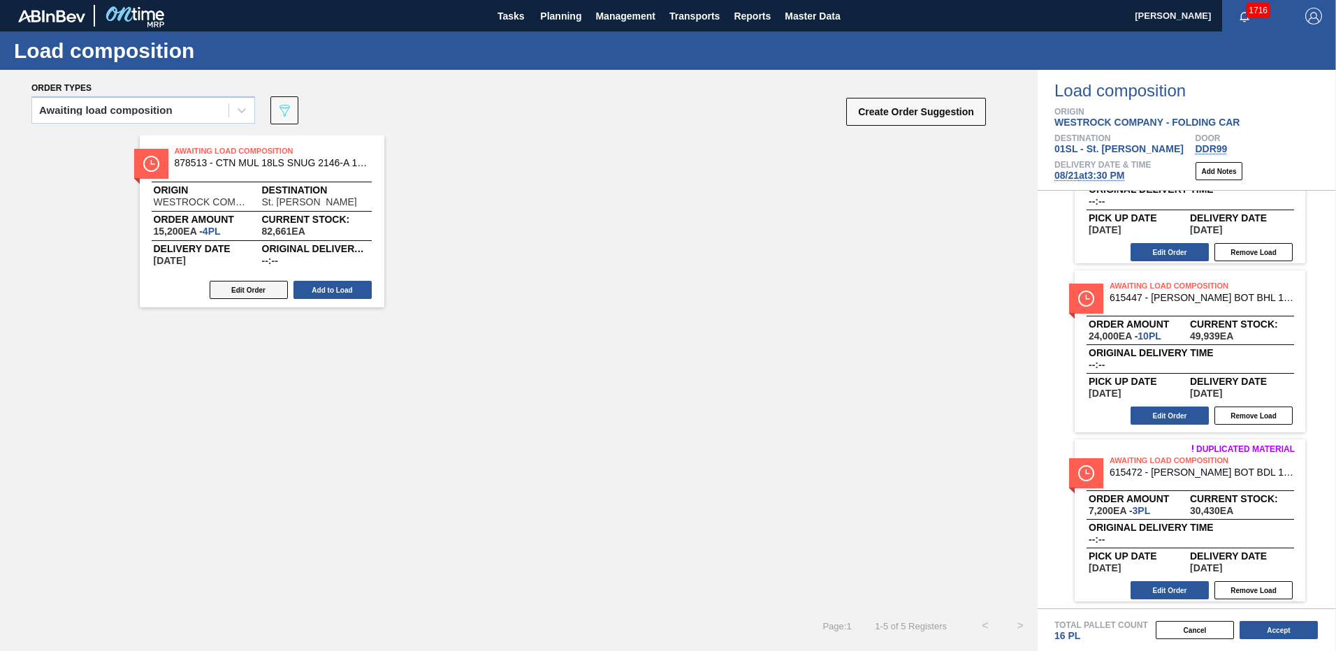
click at [265, 290] on button "Edit Order" at bounding box center [249, 290] width 78 height 18
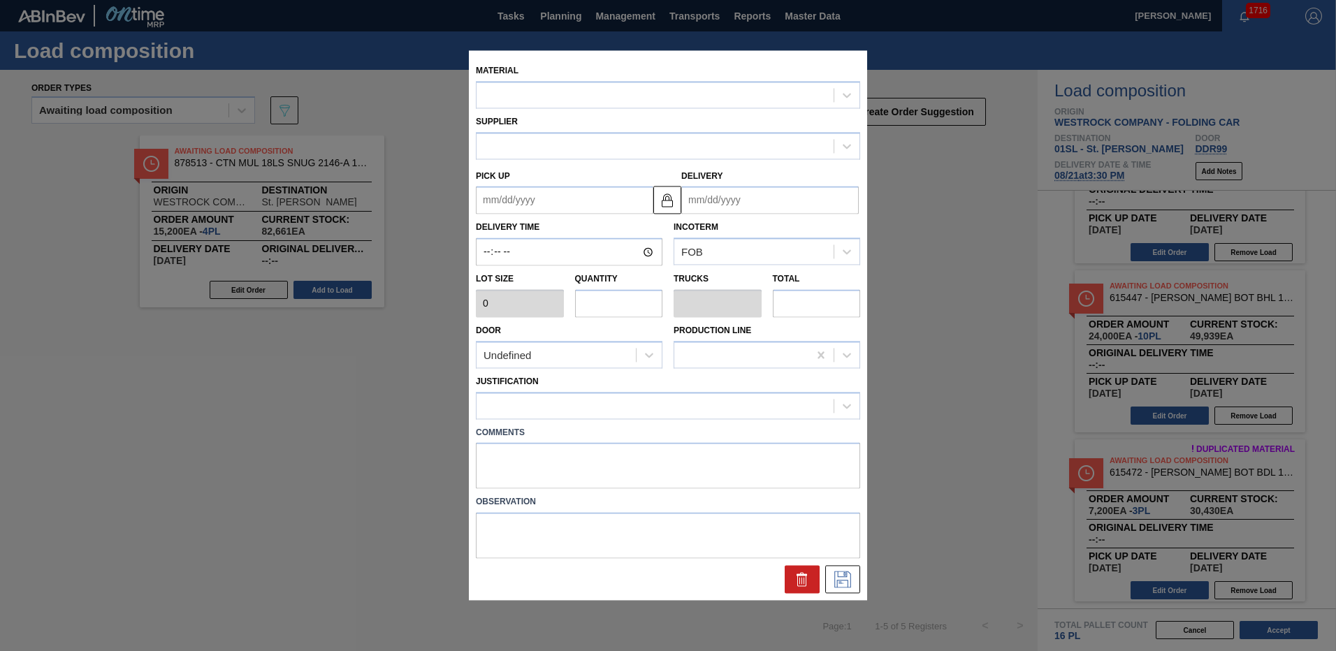
type input "3,800"
type input "4"
type input "0.2"
type input "15,200"
type textarea "live unload"
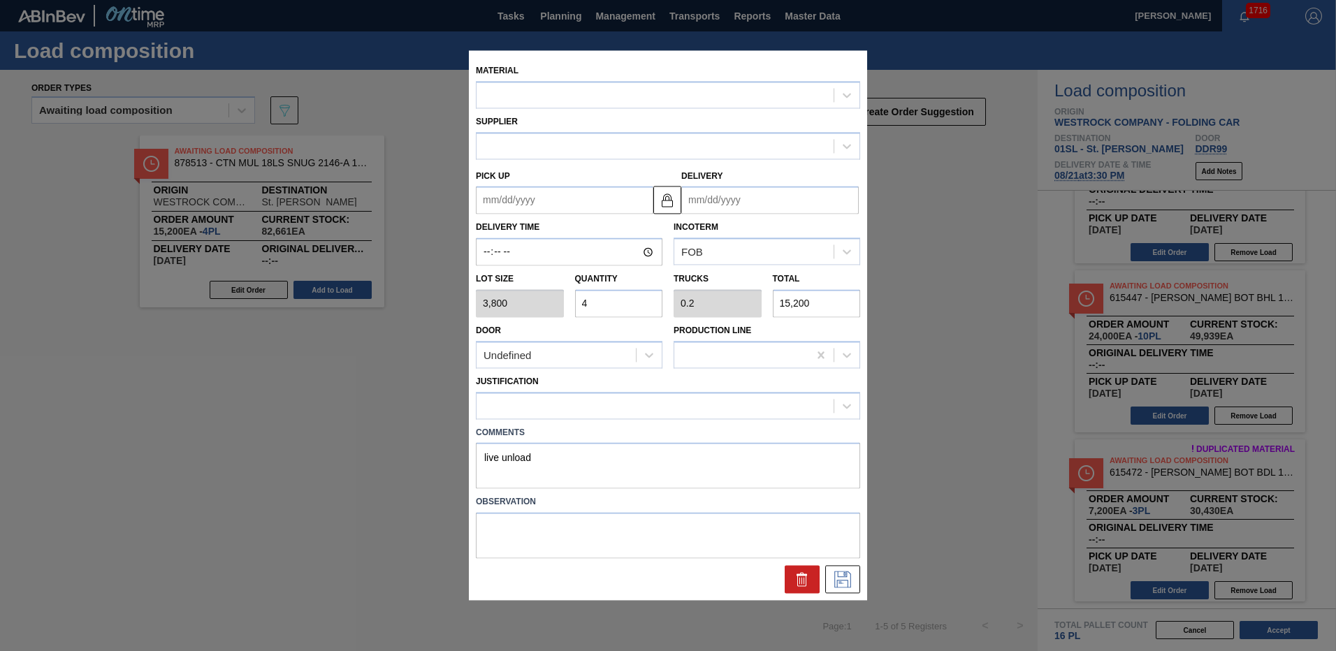
type up "[DATE]"
type input "08/21/2025"
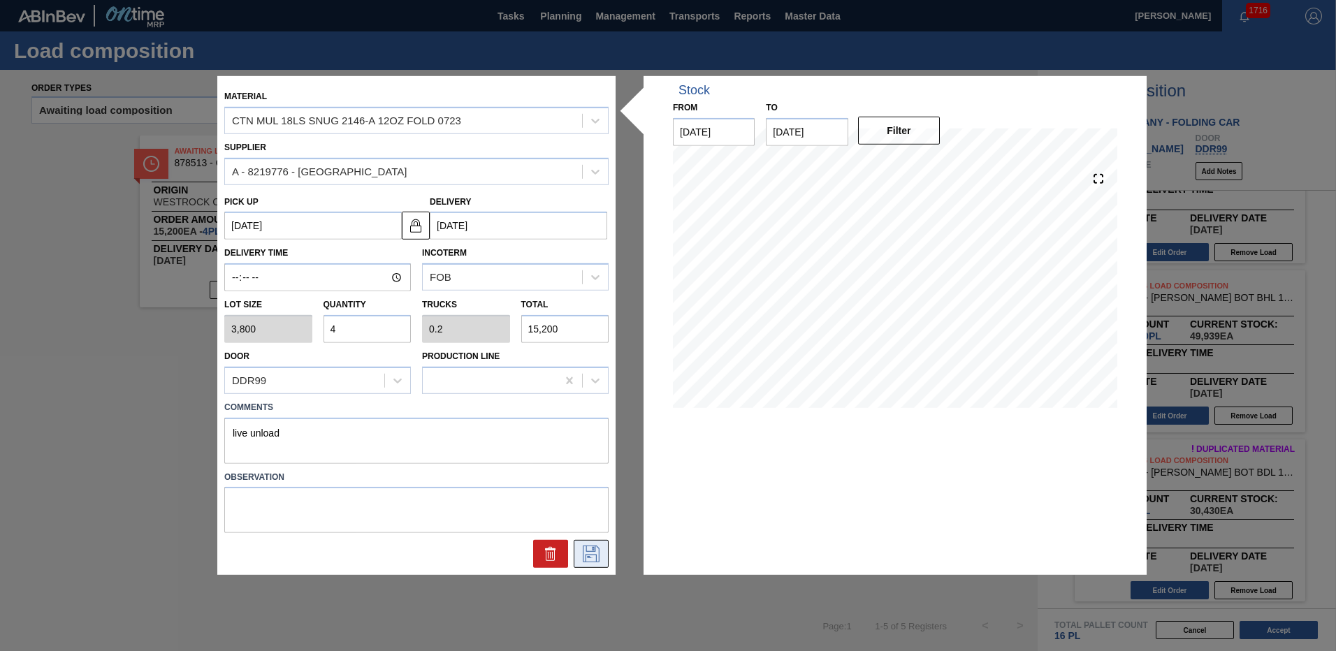
click at [592, 557] on icon at bounding box center [591, 554] width 22 height 17
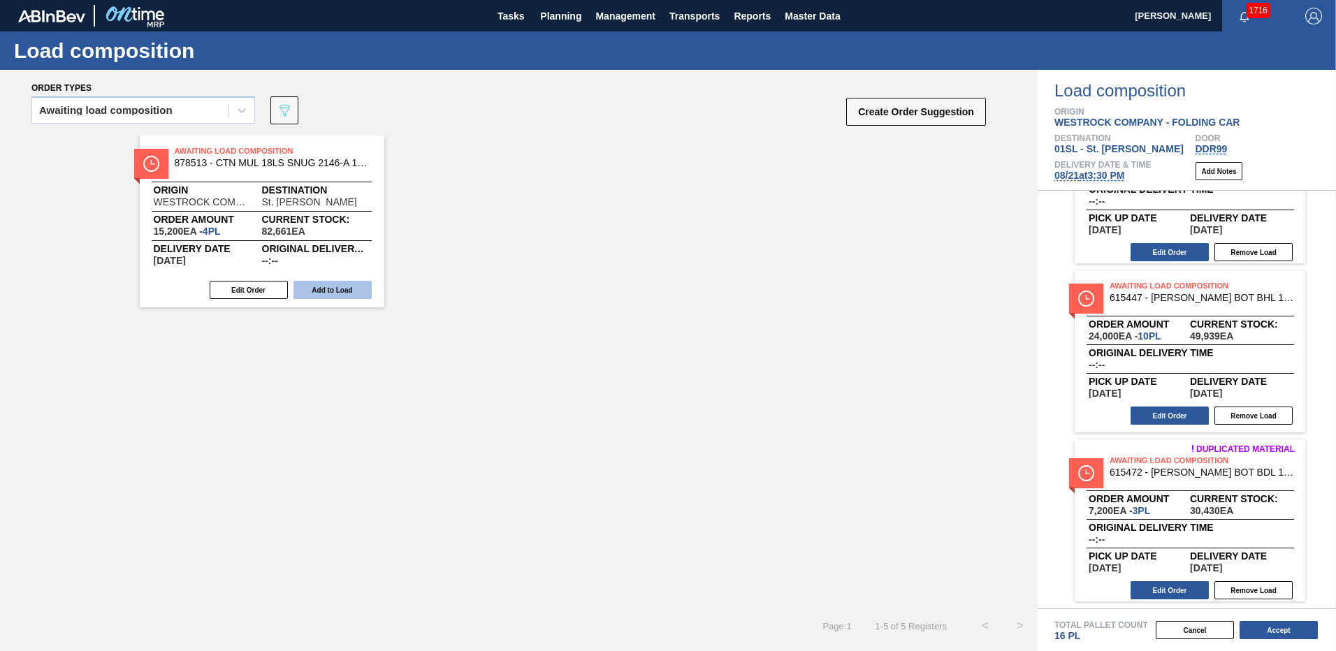
click at [335, 296] on button "Add to Load" at bounding box center [333, 290] width 78 height 18
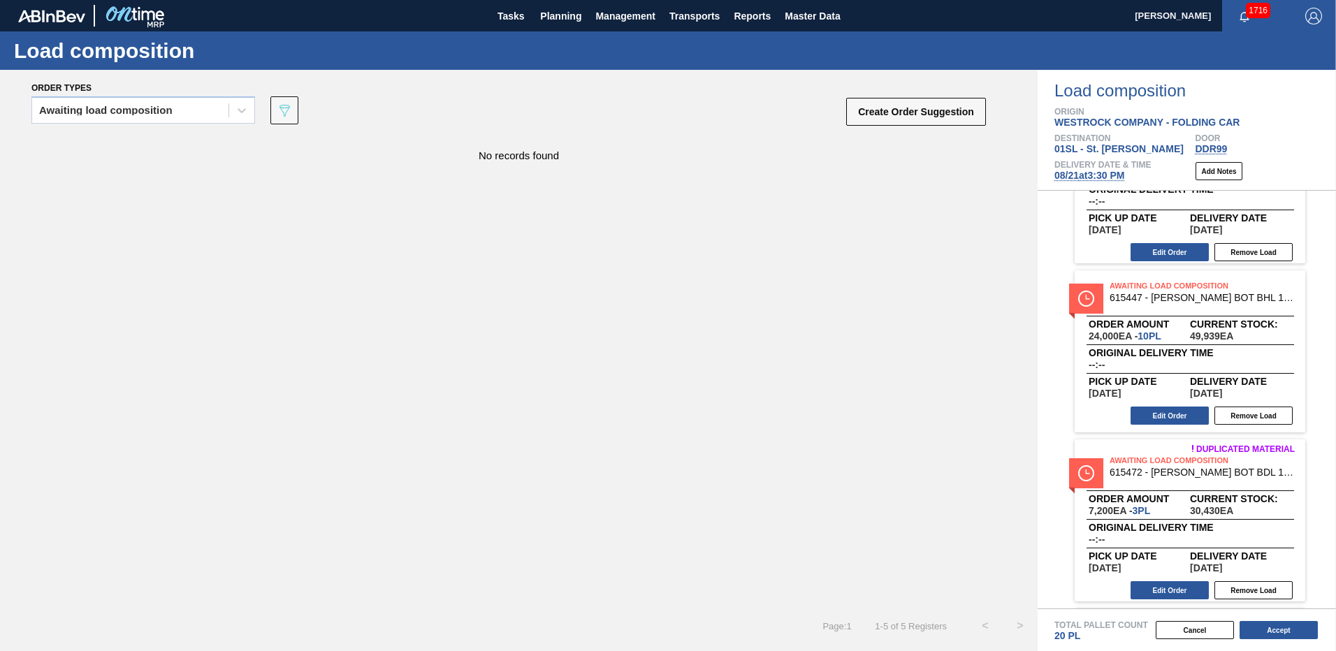
click at [926, 127] on div "Create Order Suggestion" at bounding box center [918, 114] width 140 height 36
click at [926, 119] on button "Create Order Suggestion" at bounding box center [916, 112] width 140 height 28
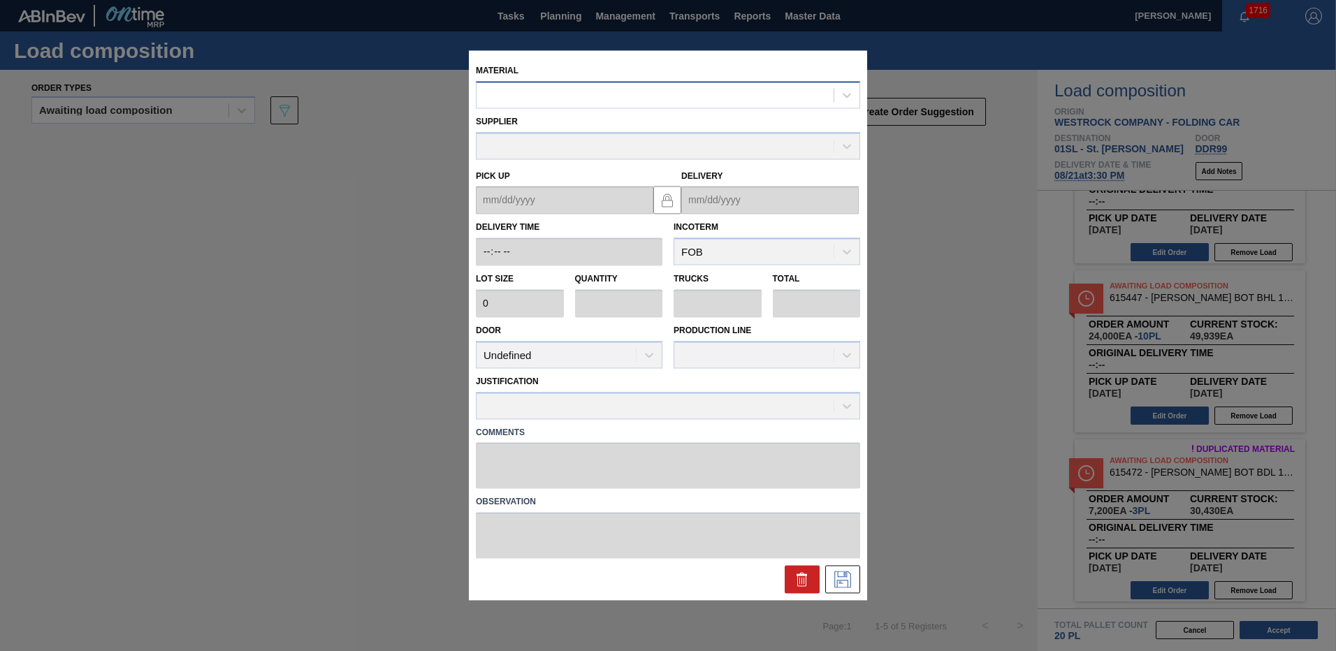
click at [570, 94] on div at bounding box center [655, 95] width 357 height 20
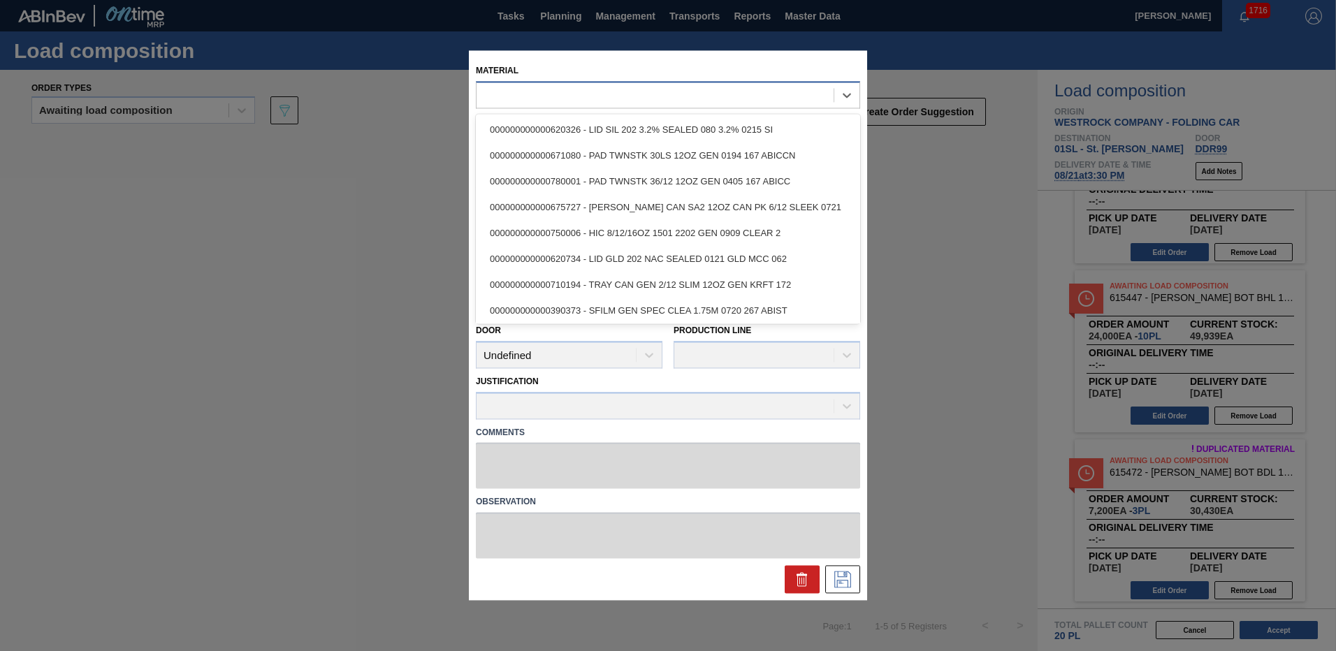
paste input "615492"
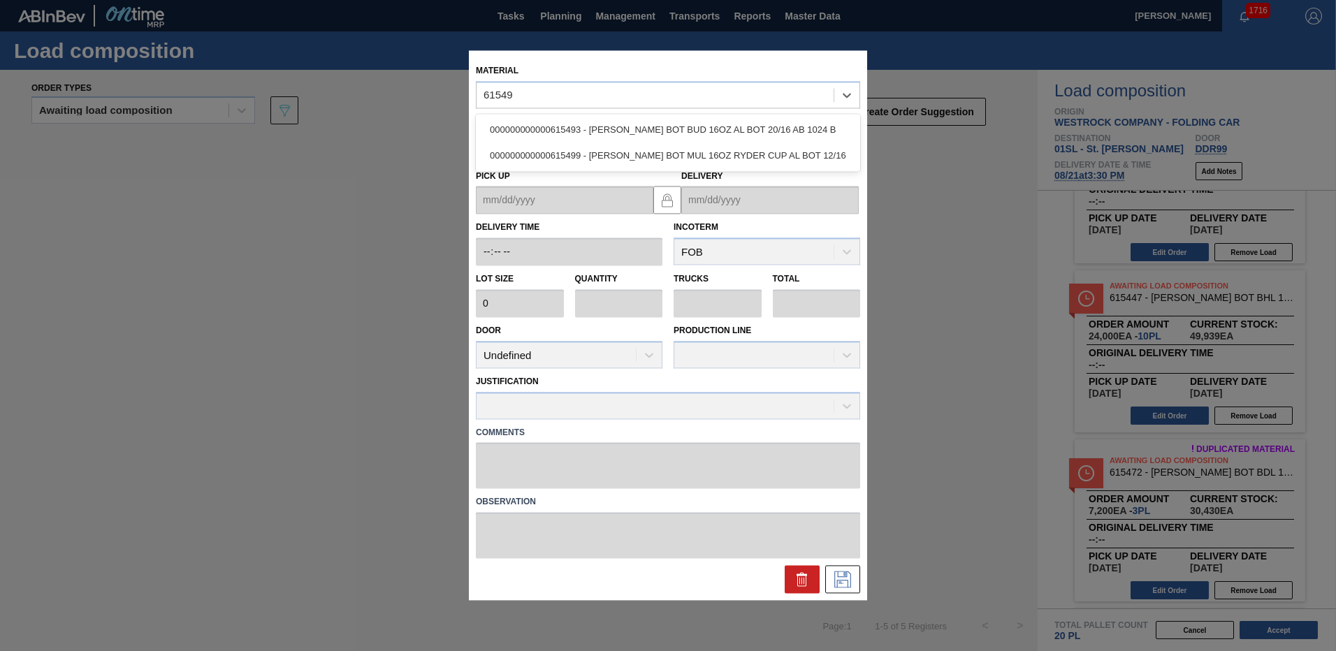
type input "61549"
drag, startPoint x: 811, startPoint y: 574, endPoint x: 860, endPoint y: 575, distance: 49.6
click at [811, 574] on button at bounding box center [802, 580] width 35 height 28
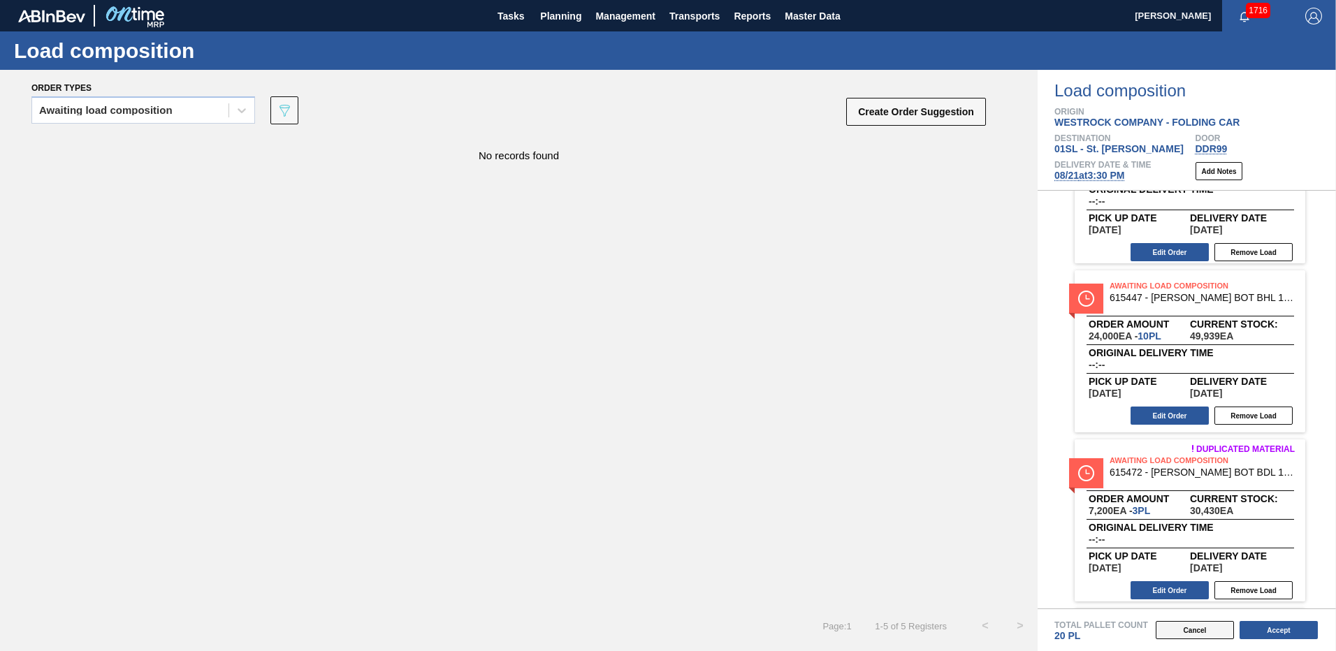
click at [1200, 630] on button "Cancel" at bounding box center [1195, 630] width 78 height 18
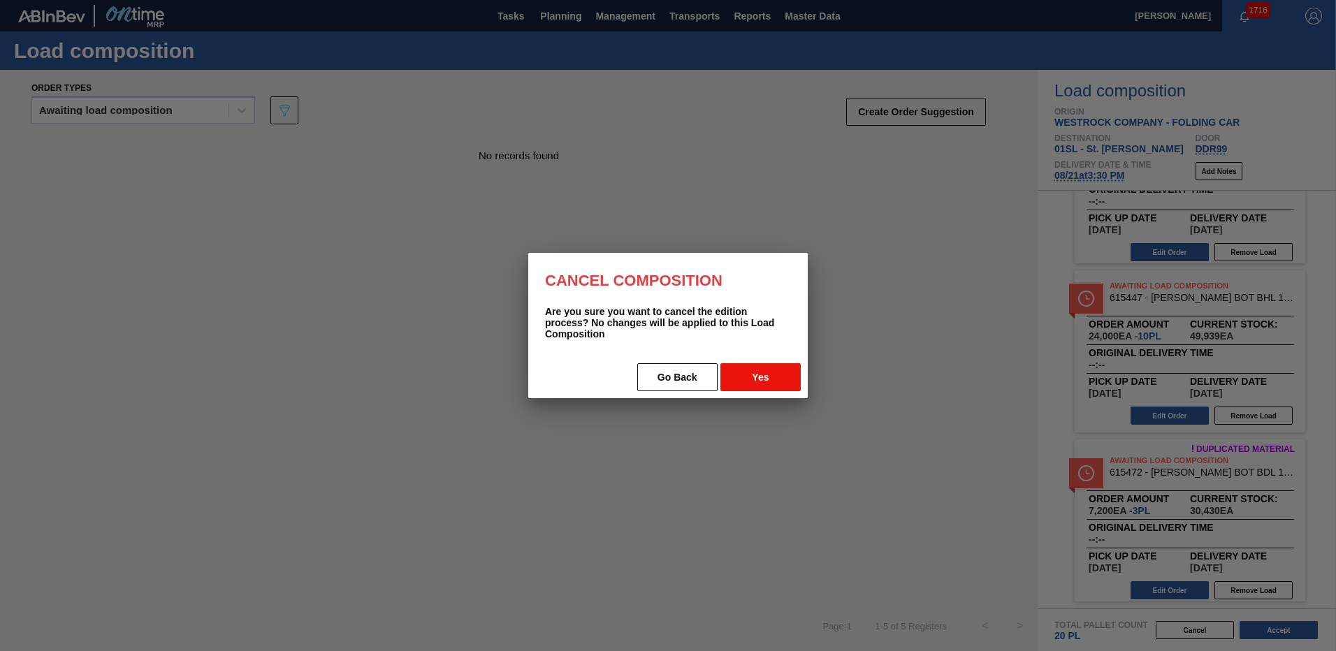
click at [757, 383] on button "Yes" at bounding box center [761, 377] width 80 height 28
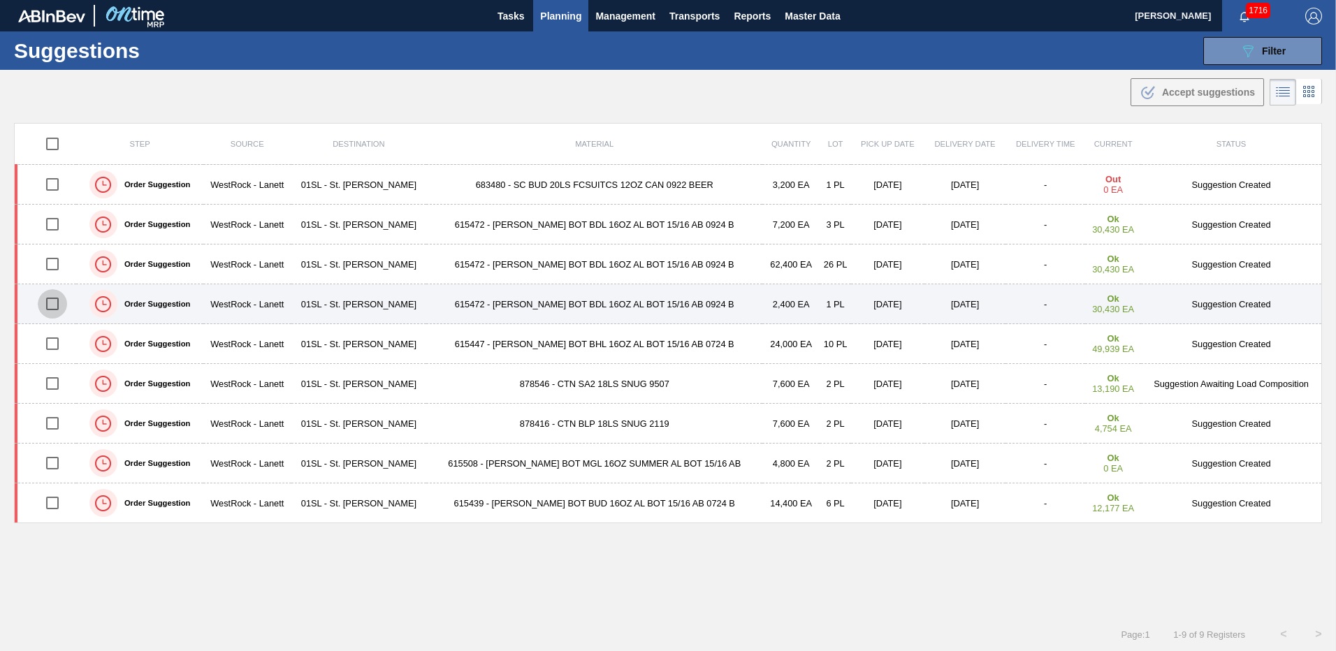
click at [57, 301] on input "checkbox" at bounding box center [52, 303] width 29 height 29
checkbox input "true"
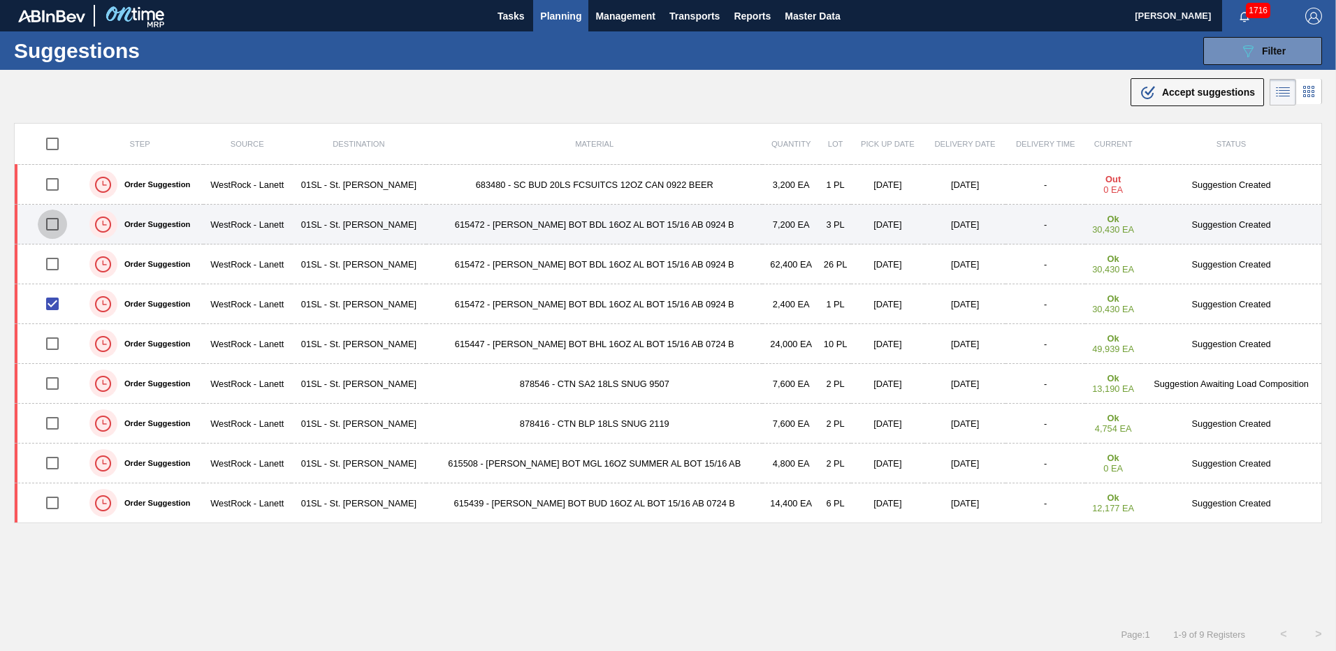
click at [55, 229] on input "checkbox" at bounding box center [52, 224] width 29 height 29
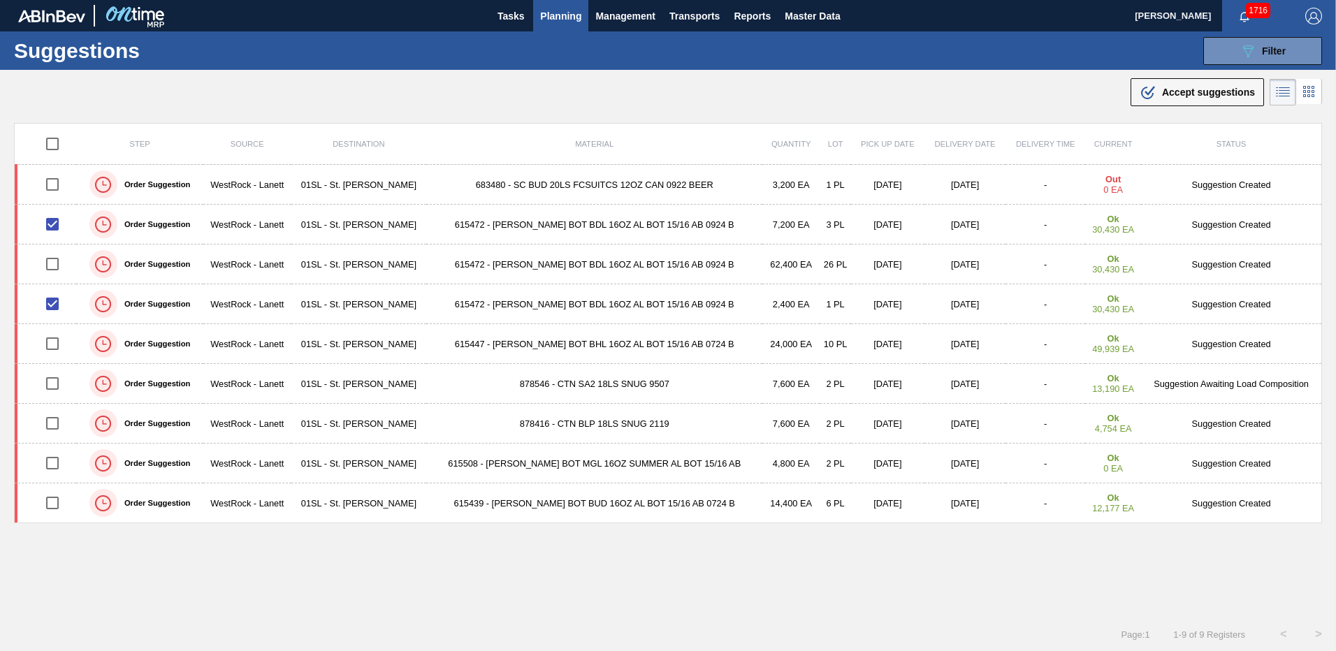
click at [1171, 87] on span "Accept suggestions" at bounding box center [1208, 92] width 93 height 11
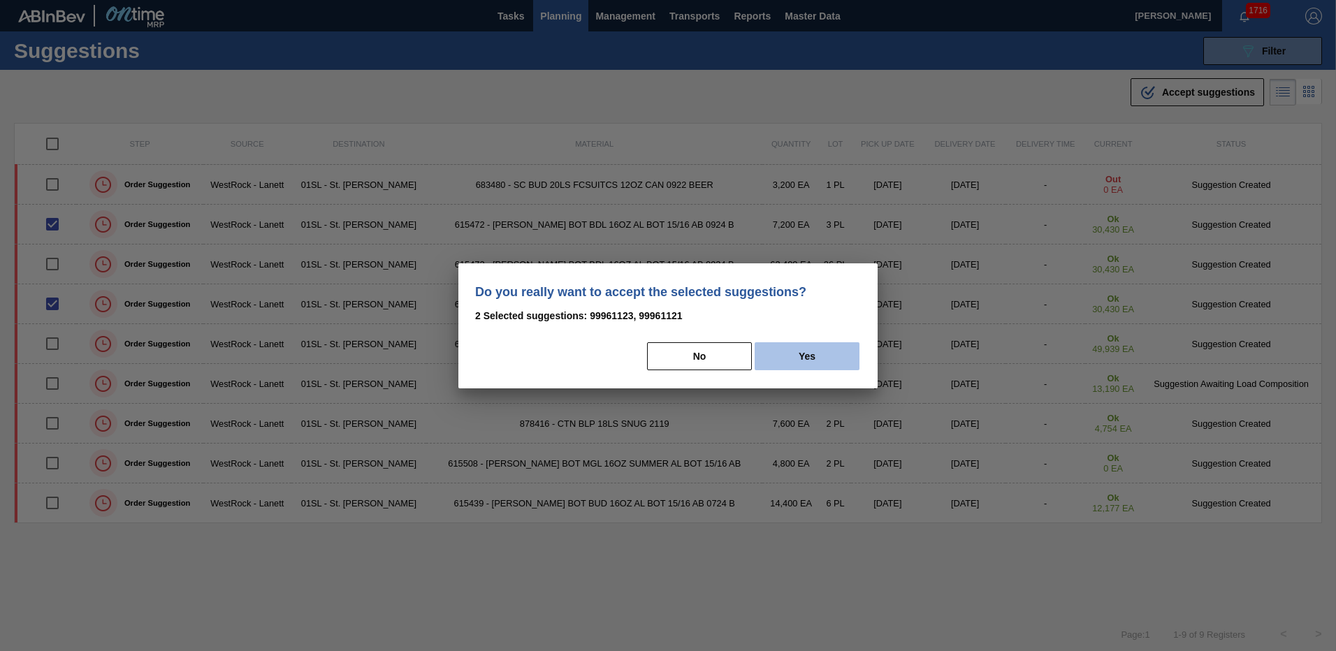
click at [817, 359] on button "Yes" at bounding box center [807, 356] width 105 height 28
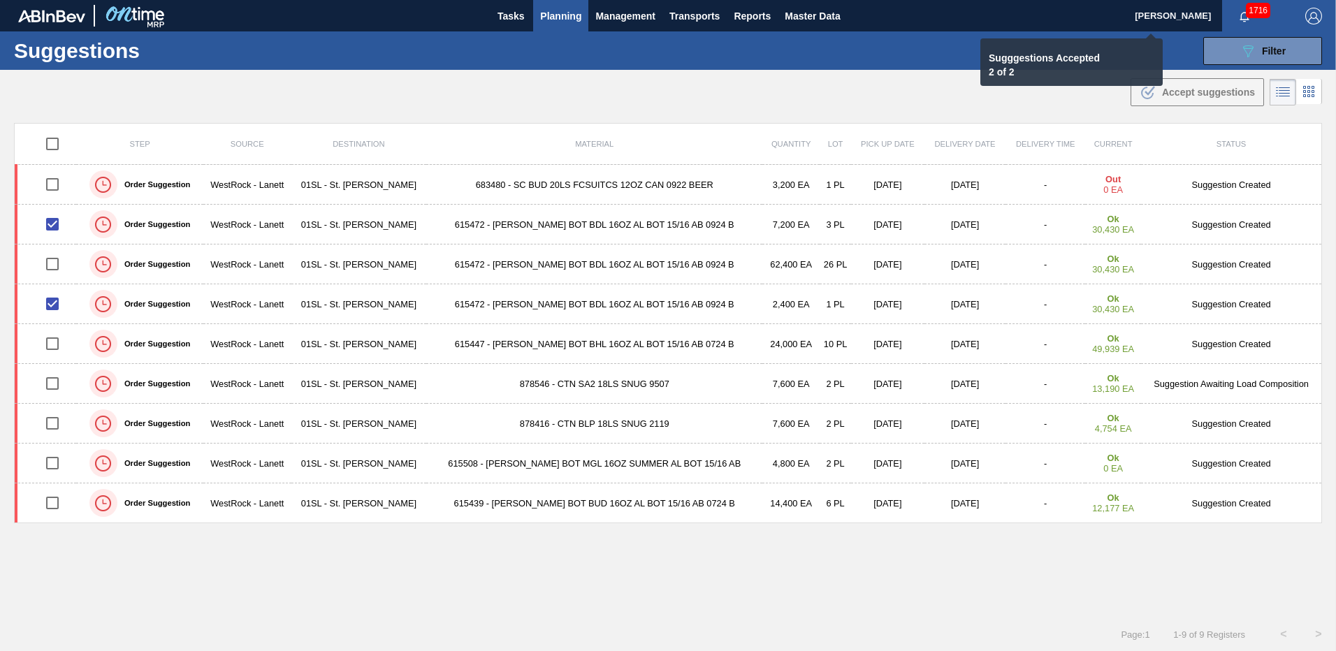
checkbox input "false"
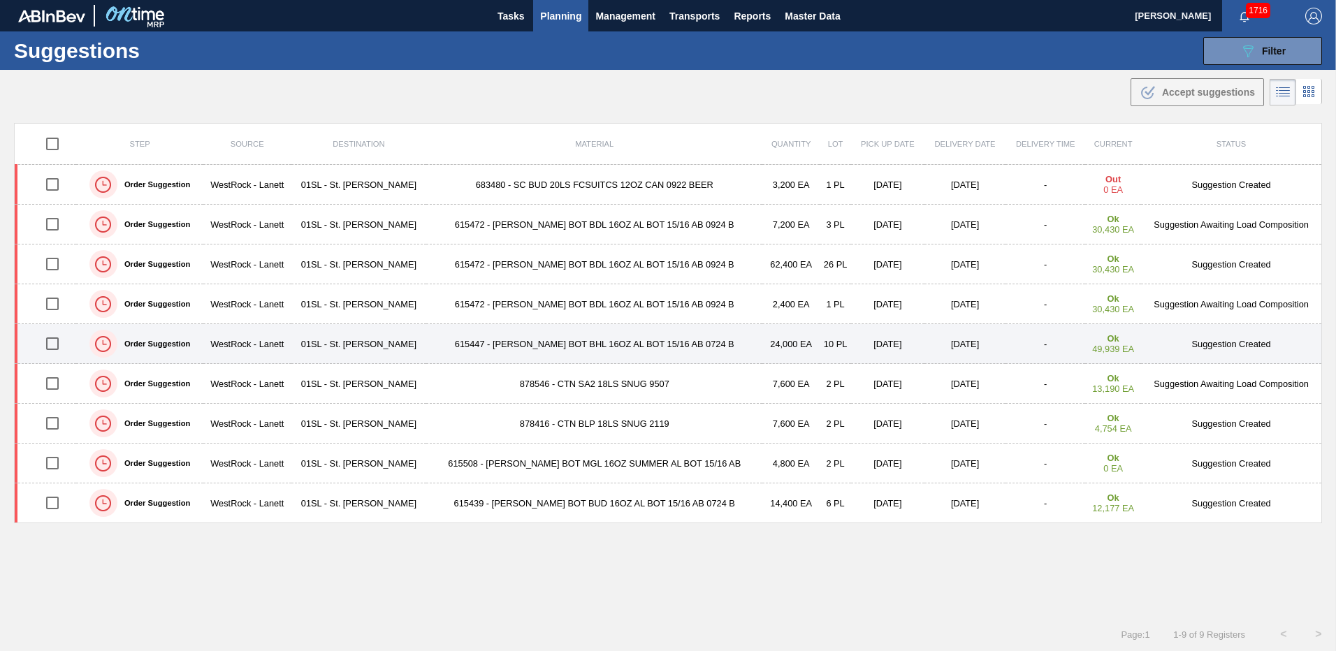
click at [48, 338] on input "checkbox" at bounding box center [52, 343] width 29 height 29
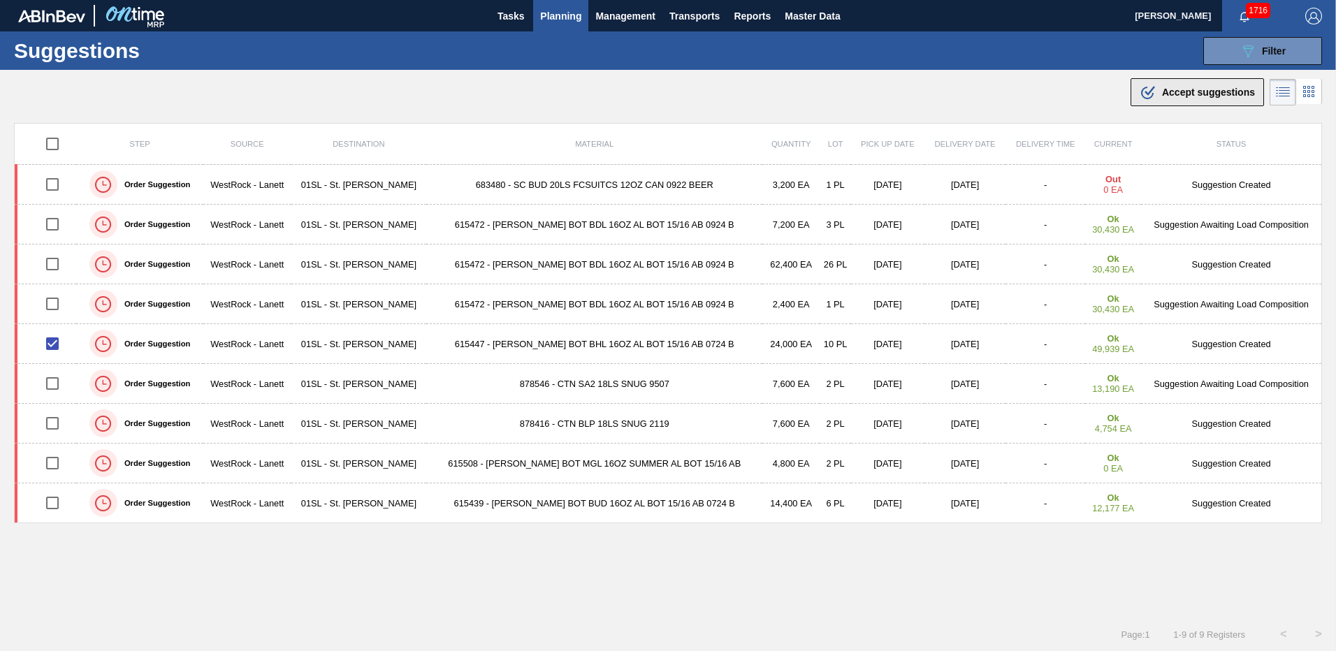
click at [1144, 96] on icon ".b{fill:var(--color-action-default)}" at bounding box center [1148, 92] width 17 height 17
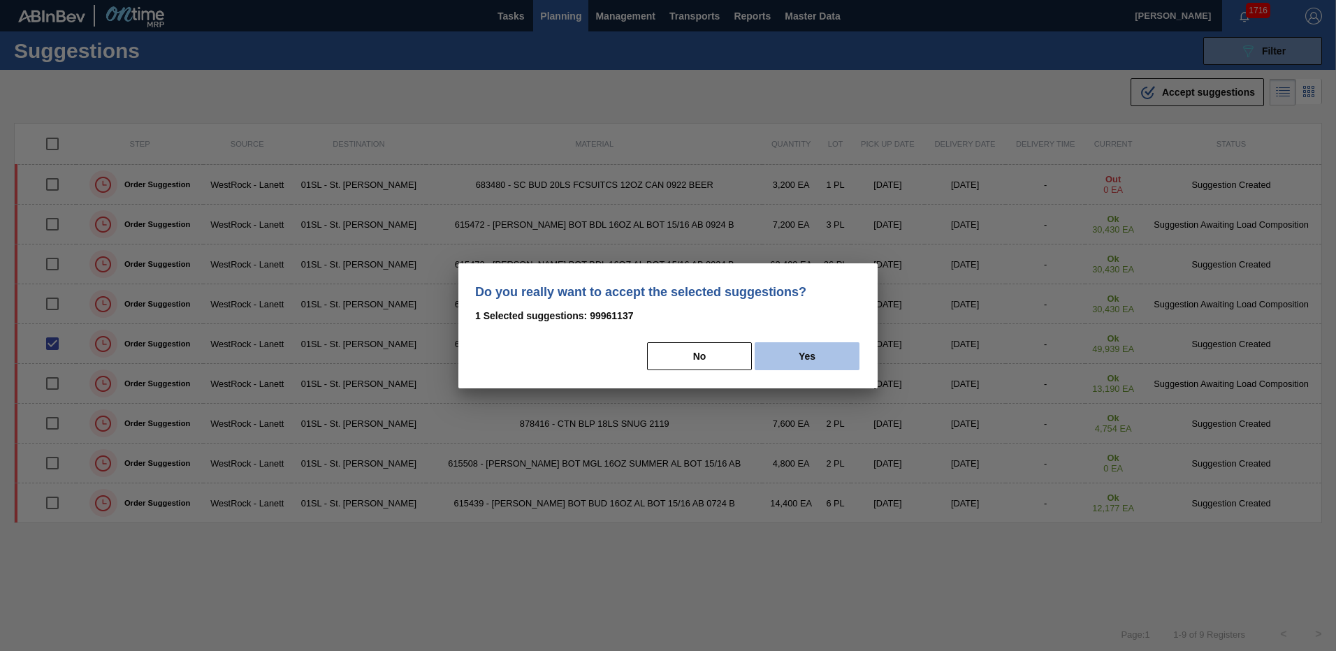
click at [774, 352] on button "Yes" at bounding box center [807, 356] width 105 height 28
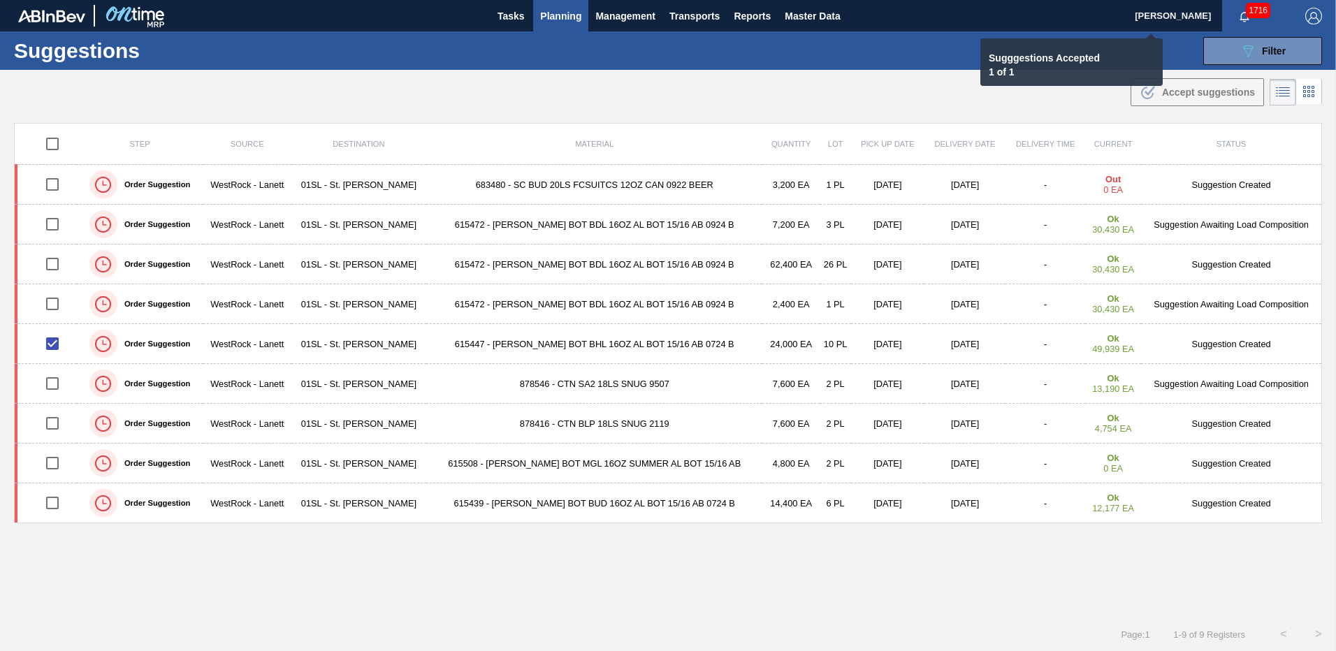
checkbox input "false"
